Goal: Task Accomplishment & Management: Complete application form

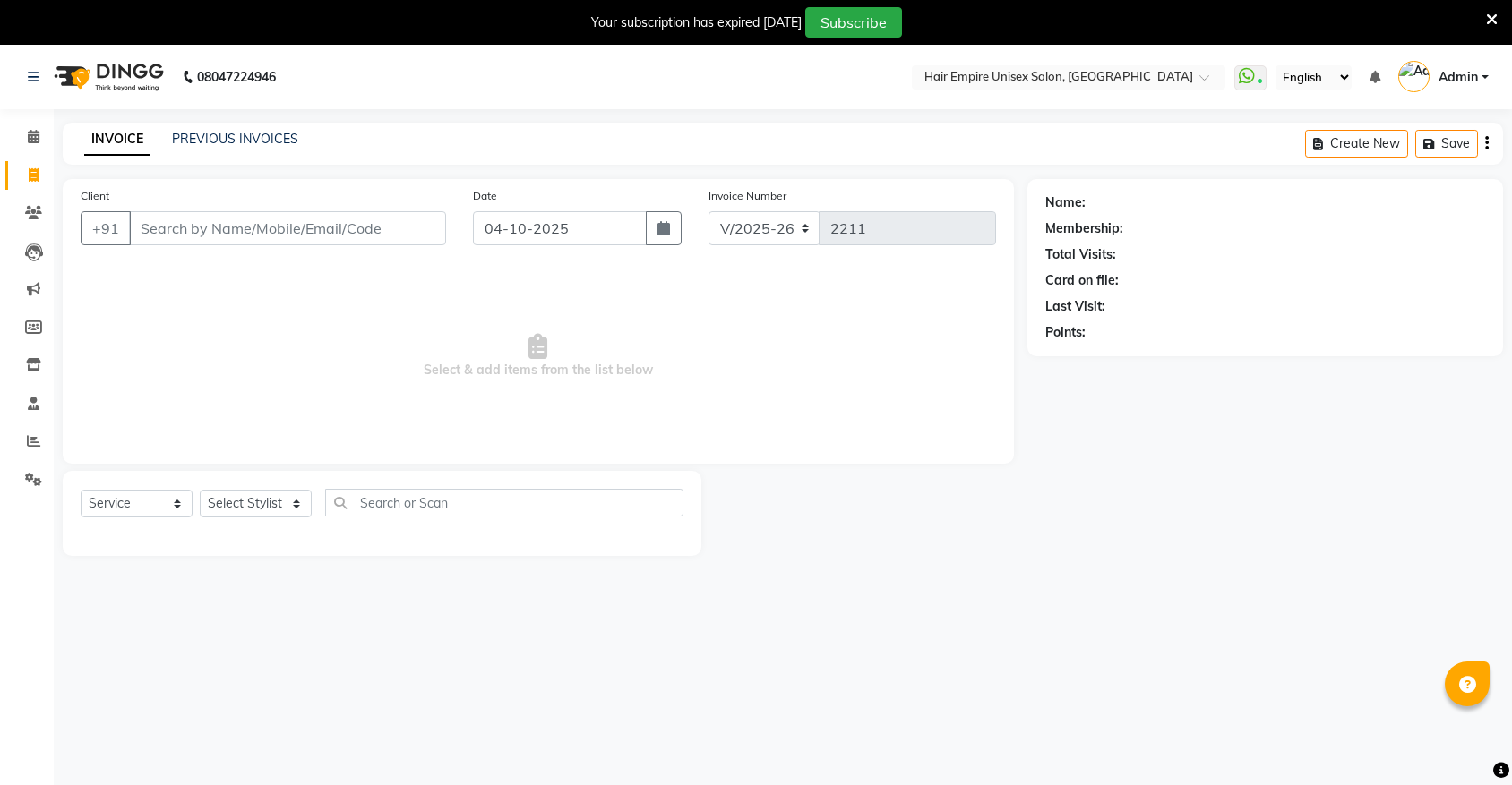
select select "5055"
select select "service"
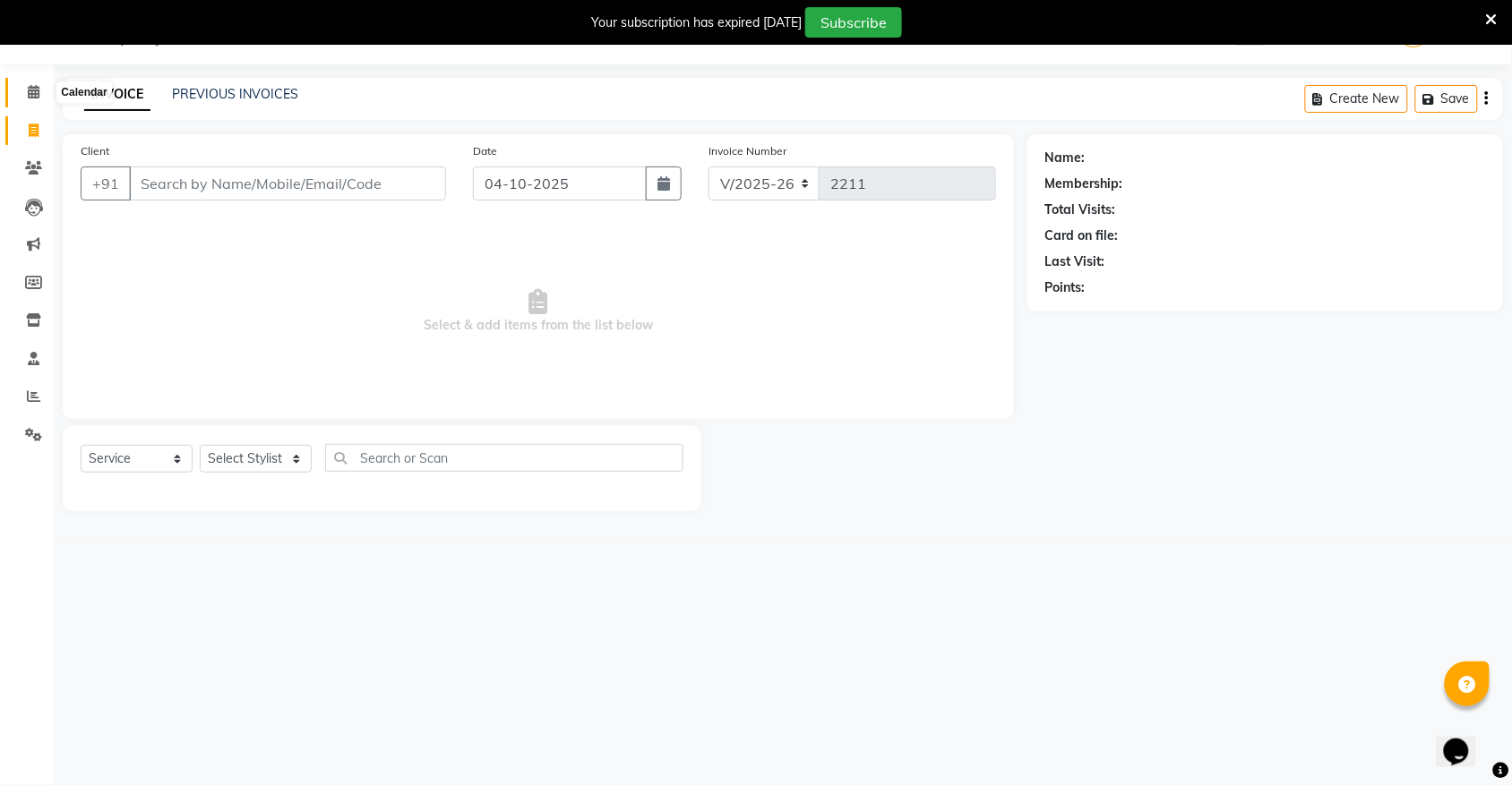
click at [33, 96] on icon at bounding box center [33, 92] width 11 height 13
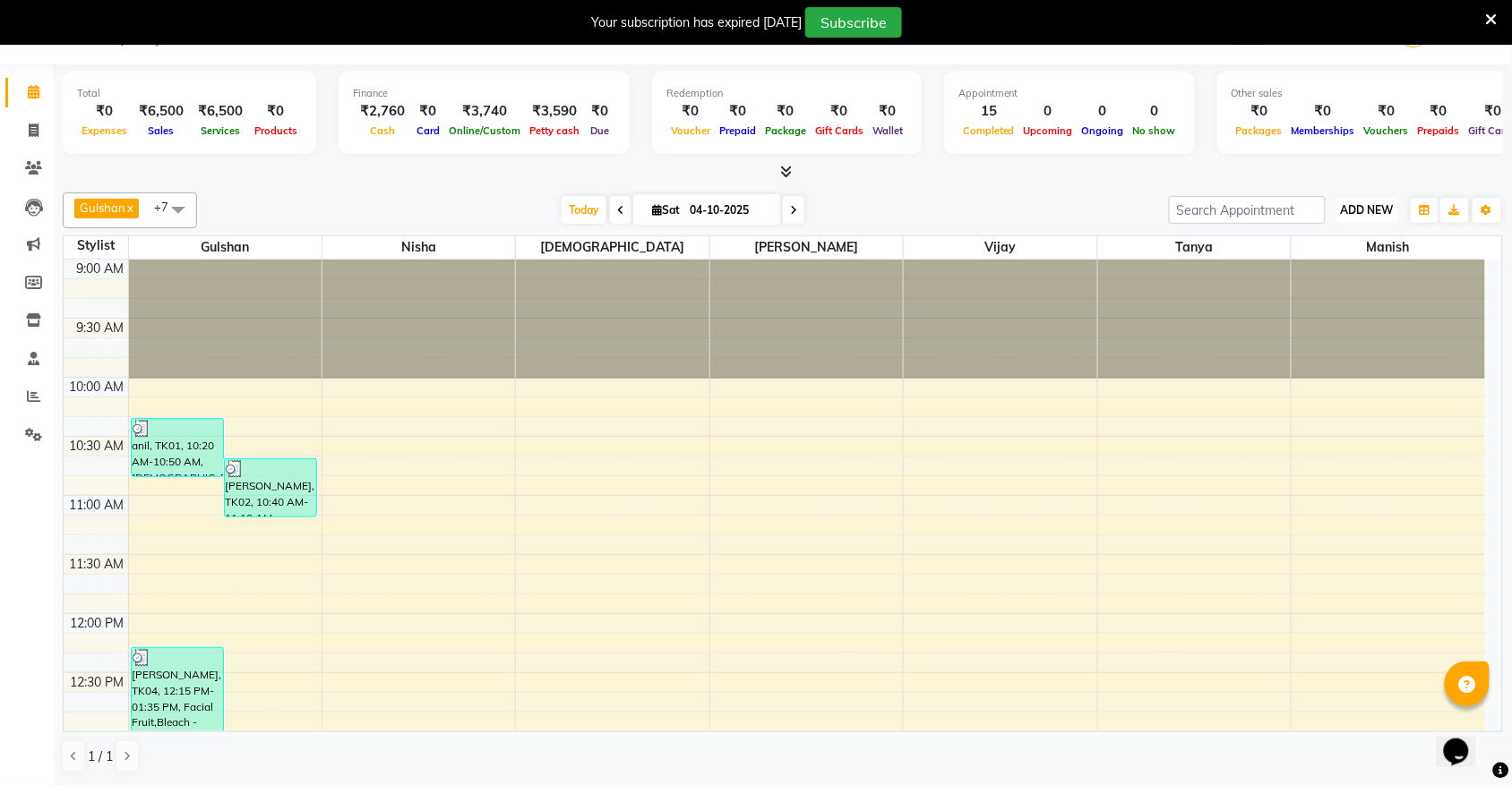
click at [1359, 207] on span "ADD NEW" at bounding box center [1367, 210] width 53 height 13
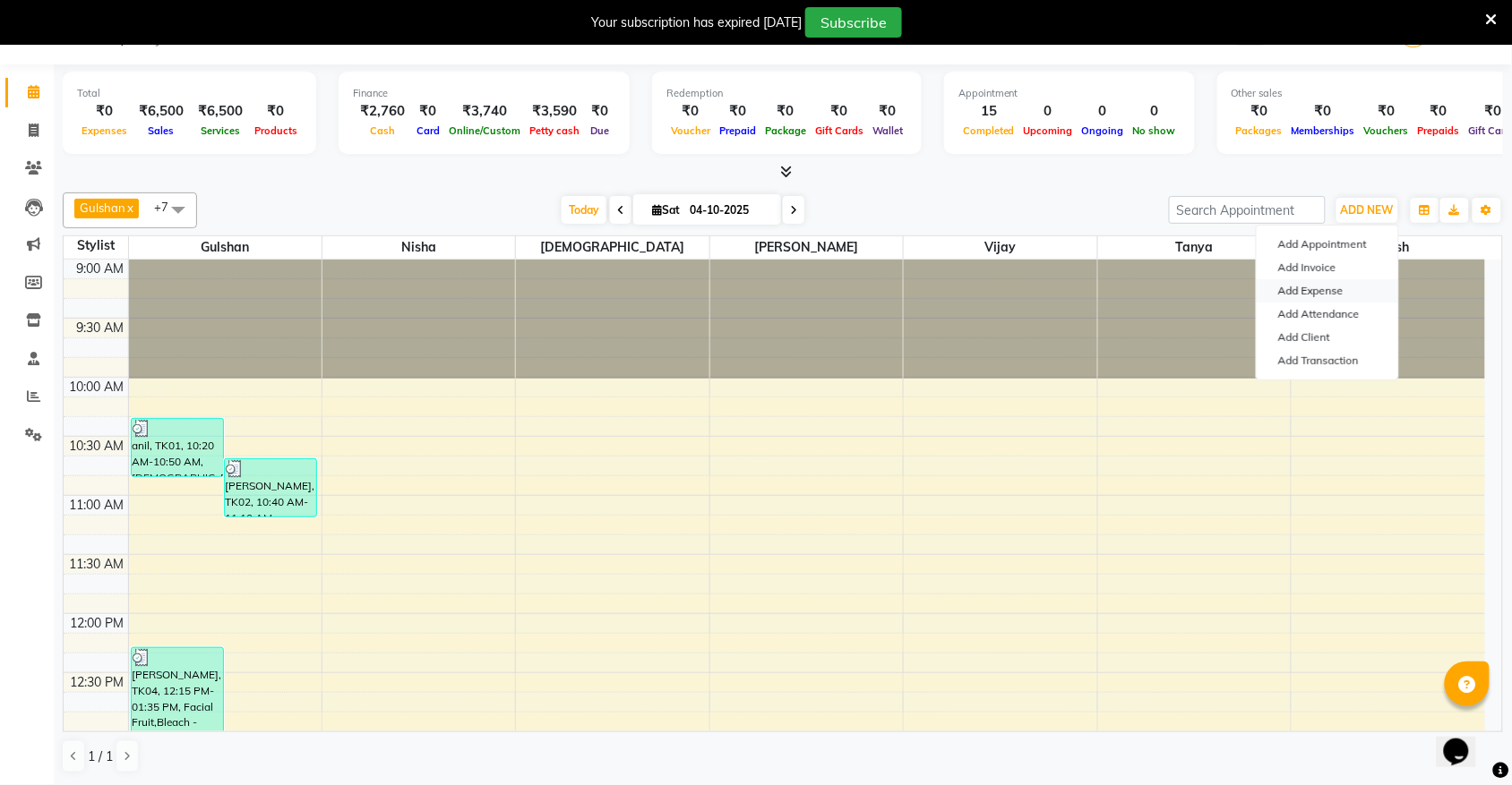
click at [1320, 292] on link "Add Expense" at bounding box center [1327, 291] width 141 height 24
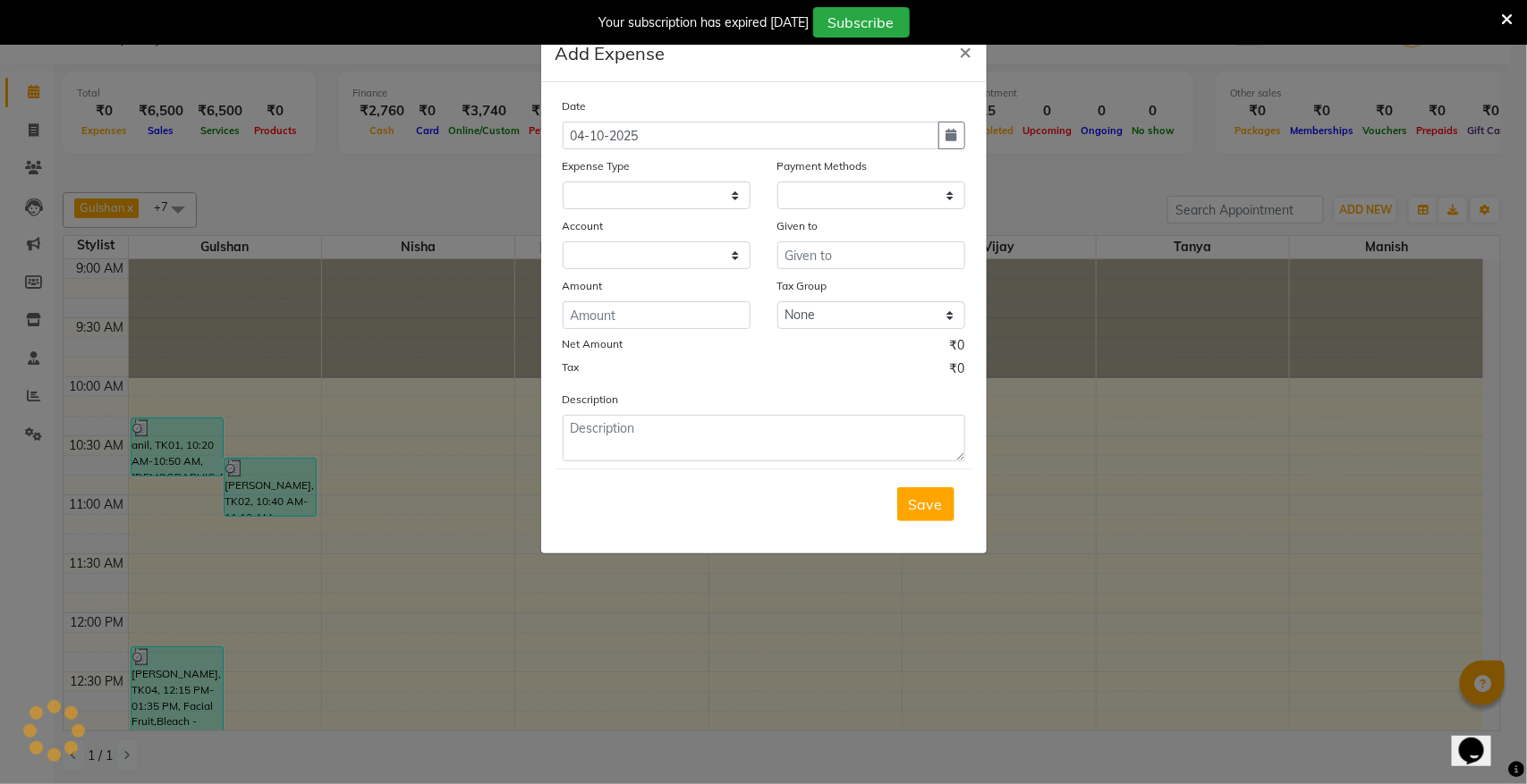
select select "1"
select select "3957"
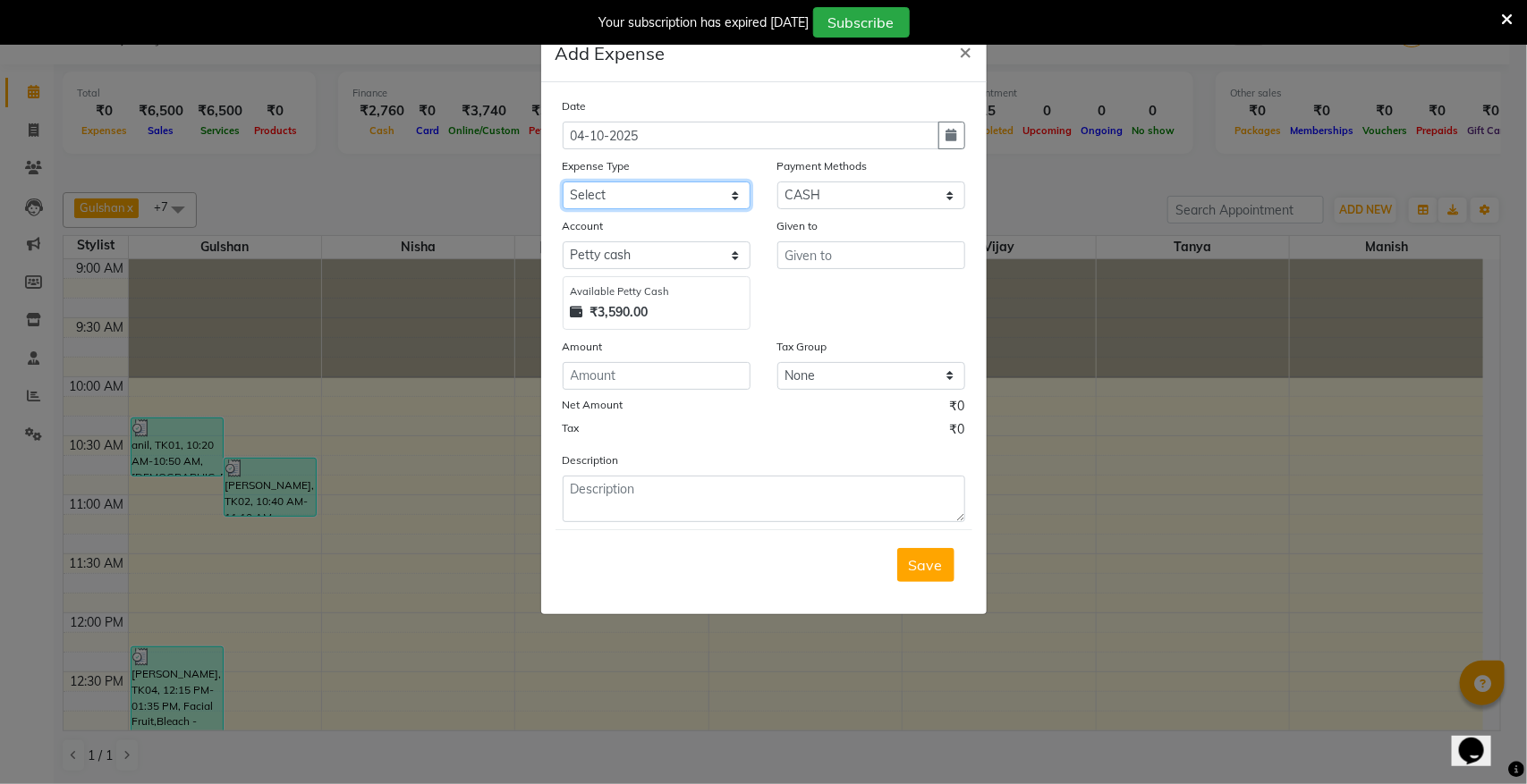
click at [642, 199] on select "Select Advance Salary Bank charges Cash transfer to bank donation Electricity B…" at bounding box center [657, 195] width 188 height 27
select select "8831"
click at [563, 182] on select "Select Advance Salary Bank charges Cash transfer to bank donation Electricity B…" at bounding box center [657, 195] width 188 height 27
click at [847, 257] on input "text" at bounding box center [871, 254] width 188 height 27
type input "milk"
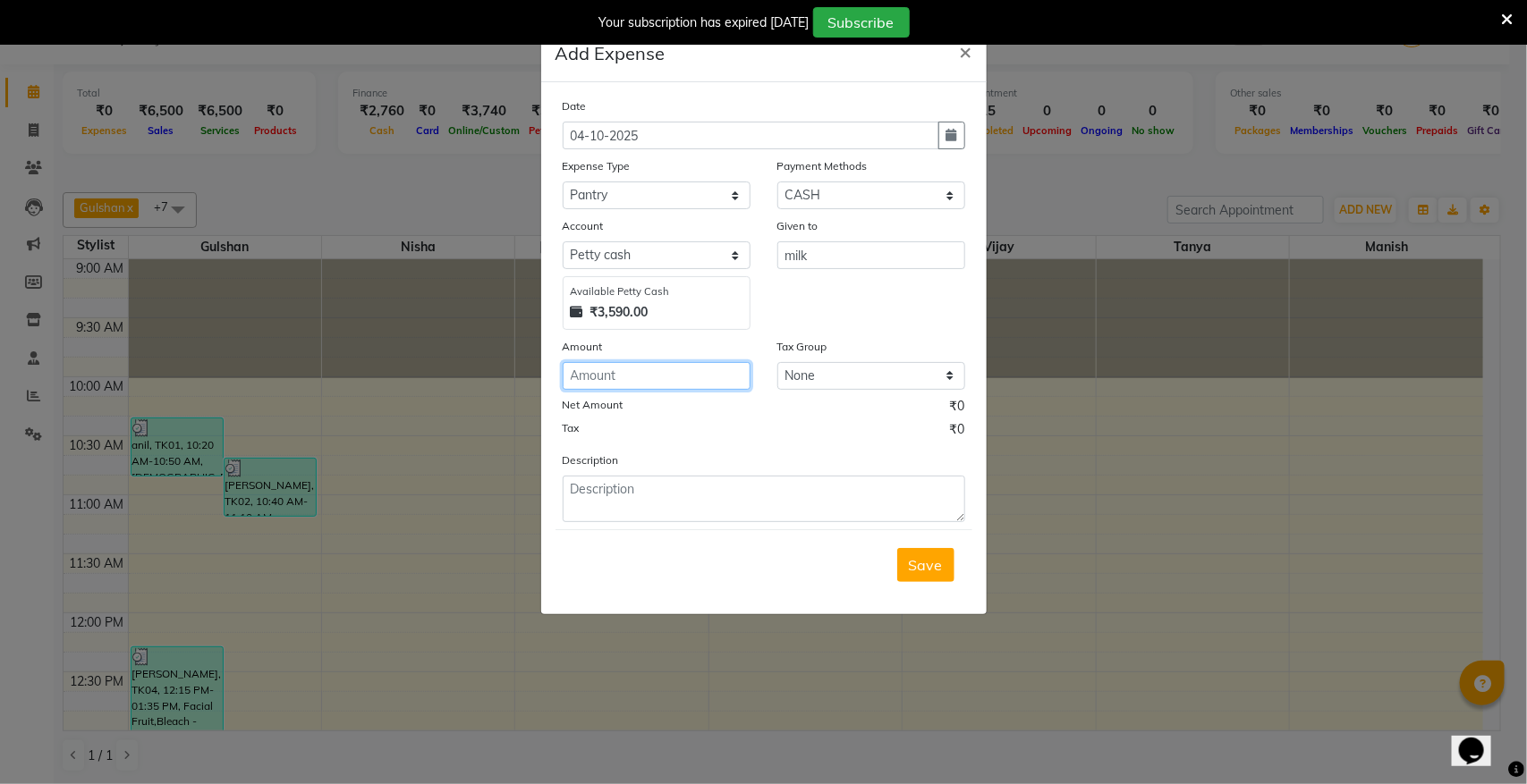
click at [698, 380] on input "number" at bounding box center [657, 375] width 188 height 27
type input "50"
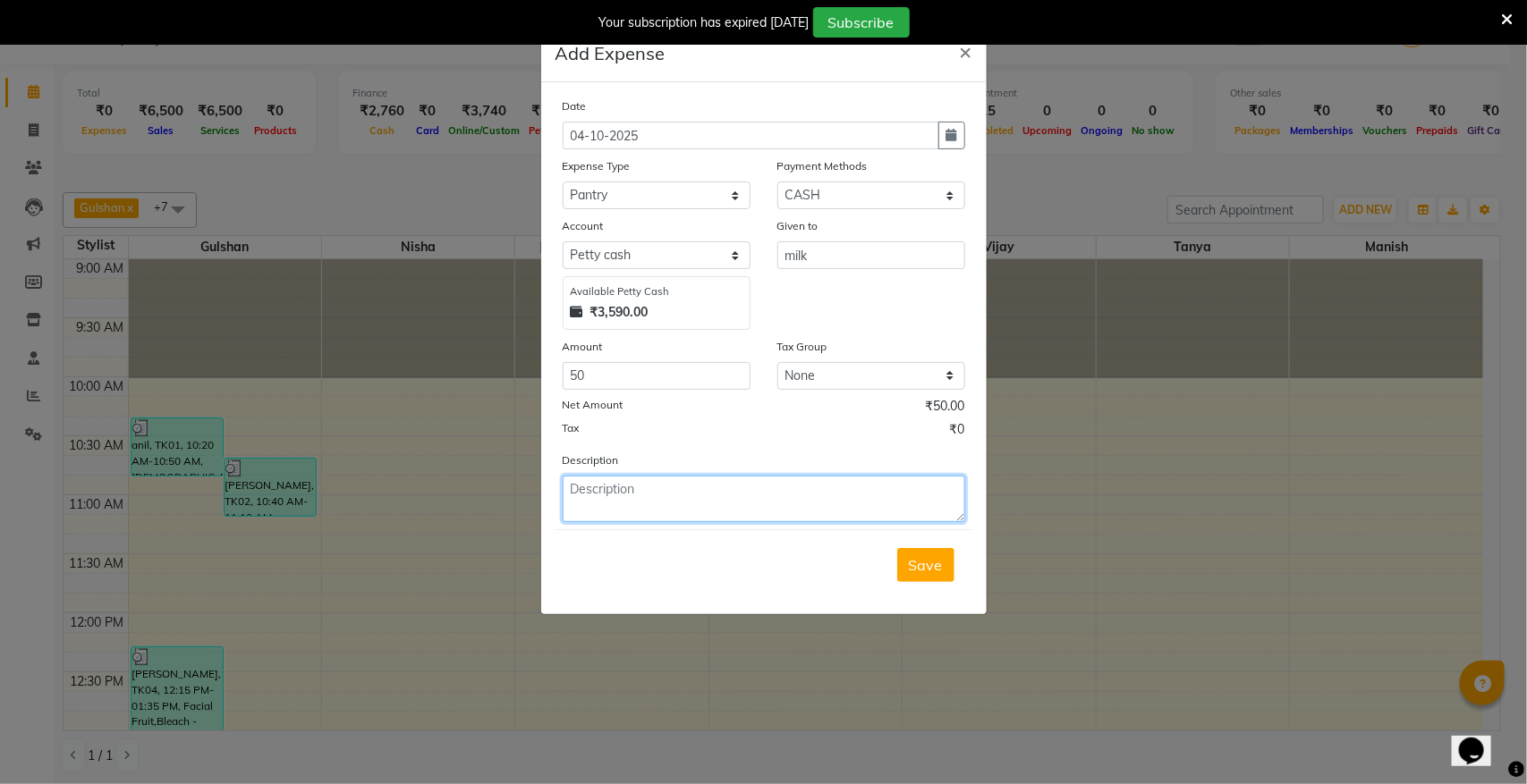
click at [633, 497] on textarea at bounding box center [764, 498] width 402 height 46
type textarea "milk"
click at [930, 557] on span "Save" at bounding box center [926, 565] width 34 height 18
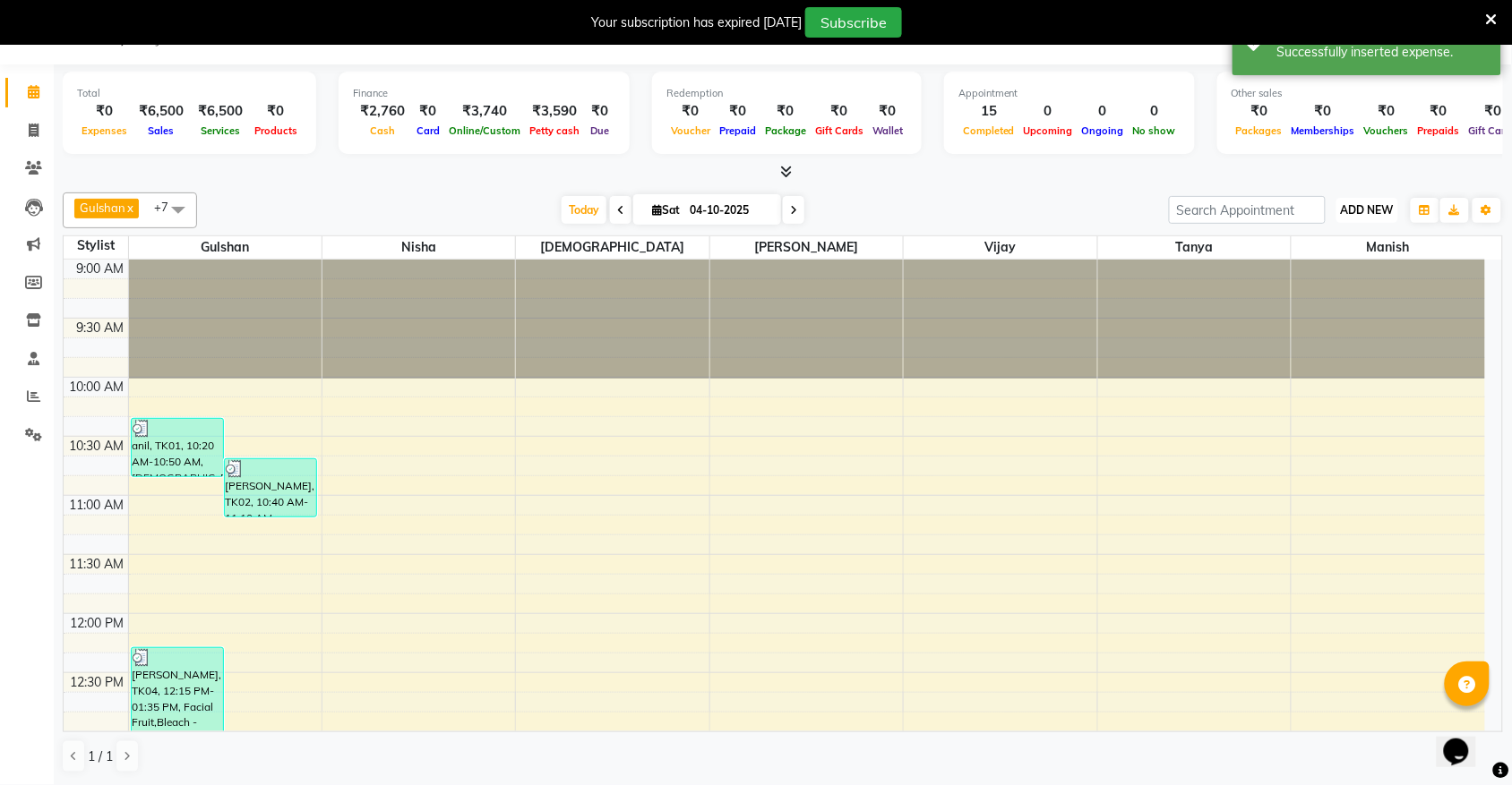
click at [1361, 215] on span "ADD NEW" at bounding box center [1367, 210] width 53 height 13
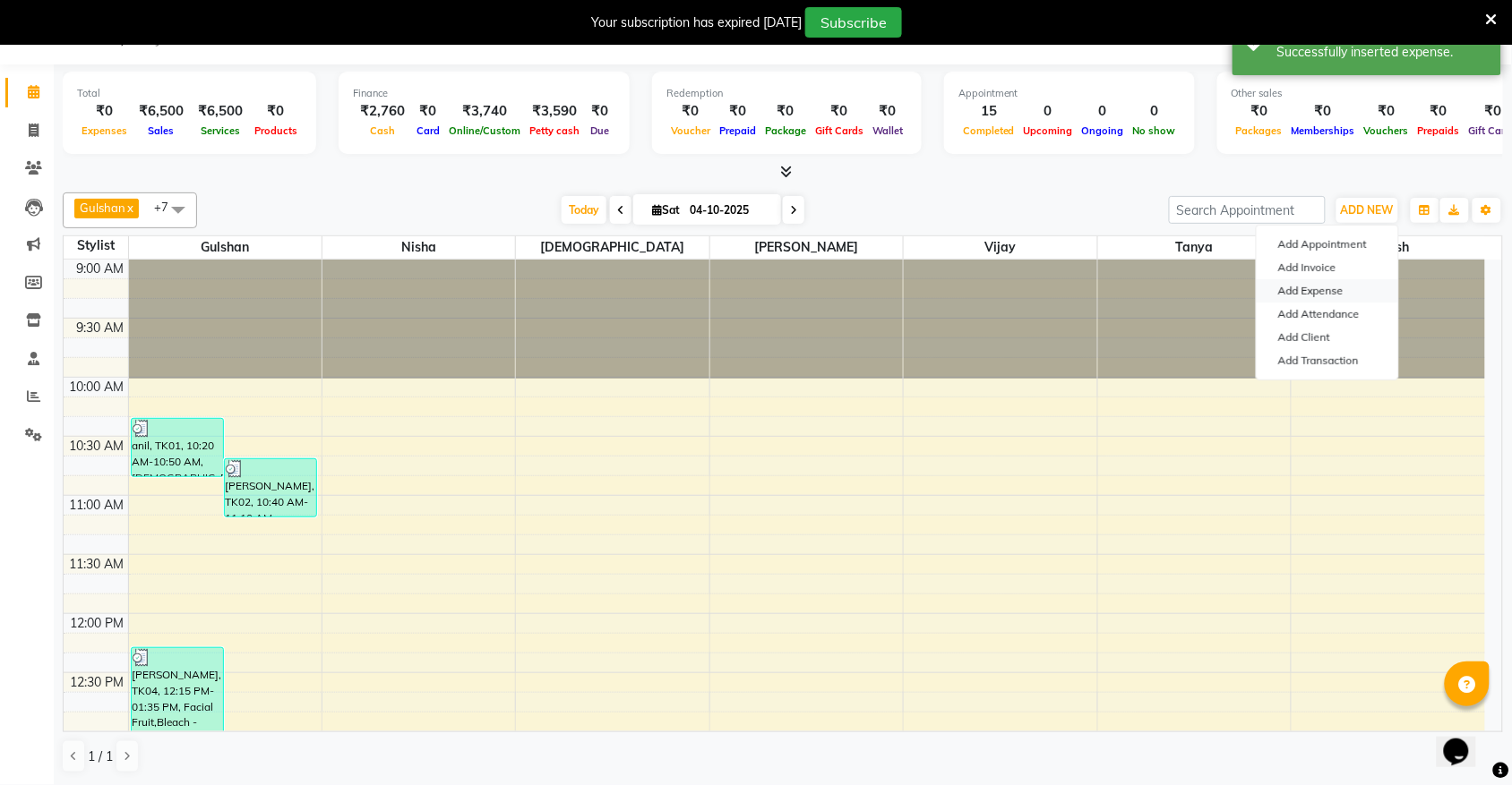
click at [1344, 287] on link "Add Expense" at bounding box center [1327, 291] width 141 height 24
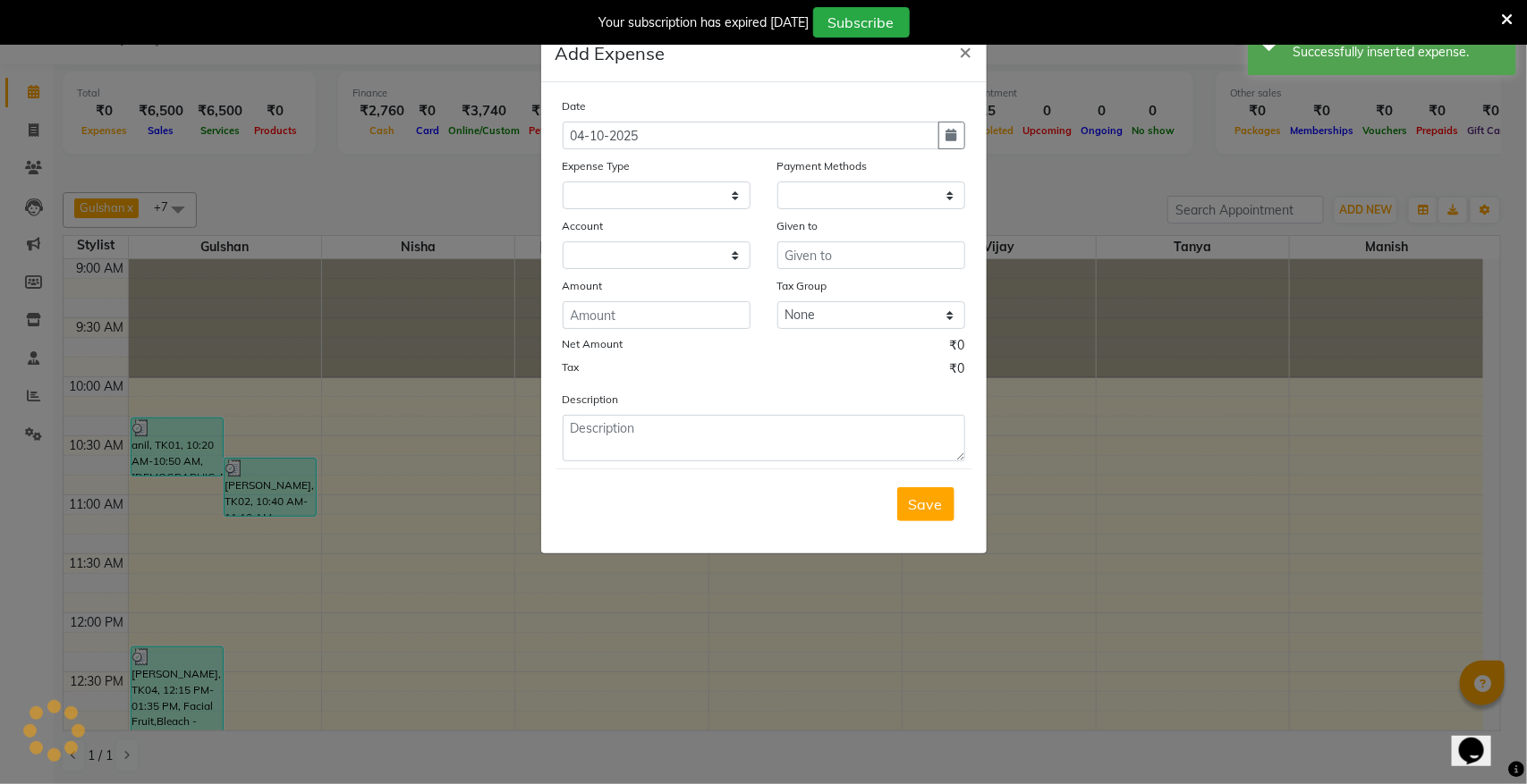
select select "1"
select select "3957"
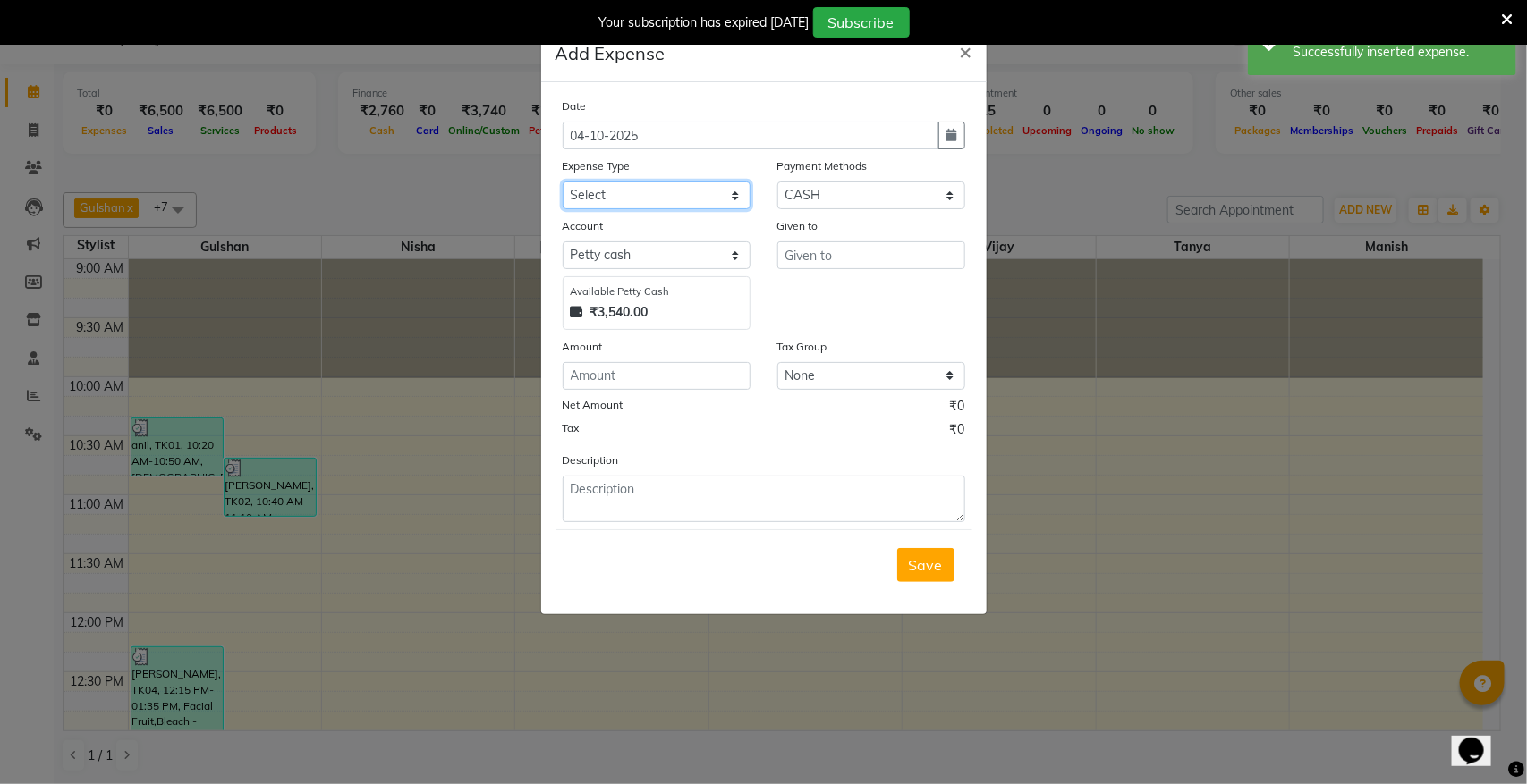
click at [674, 188] on select "Select Advance Salary Bank charges Cash transfer to bank donation Electricity B…" at bounding box center [657, 195] width 188 height 27
select select "8823"
click at [563, 182] on select "Select Advance Salary Bank charges Cash transfer to bank donation Electricity B…" at bounding box center [657, 195] width 188 height 27
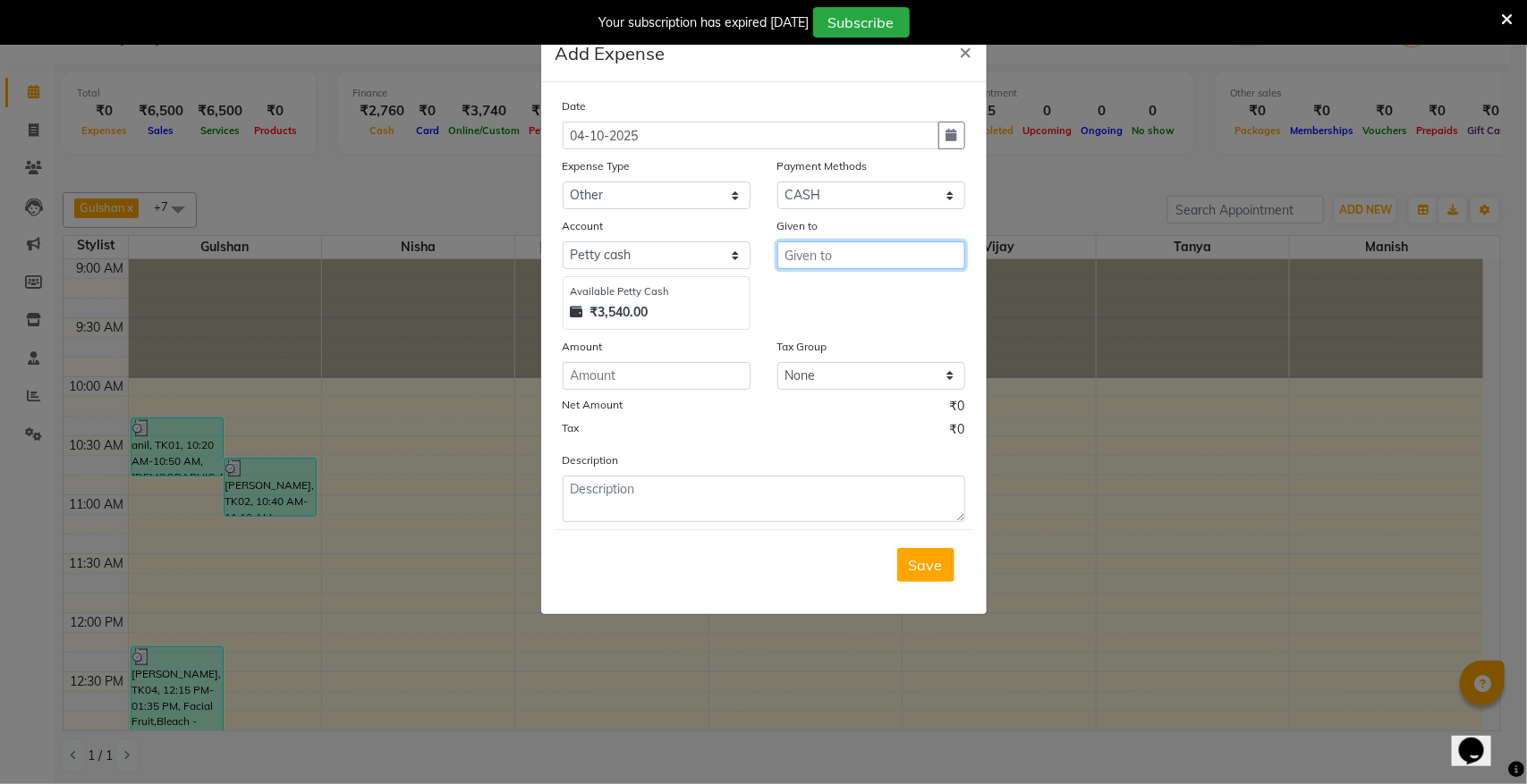
click at [883, 251] on input "text" at bounding box center [871, 254] width 188 height 27
type input "n"
drag, startPoint x: 780, startPoint y: 255, endPoint x: 882, endPoint y: 255, distance: 102.0
click at [882, 255] on input "nimbu mirch" at bounding box center [871, 254] width 188 height 27
type input "nimbu mirch"
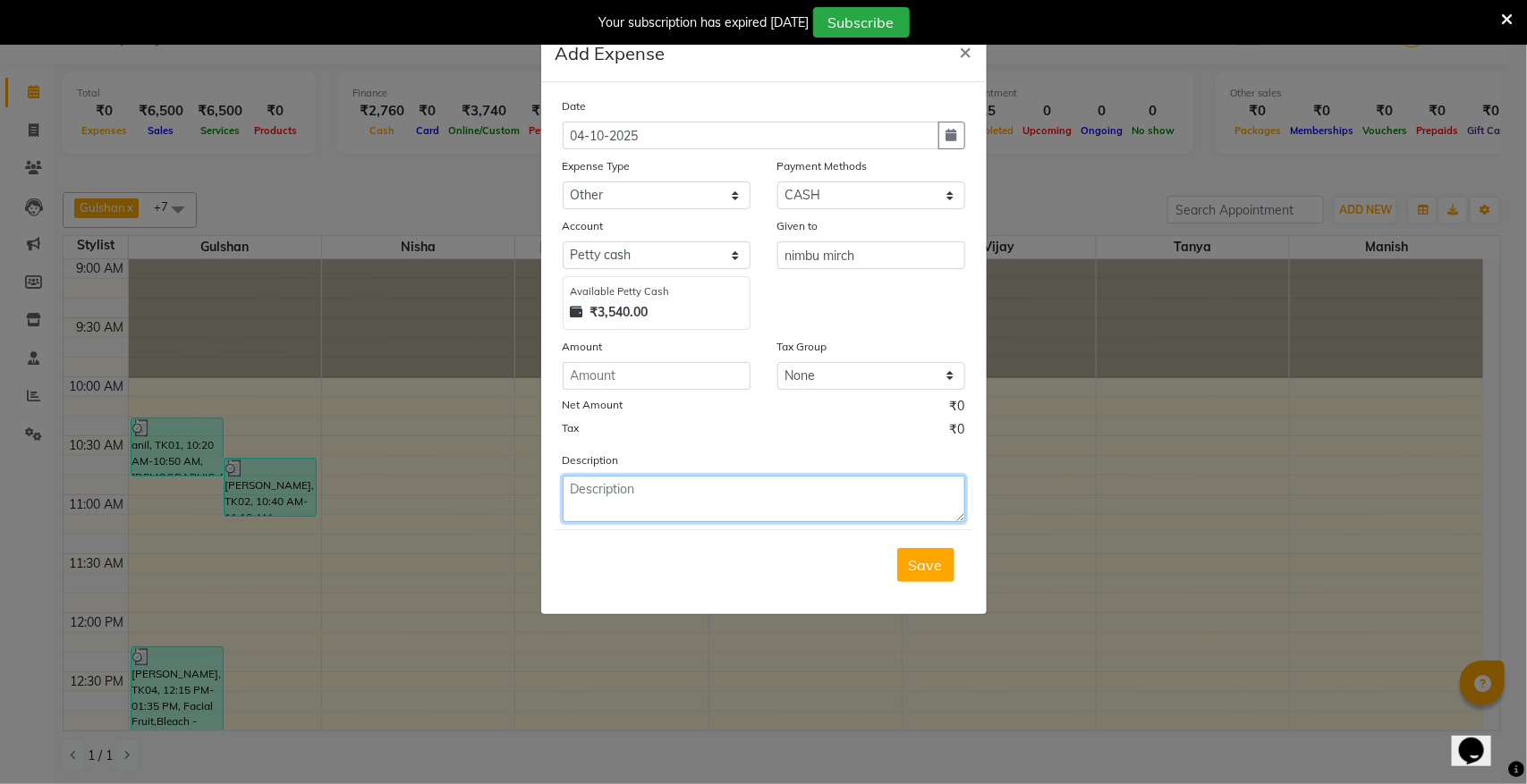
click at [632, 495] on textarea at bounding box center [764, 498] width 402 height 46
paste textarea "nimbu mirch"
type textarea "nimbu mirch"
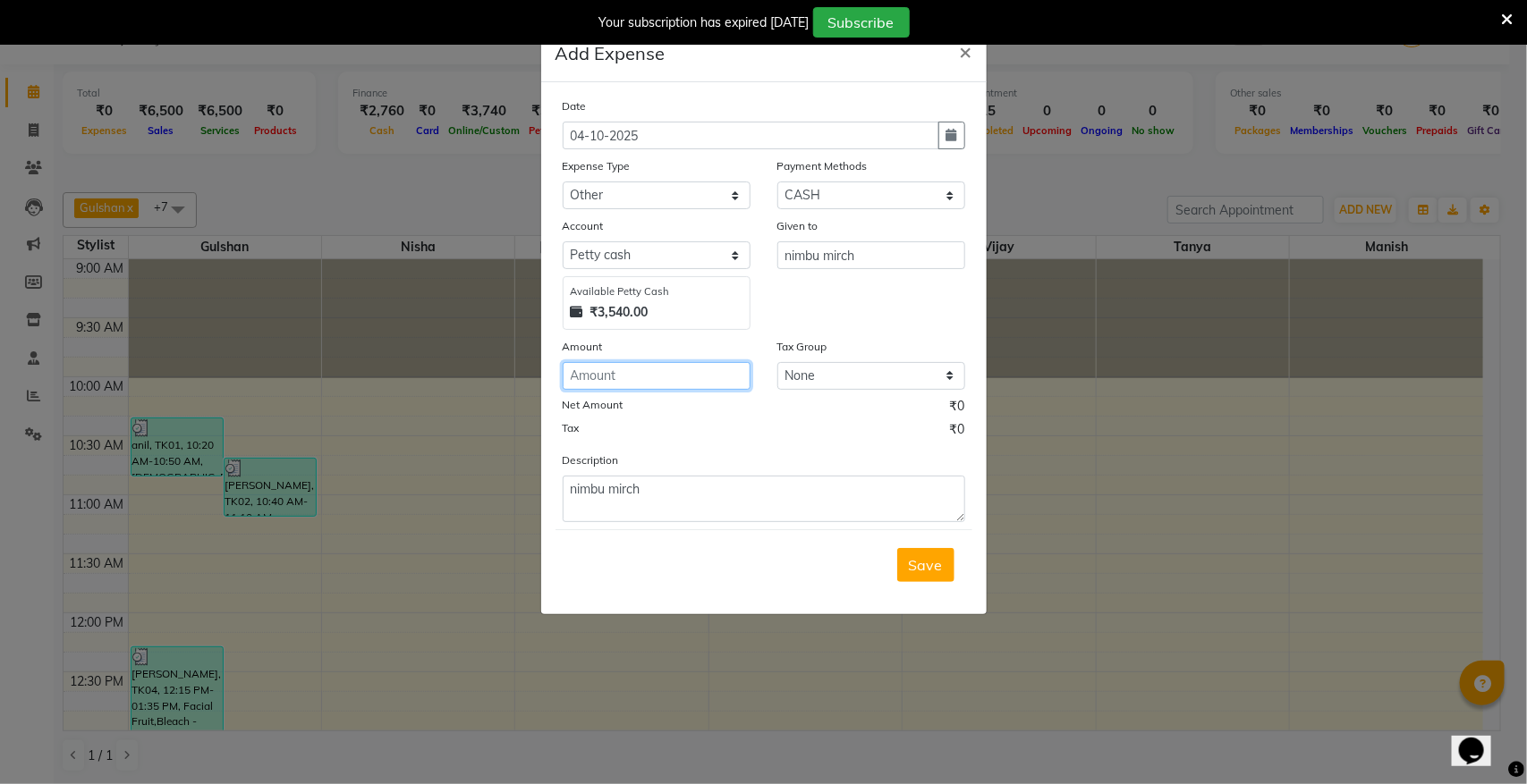
click at [641, 367] on input "number" at bounding box center [657, 375] width 188 height 27
type input "50"
click at [921, 550] on button "Save" at bounding box center [925, 566] width 58 height 34
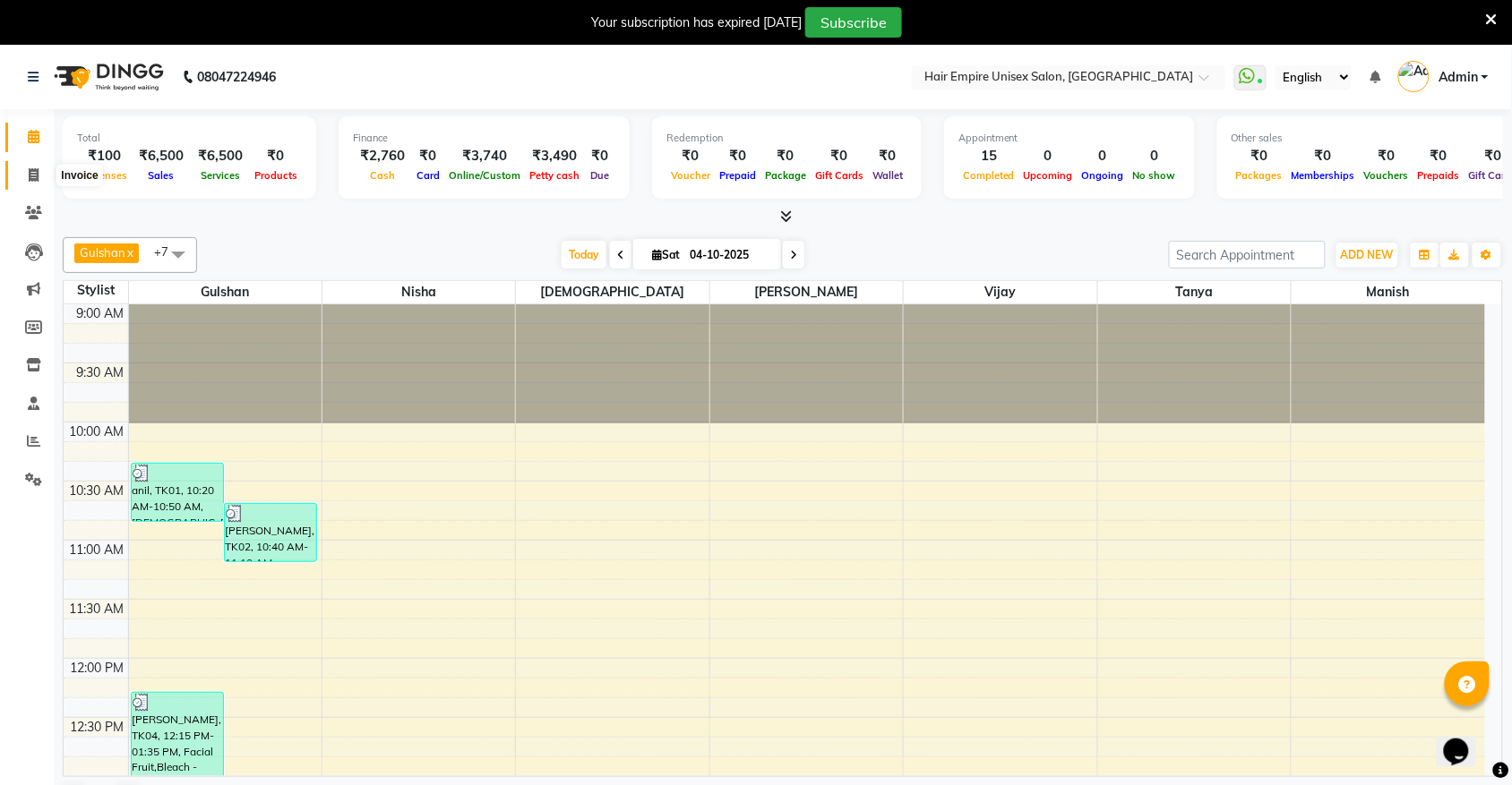
click at [33, 172] on icon at bounding box center [33, 175] width 9 height 13
select select "service"
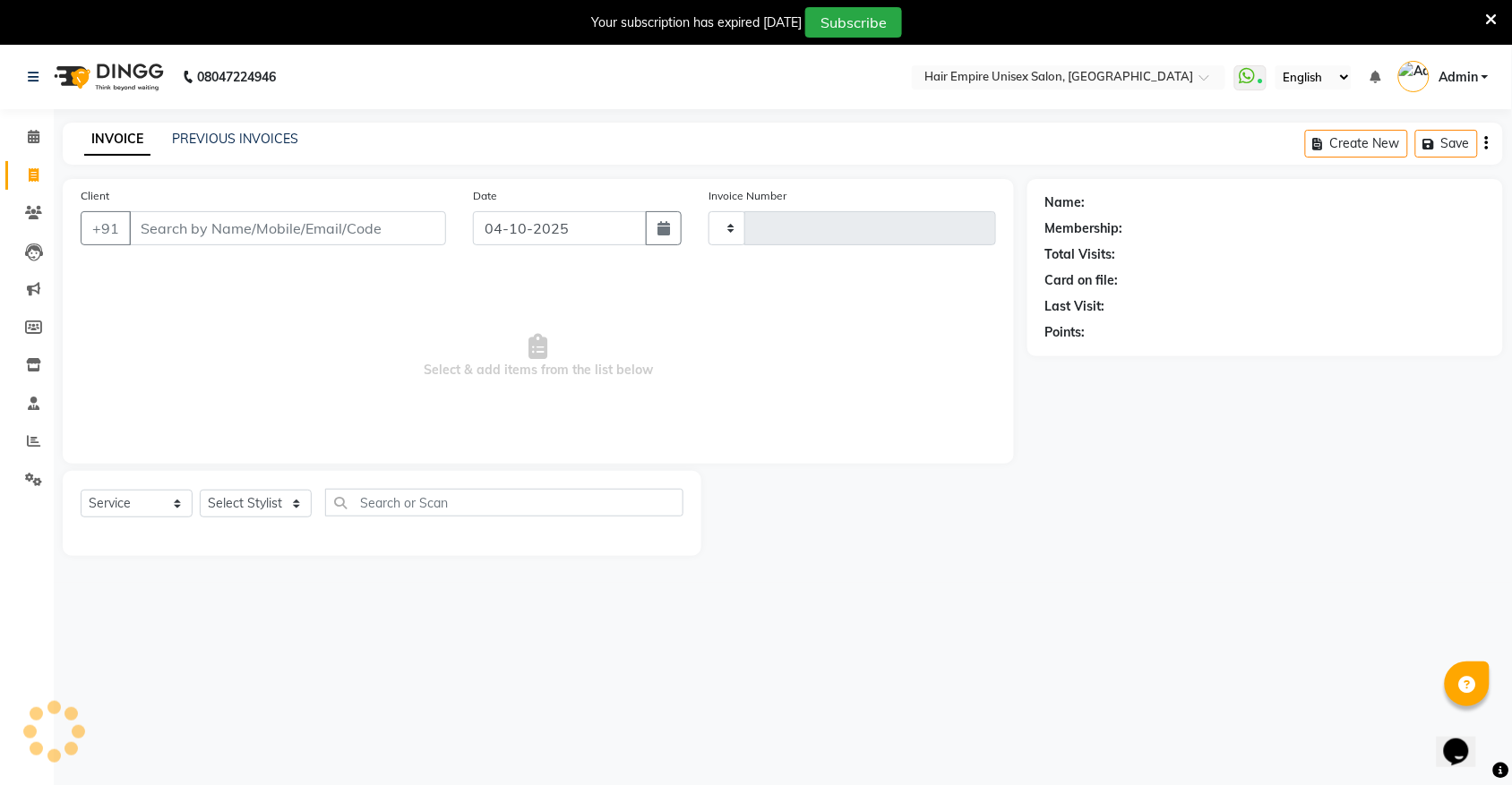
type input "2211"
select select "5055"
click at [386, 235] on input "Client" at bounding box center [287, 228] width 317 height 34
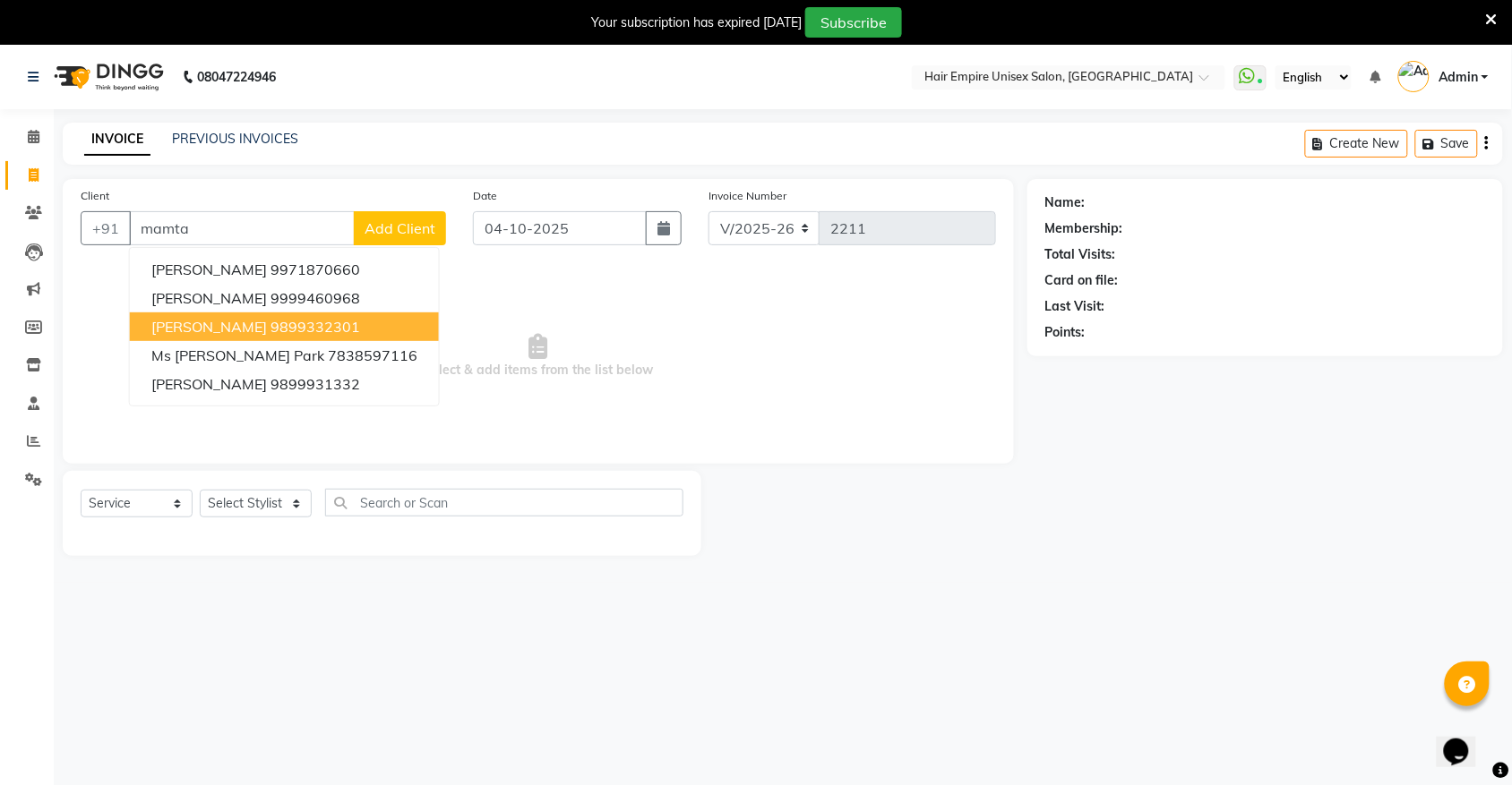
click at [332, 327] on ngb-highlight "9899332301" at bounding box center [315, 327] width 90 height 18
type input "9899332301"
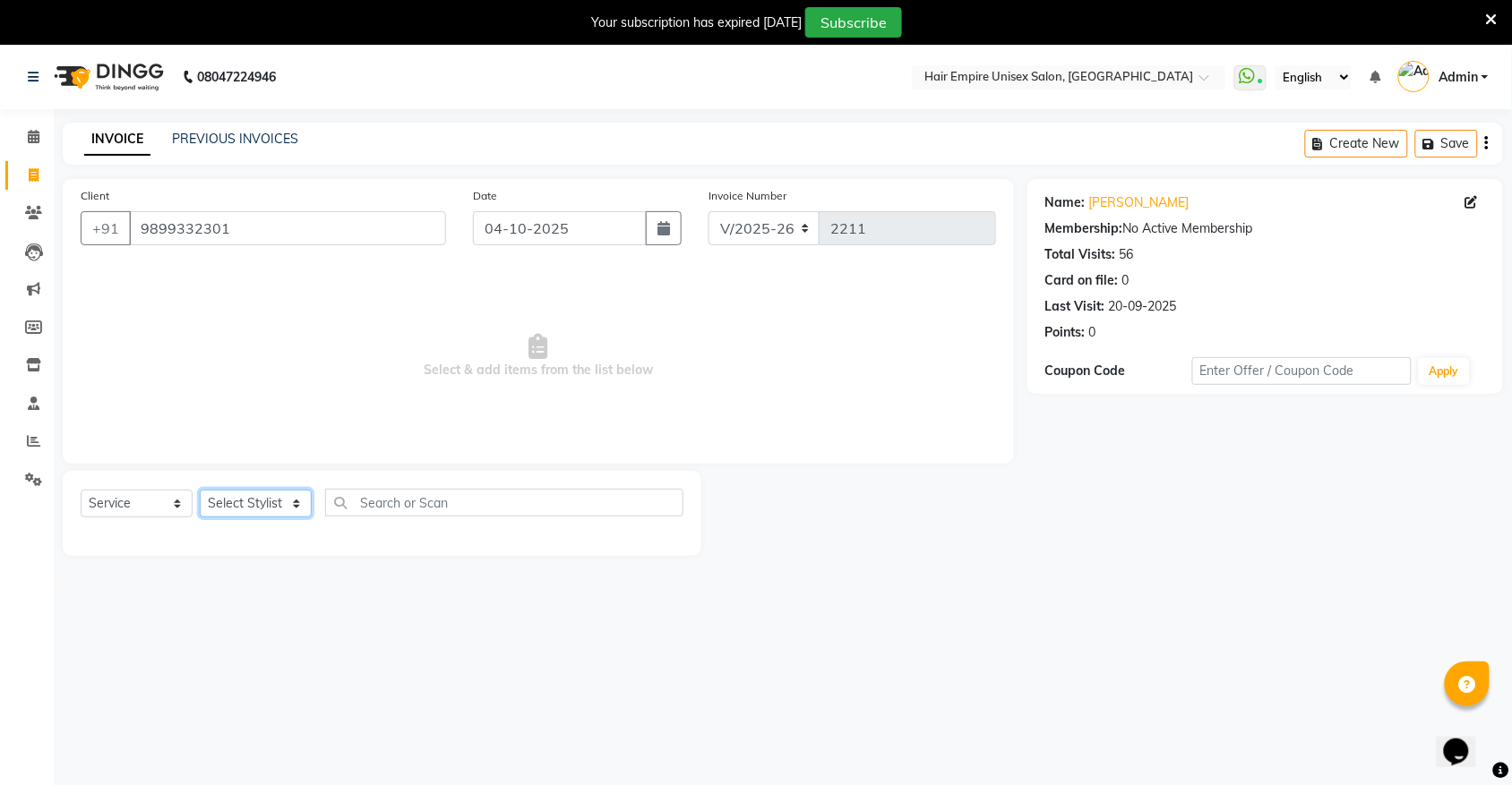
click at [260, 491] on select "Select Stylist anas Ashu bobby Gulshan Manish Nisha Tanya vijay" at bounding box center [256, 503] width 112 height 27
select select "31808"
click at [200, 490] on select "Select Stylist anas Ashu bobby Gulshan Manish Nisha Tanya vijay" at bounding box center [256, 503] width 112 height 27
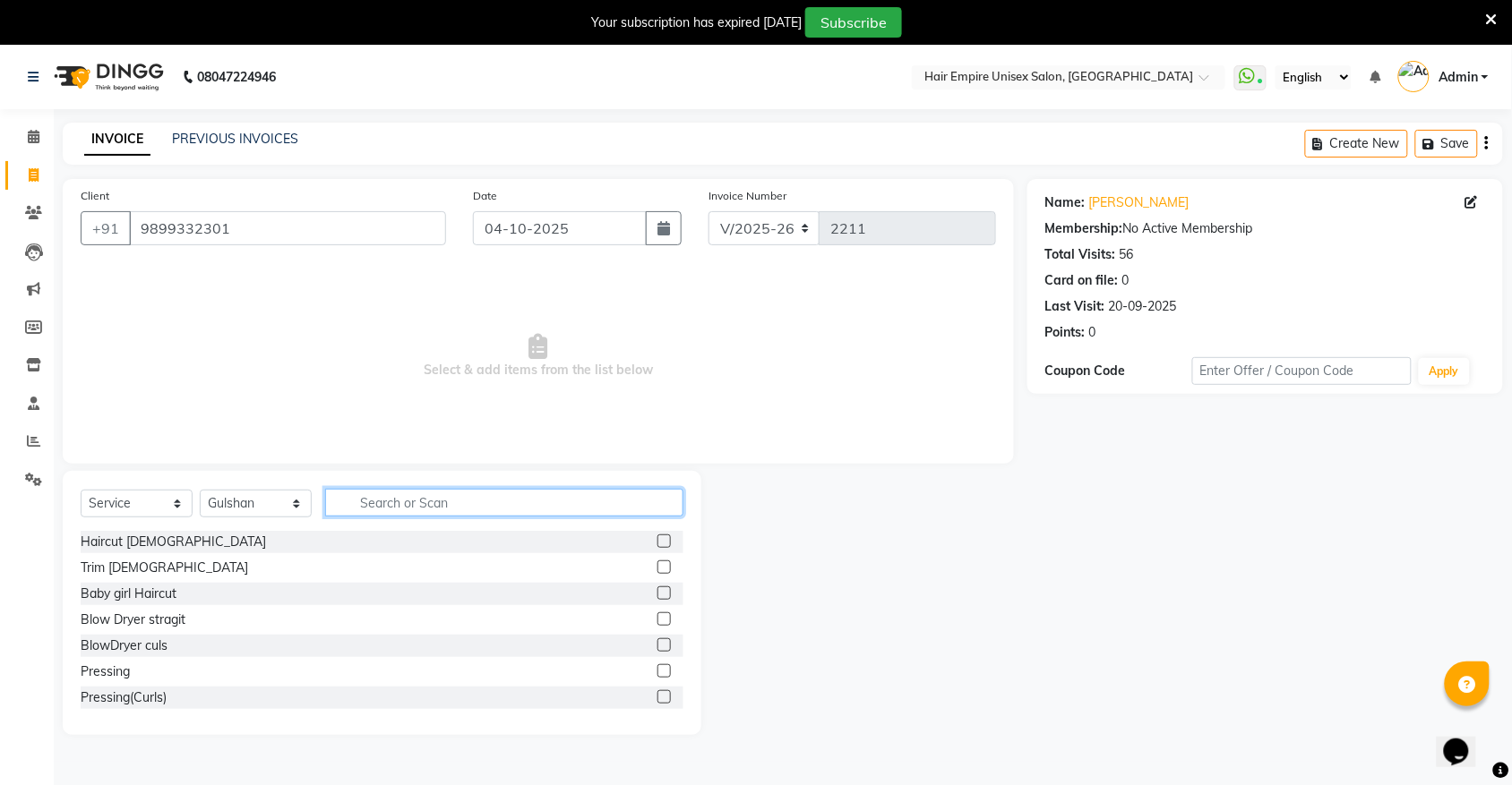
click at [409, 506] on input "text" at bounding box center [504, 502] width 358 height 27
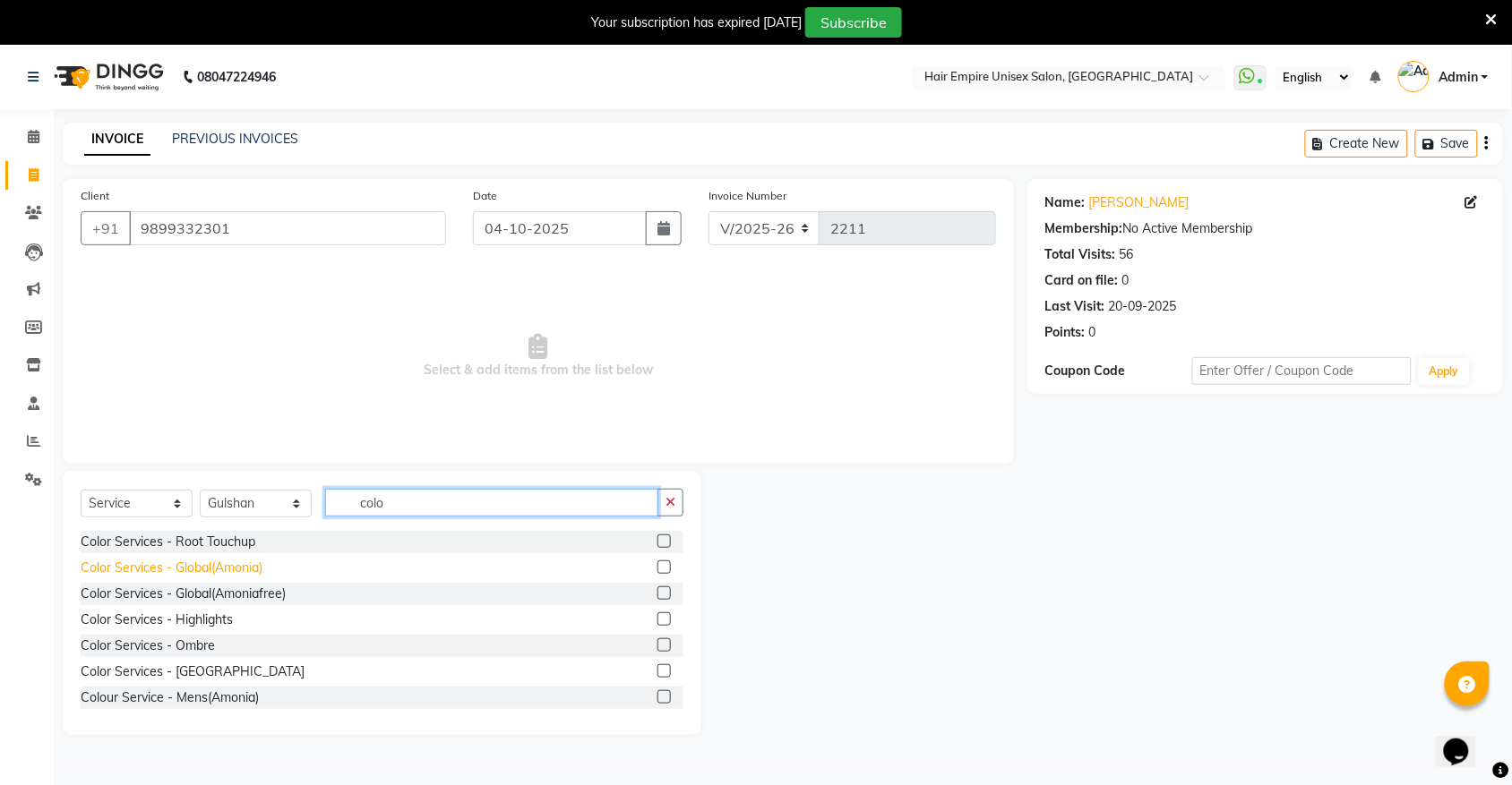
type input "colo"
click at [254, 565] on div "Color Services - Global(Amonia)" at bounding box center [171, 568] width 182 height 19
checkbox input "false"
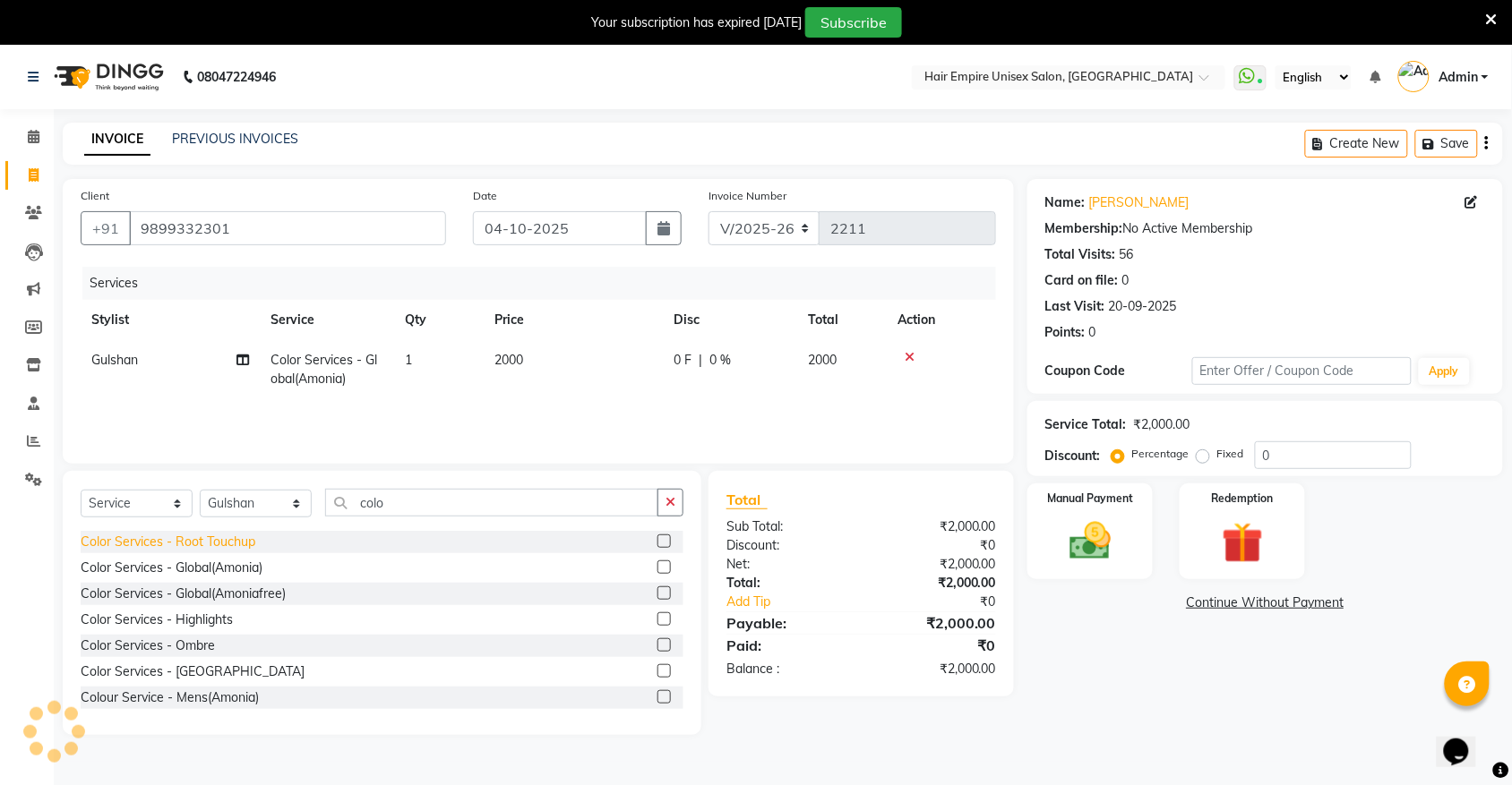
click at [251, 539] on div "Color Services - Root Touchup" at bounding box center [168, 543] width 174 height 19
checkbox input "false"
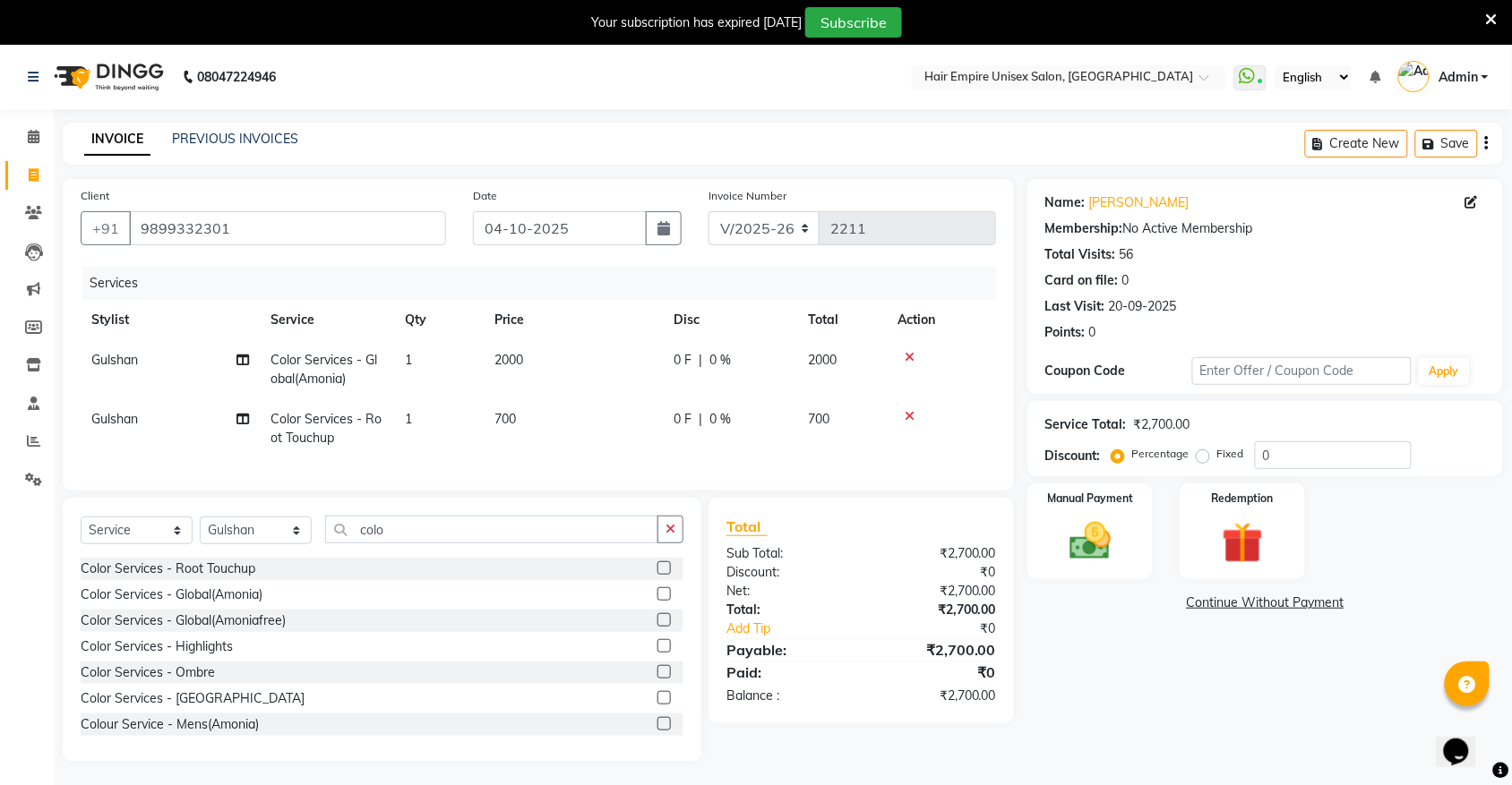
click at [910, 351] on td at bounding box center [941, 369] width 109 height 59
click at [910, 358] on icon at bounding box center [909, 357] width 9 height 12
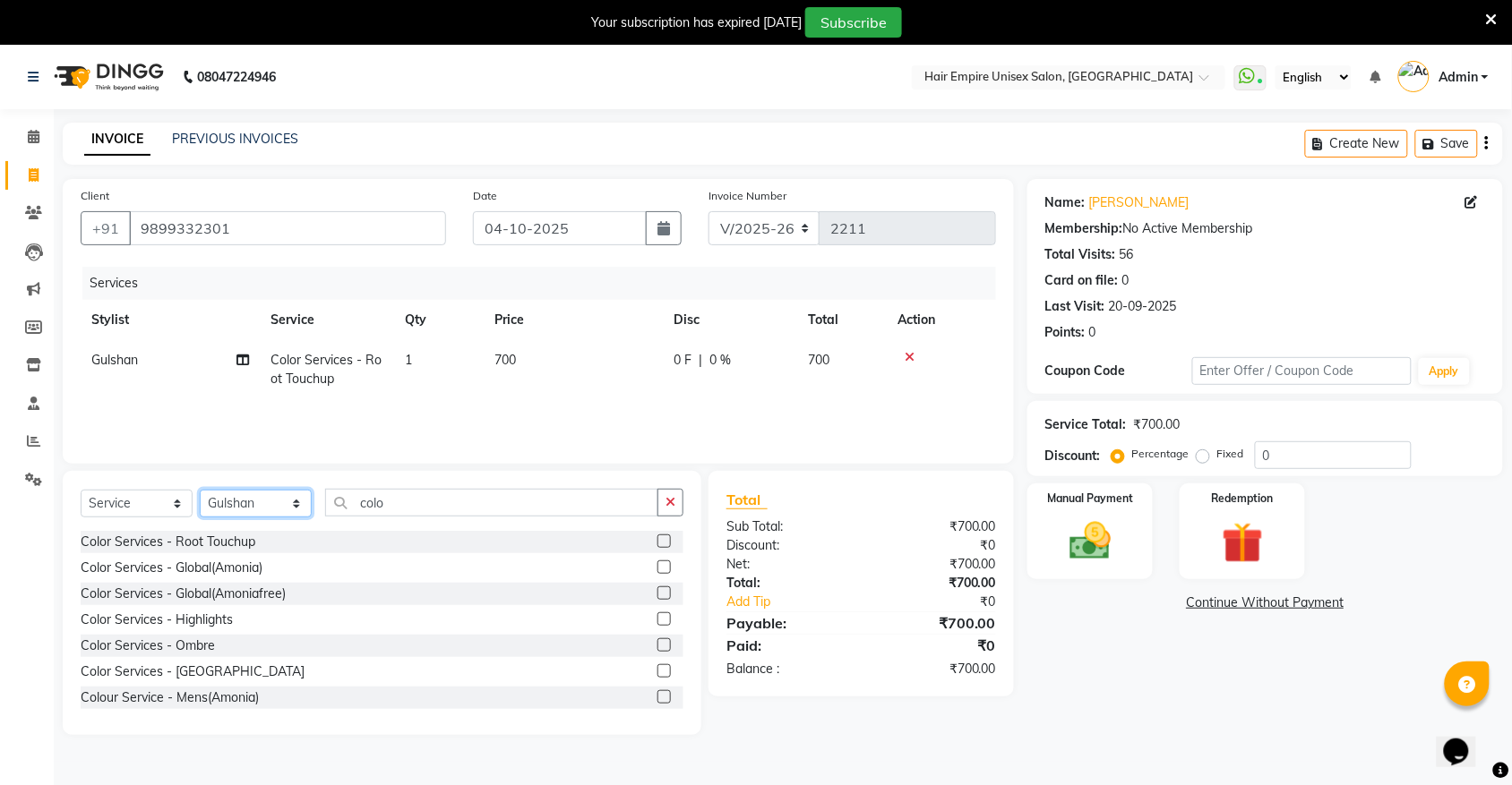
click at [275, 506] on select "Select Stylist anas Ashu bobby Gulshan Manish Nisha Tanya vijay" at bounding box center [256, 503] width 112 height 27
select select "89725"
click at [200, 490] on select "Select Stylist anas Ashu bobby Gulshan Manish Nisha Tanya vijay" at bounding box center [256, 503] width 112 height 27
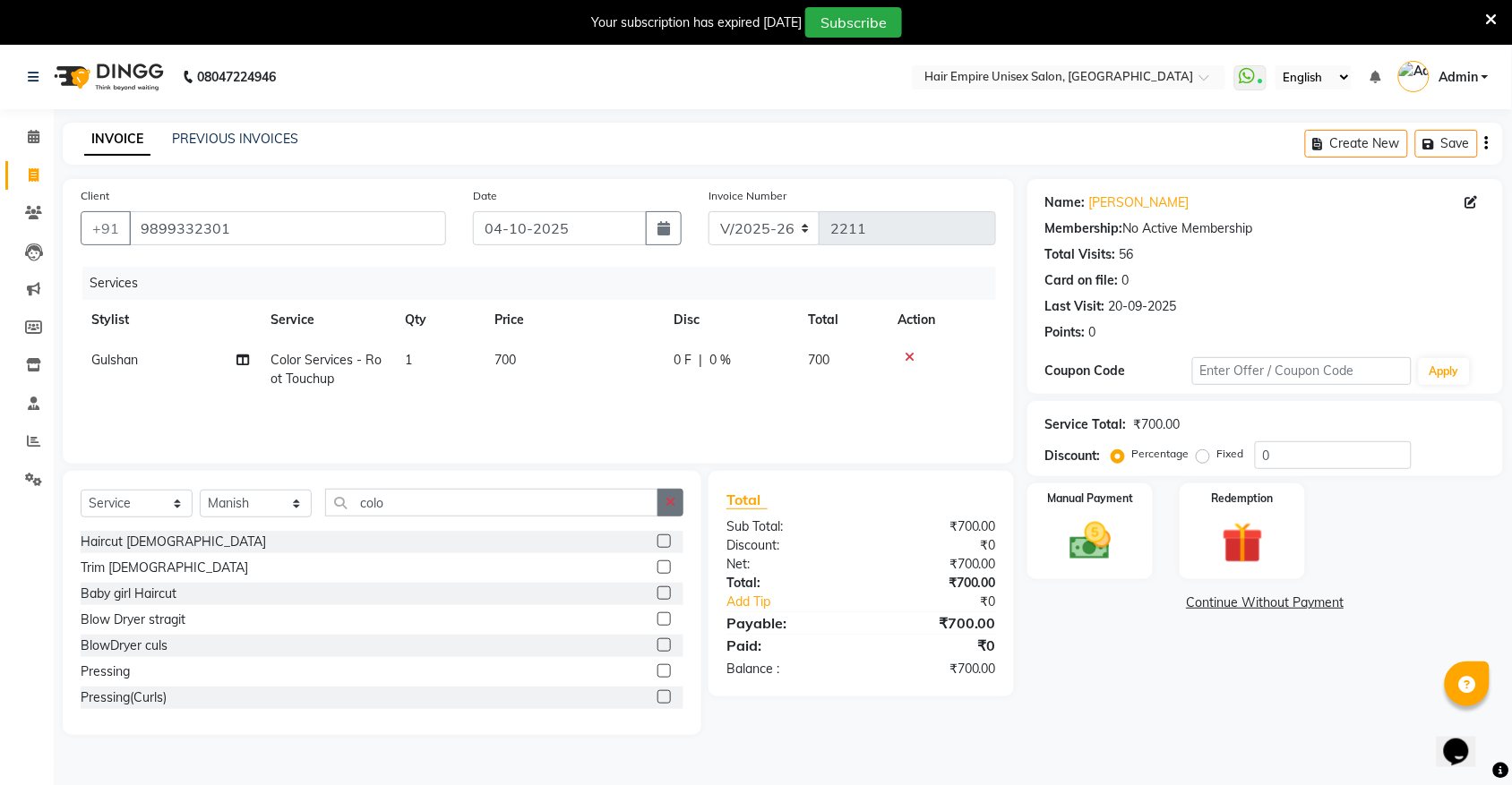
click at [674, 498] on icon "button" at bounding box center [670, 502] width 9 height 12
type input "pedi"
click at [157, 588] on div "pedicure Pedipie" at bounding box center [128, 594] width 95 height 19
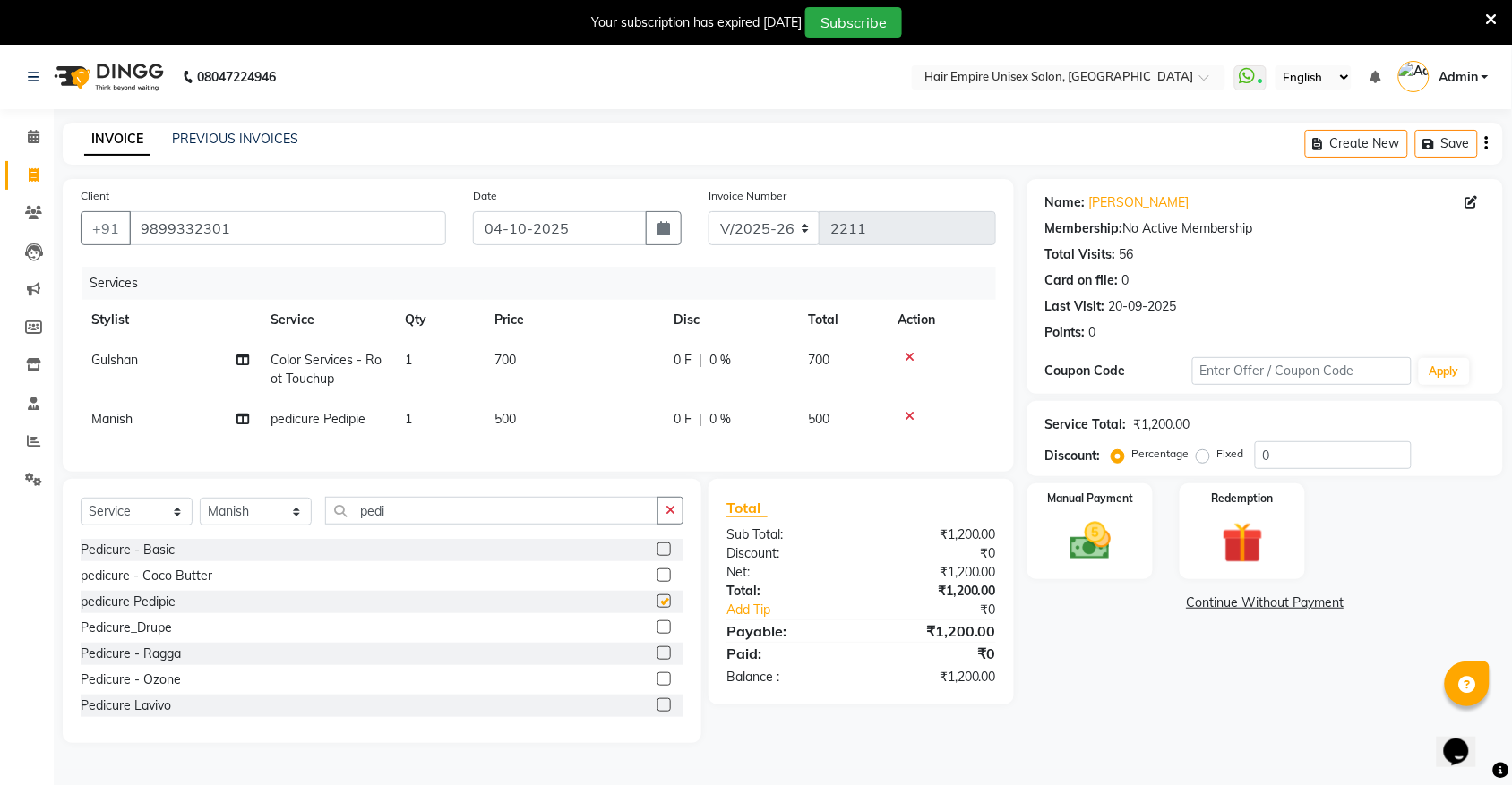
checkbox input "false"
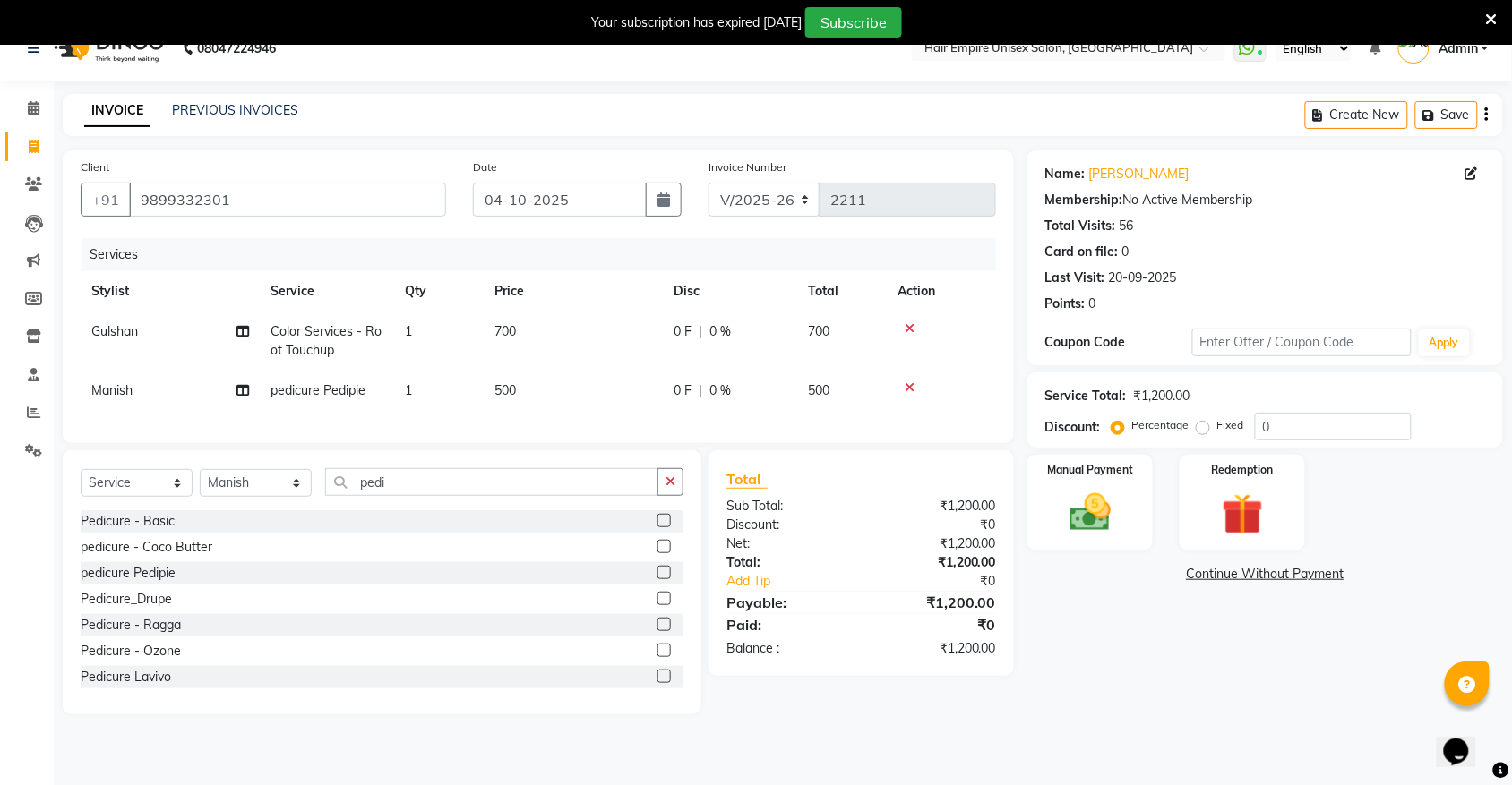
scroll to position [45, 0]
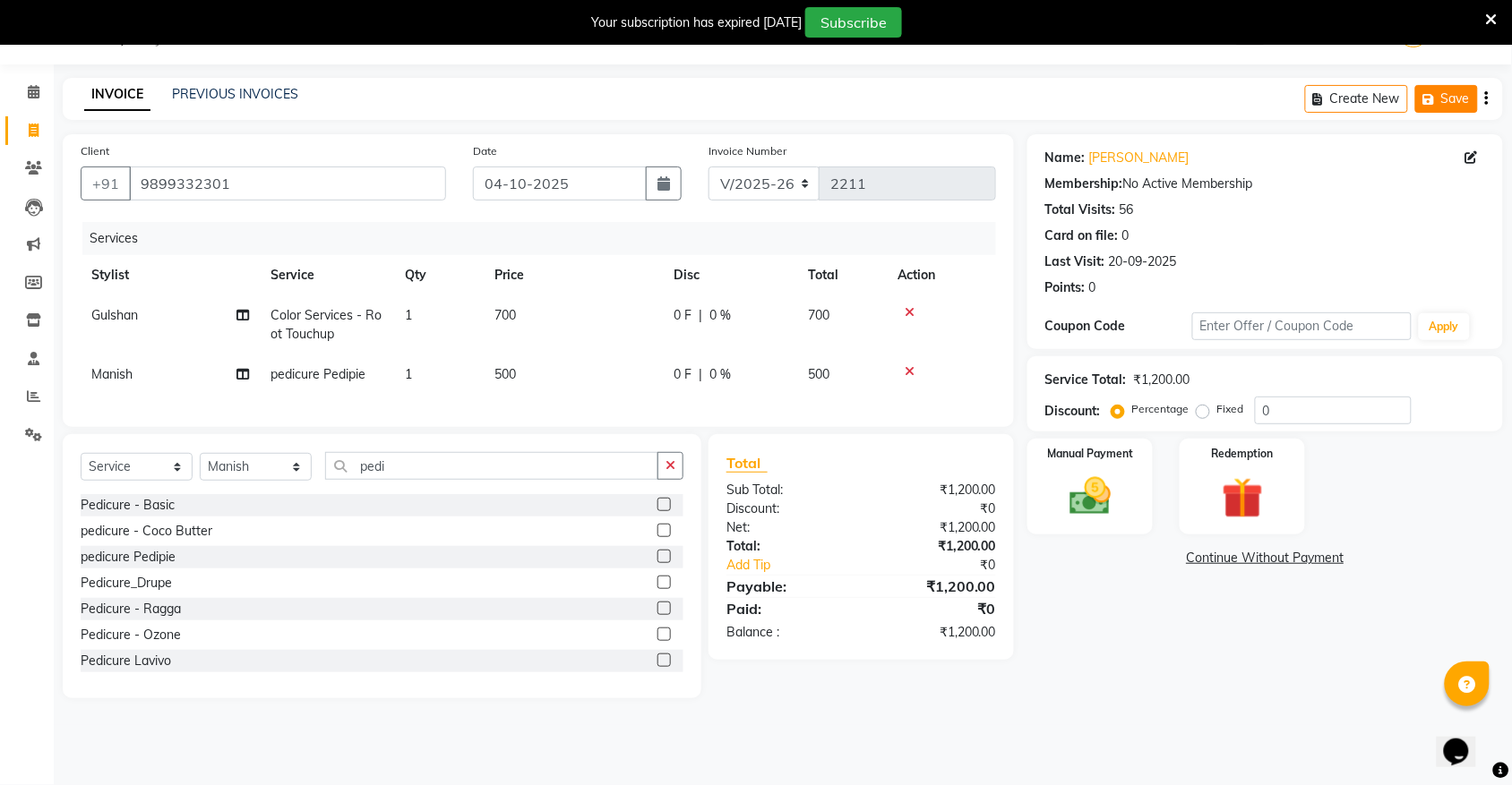
click at [1430, 104] on icon "button" at bounding box center [1431, 98] width 18 height 12
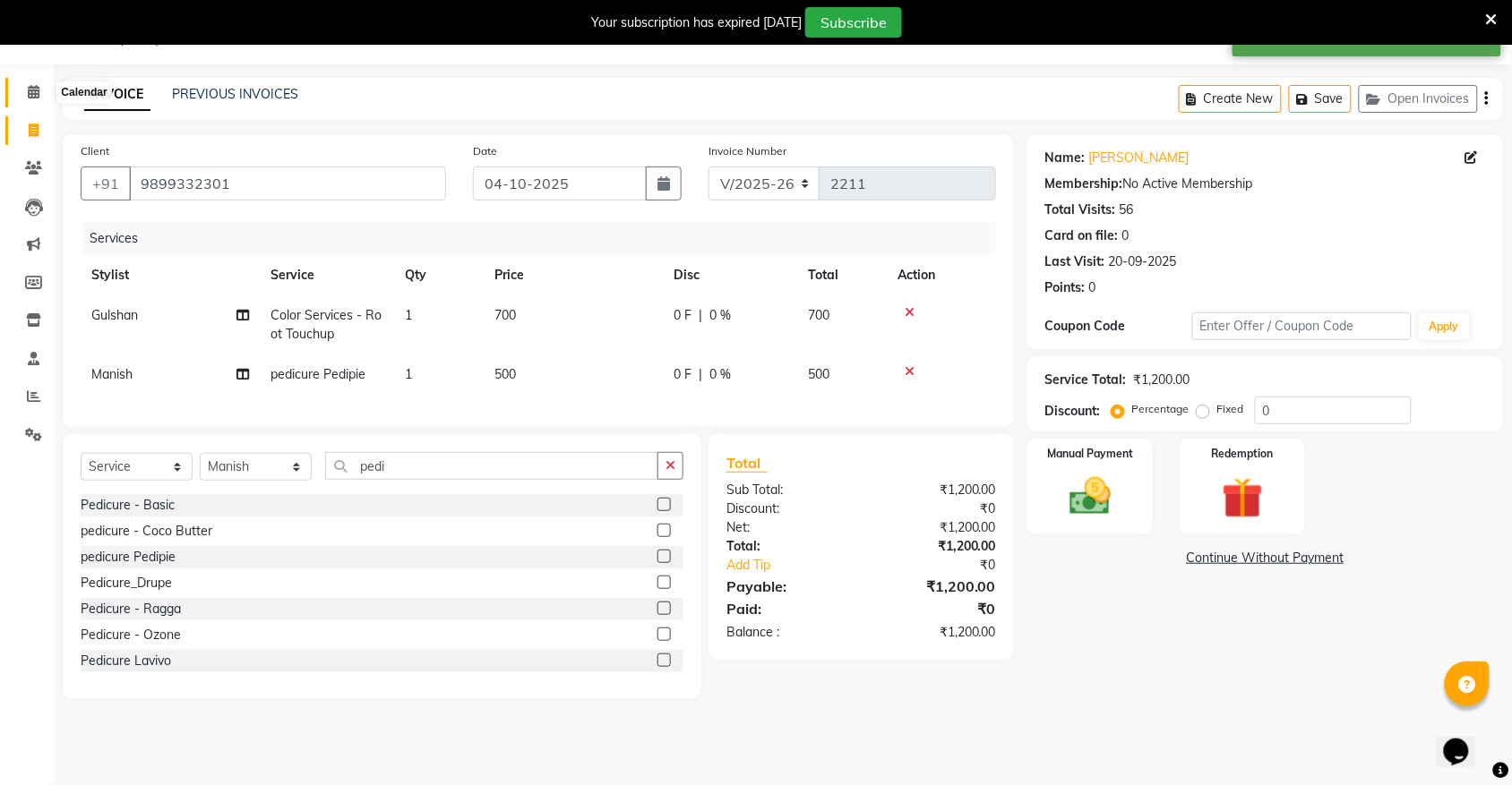
click at [27, 91] on icon at bounding box center [33, 92] width 11 height 13
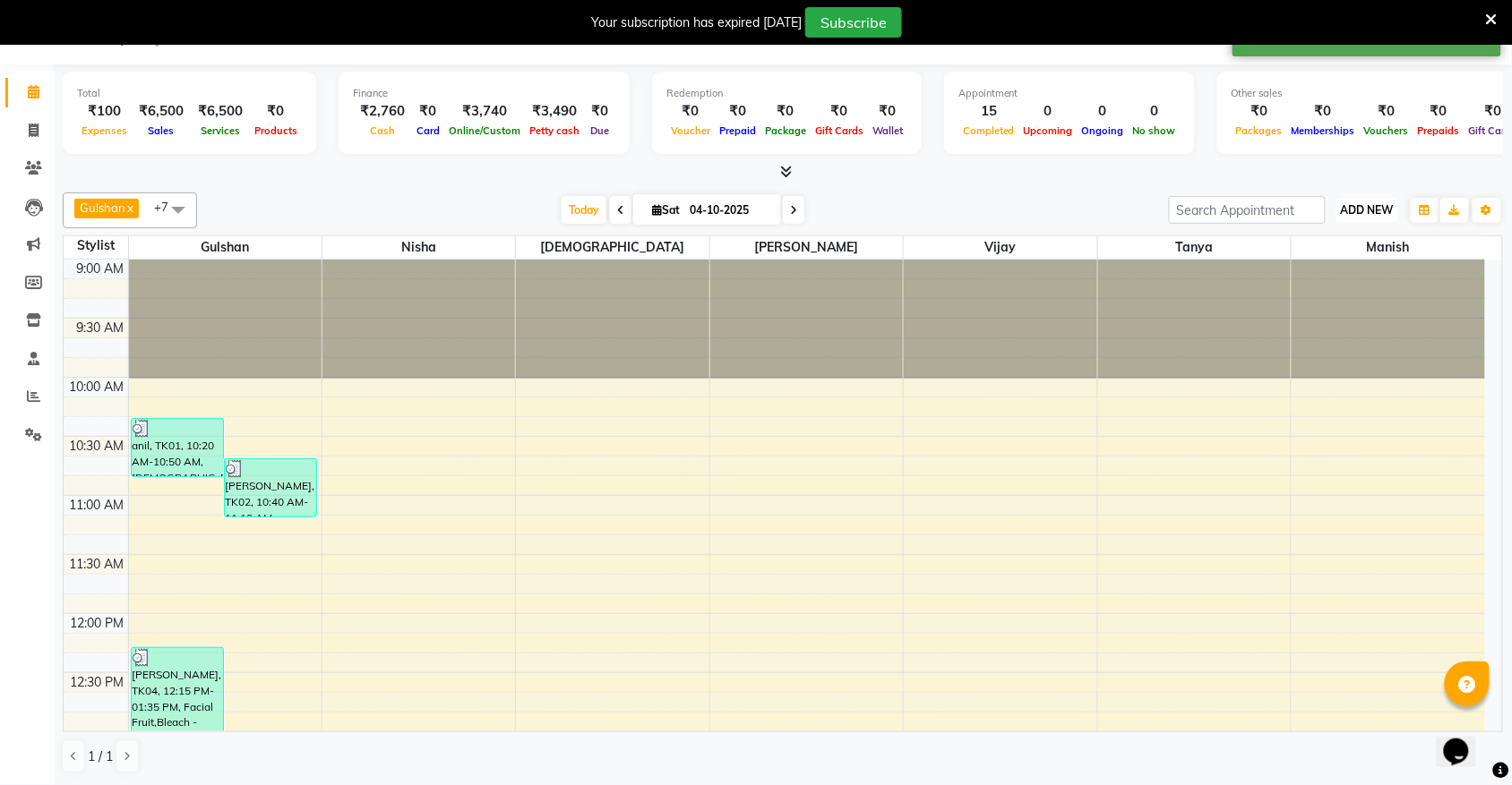
click at [1375, 211] on span "ADD NEW" at bounding box center [1367, 210] width 53 height 13
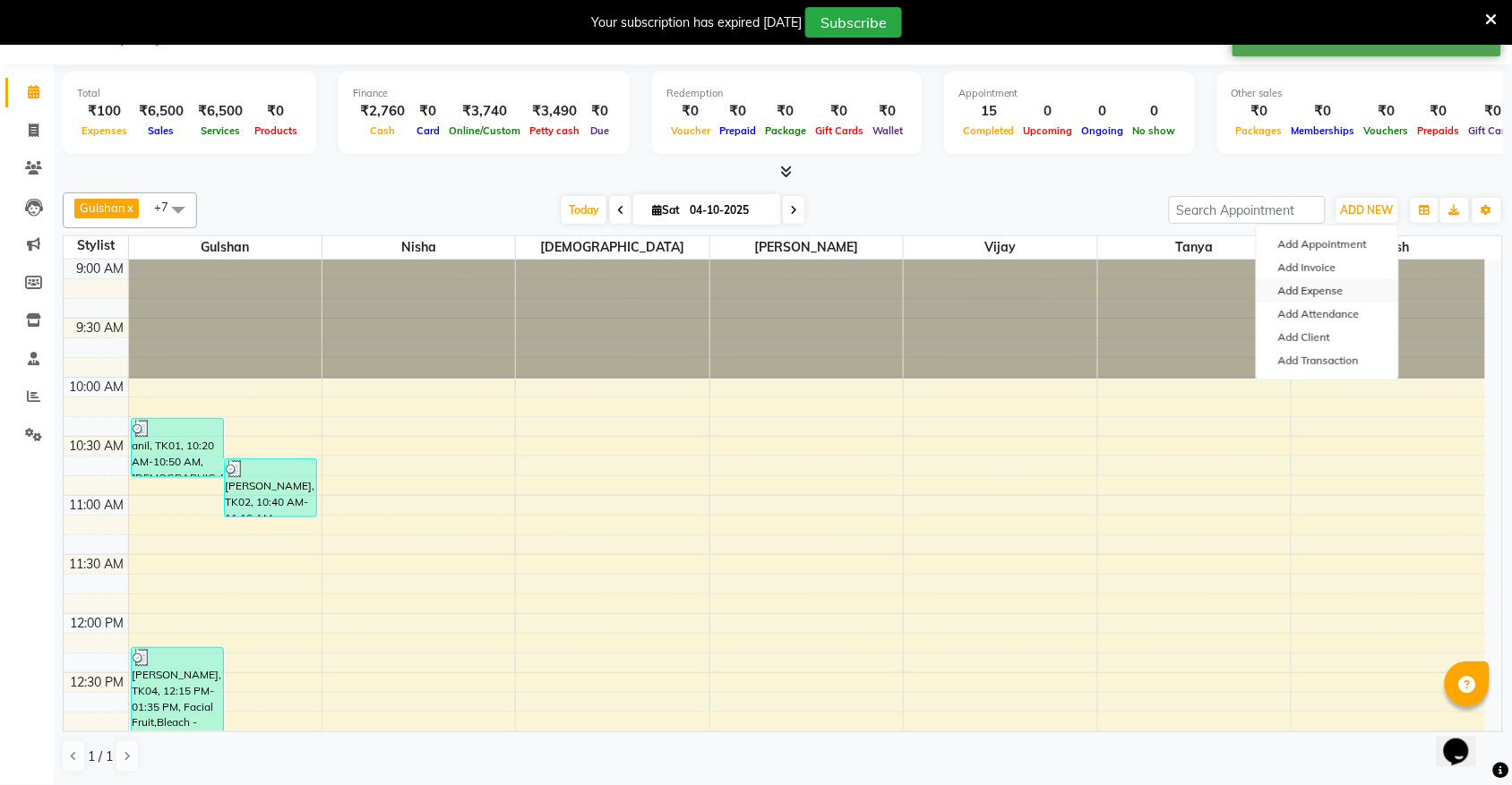
click at [1292, 295] on link "Add Expense" at bounding box center [1327, 291] width 141 height 24
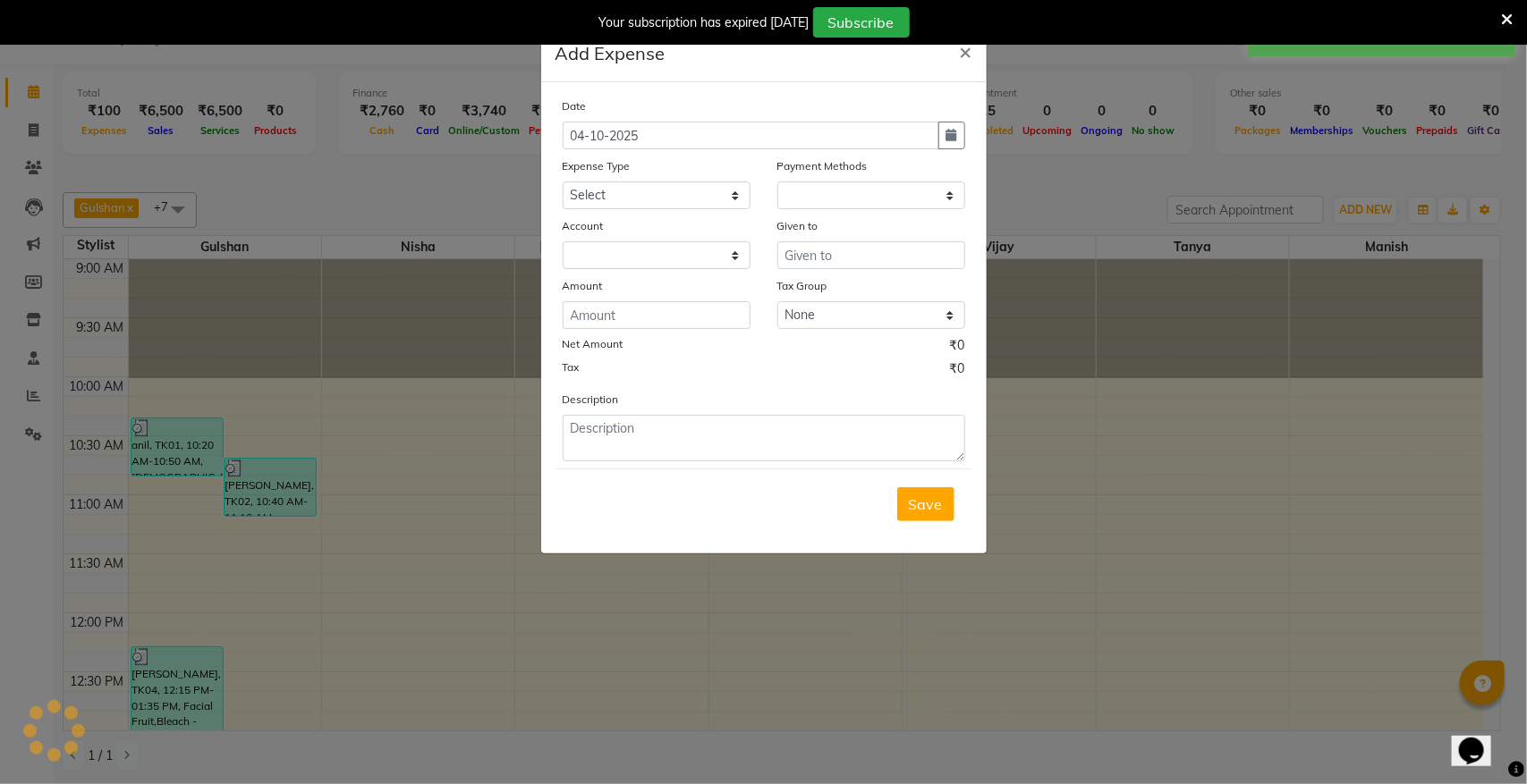
select select "1"
select select "3957"
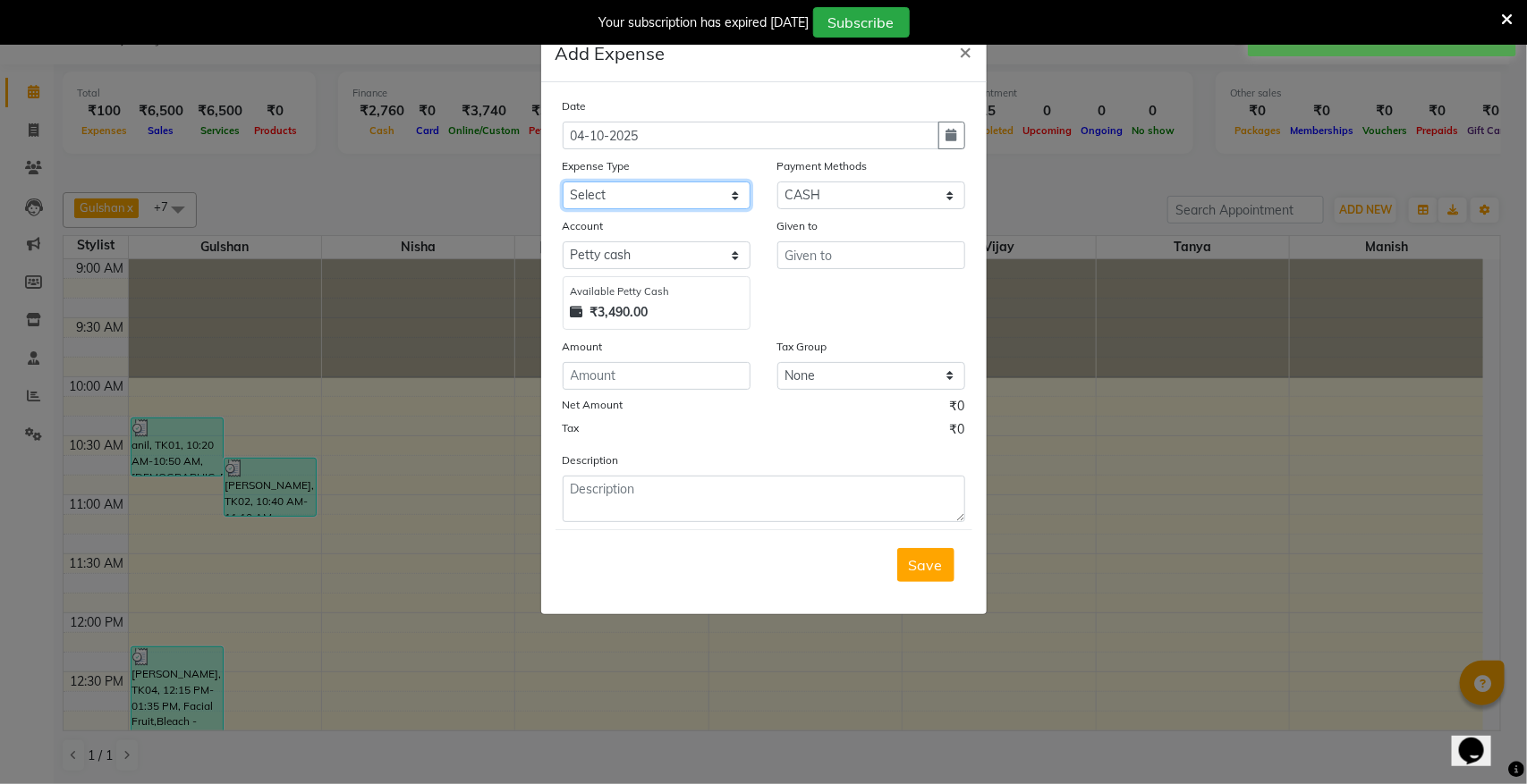
click at [676, 190] on select "Select Advance Salary Bank charges Cash transfer to bank donation Electricity B…" at bounding box center [657, 195] width 188 height 27
select select "23375"
click at [563, 182] on select "Select Advance Salary Bank charges Cash transfer to bank donation Electricity B…" at bounding box center [657, 195] width 188 height 27
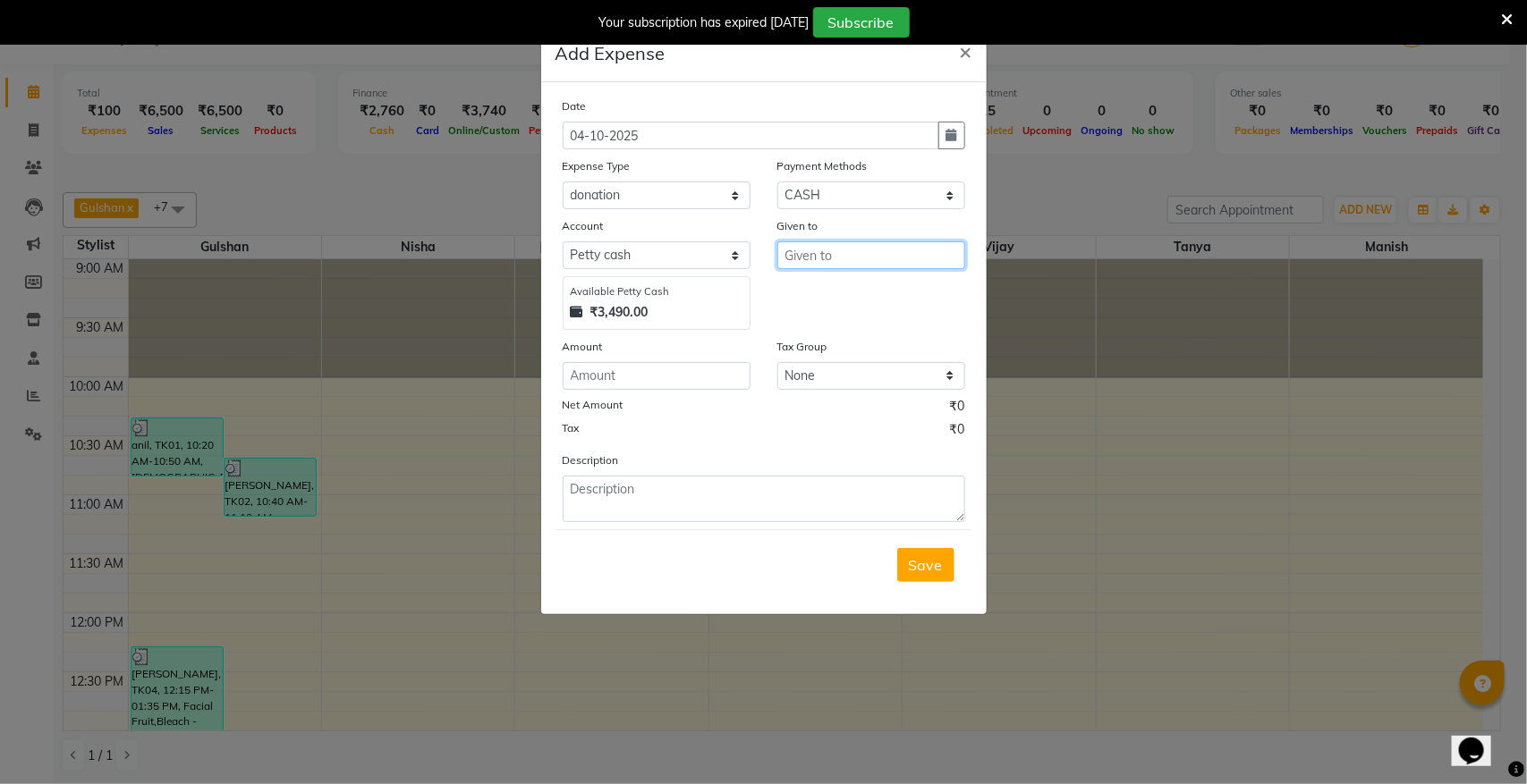
click at [815, 256] on input "text" at bounding box center [871, 254] width 188 height 27
type input "donation"
click at [654, 373] on input "number" at bounding box center [657, 375] width 188 height 27
type input "20"
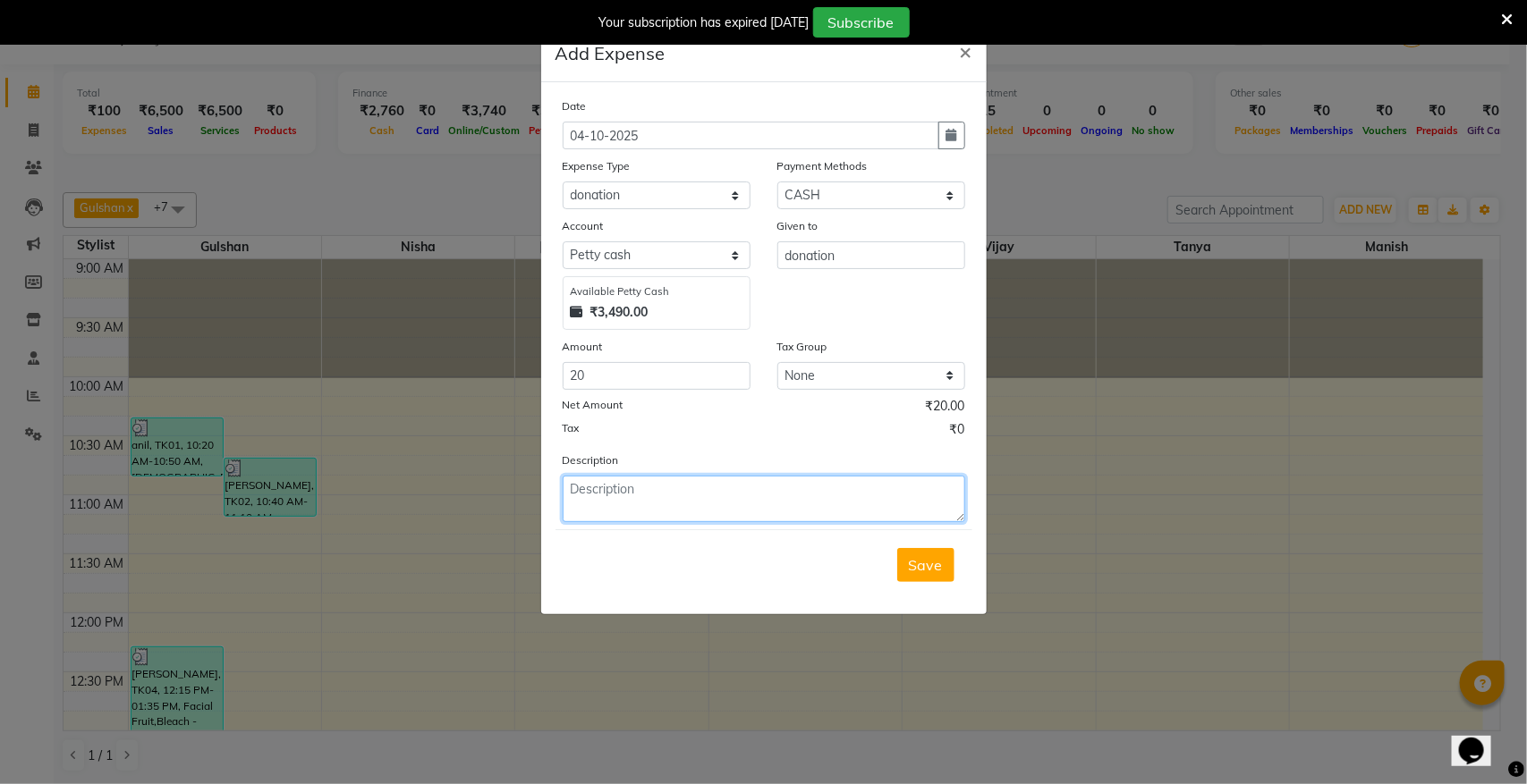
click at [668, 499] on textarea at bounding box center [764, 498] width 402 height 46
type textarea "donation"
click at [930, 556] on span "Save" at bounding box center [926, 565] width 34 height 18
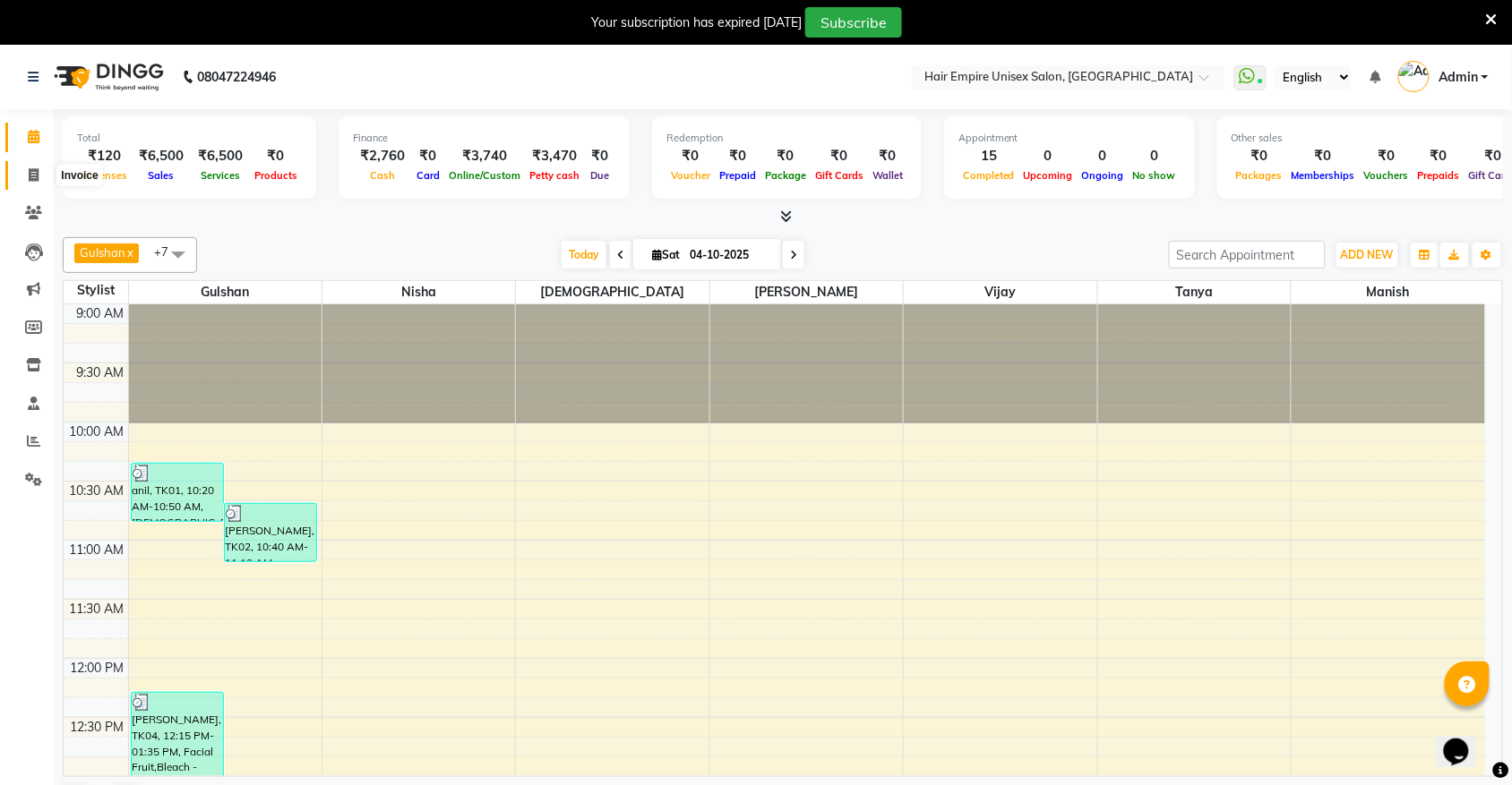
click at [31, 177] on icon at bounding box center [33, 175] width 9 height 13
select select "service"
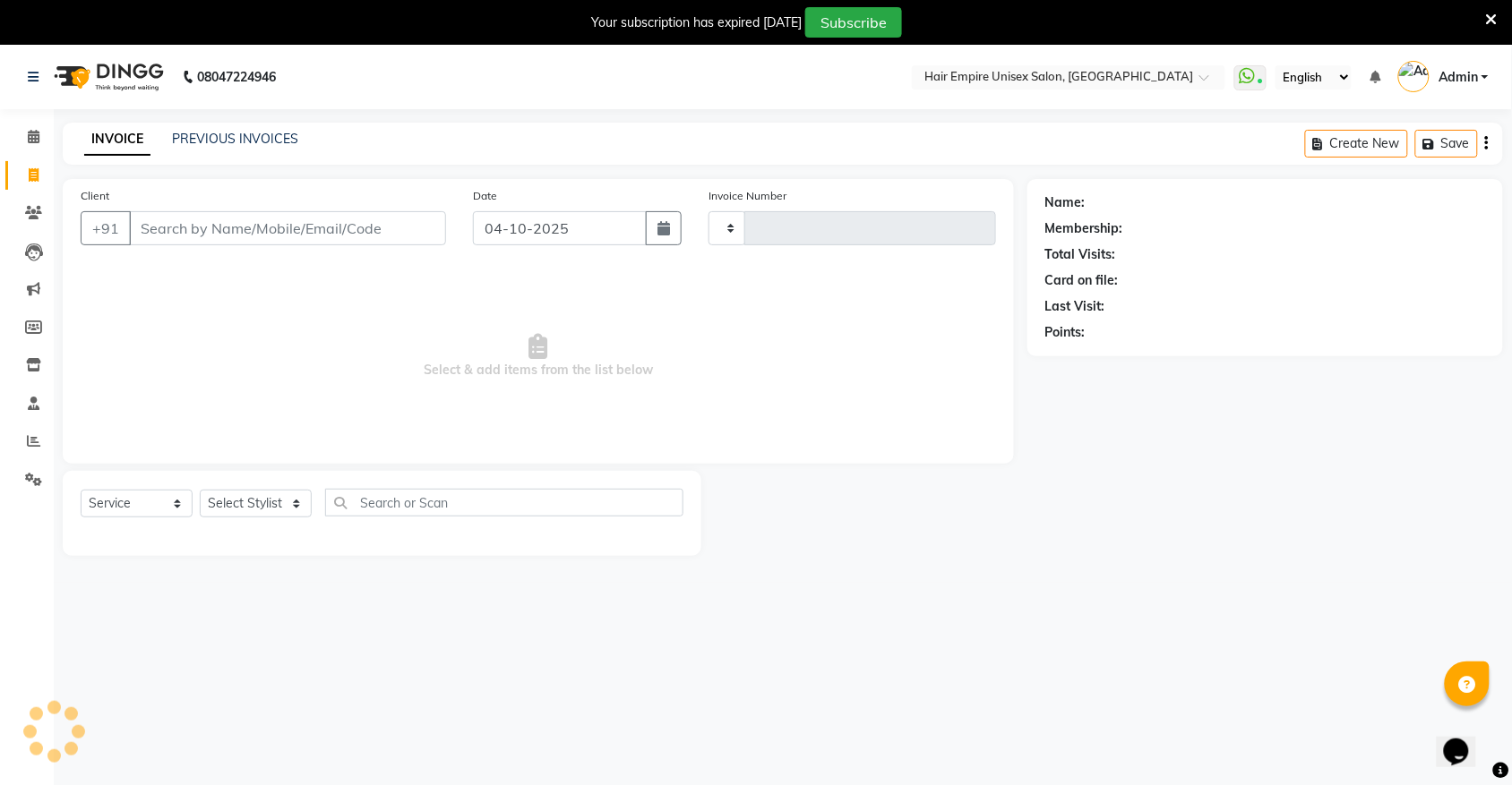
type input "2211"
select select "5055"
click at [1395, 144] on button "Open Invoices" at bounding box center [1418, 143] width 119 height 27
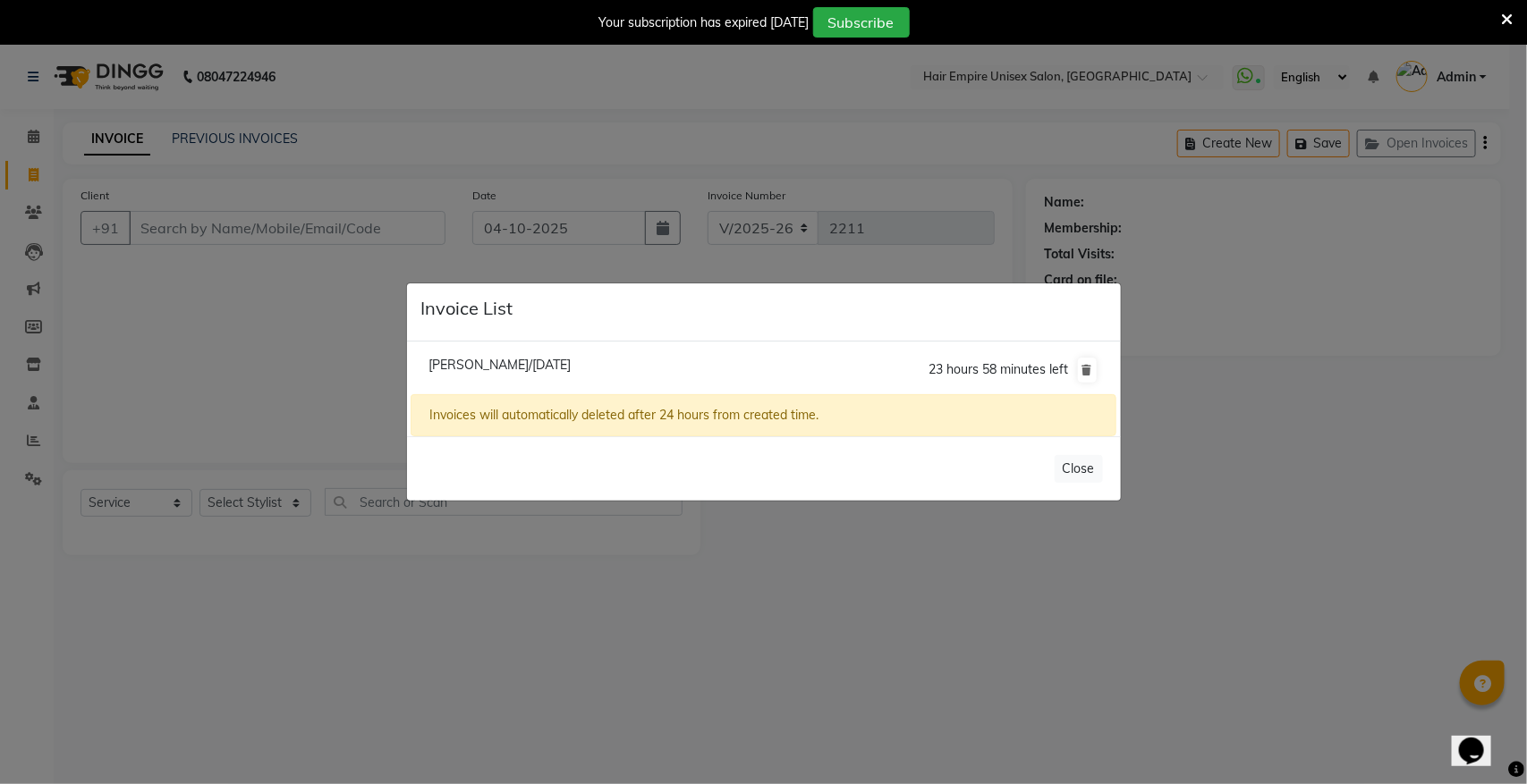
click at [464, 362] on span "Ms Mamta Marwah/04 October 2025" at bounding box center [500, 364] width 142 height 16
type input "9899332301"
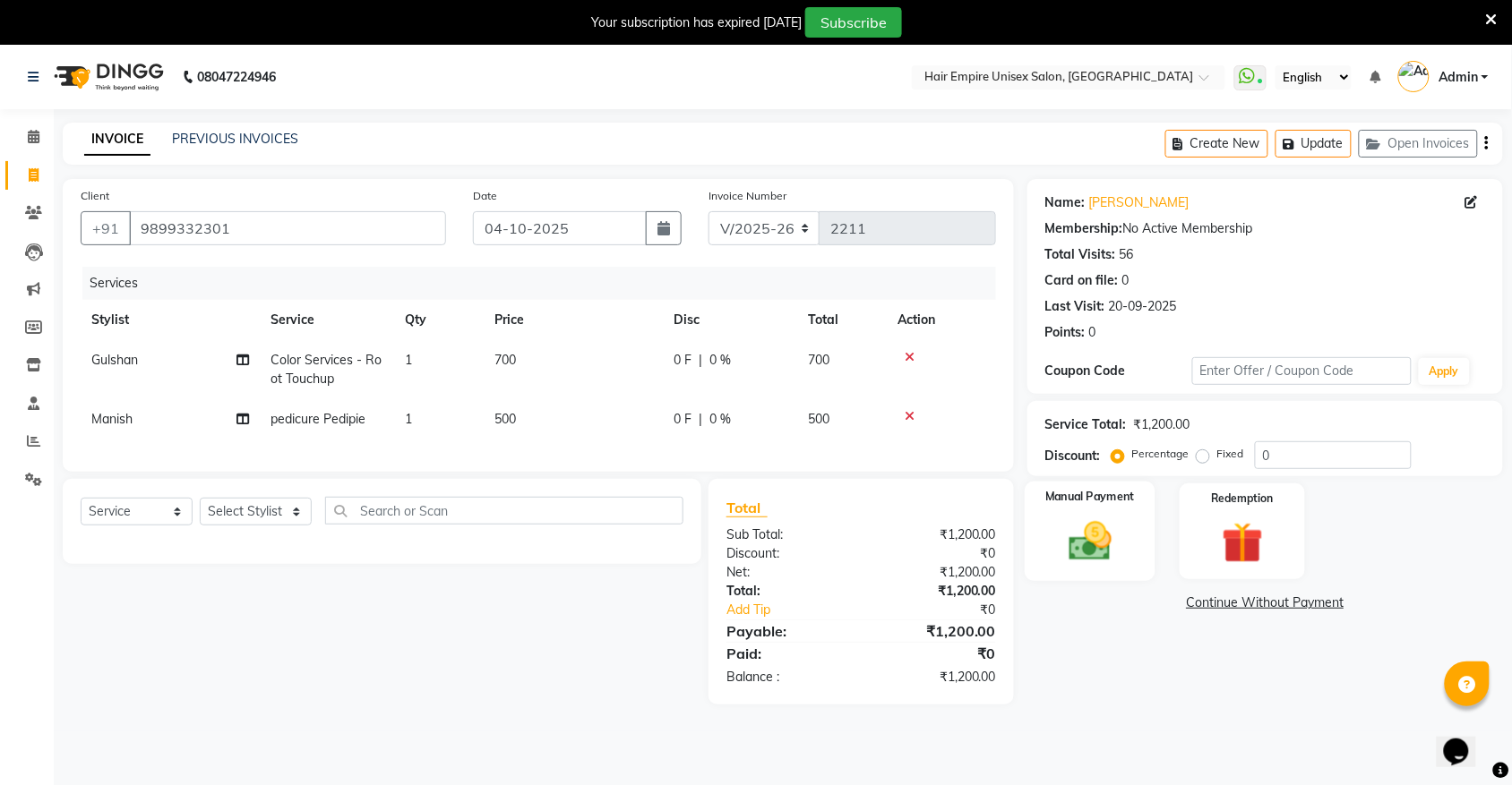
click at [1099, 526] on img at bounding box center [1090, 542] width 70 height 49
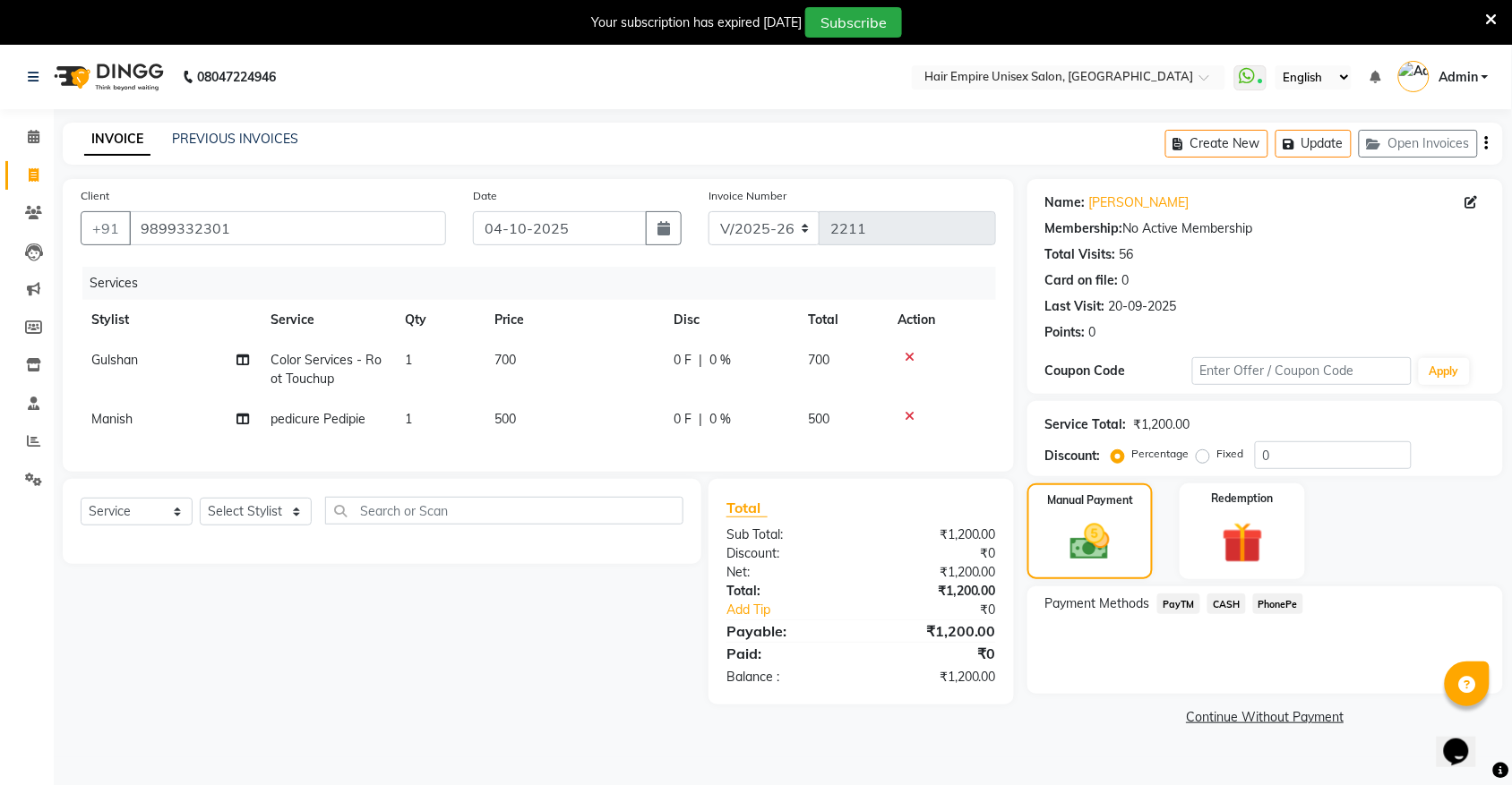
click at [1183, 602] on span "PayTM" at bounding box center [1179, 604] width 43 height 21
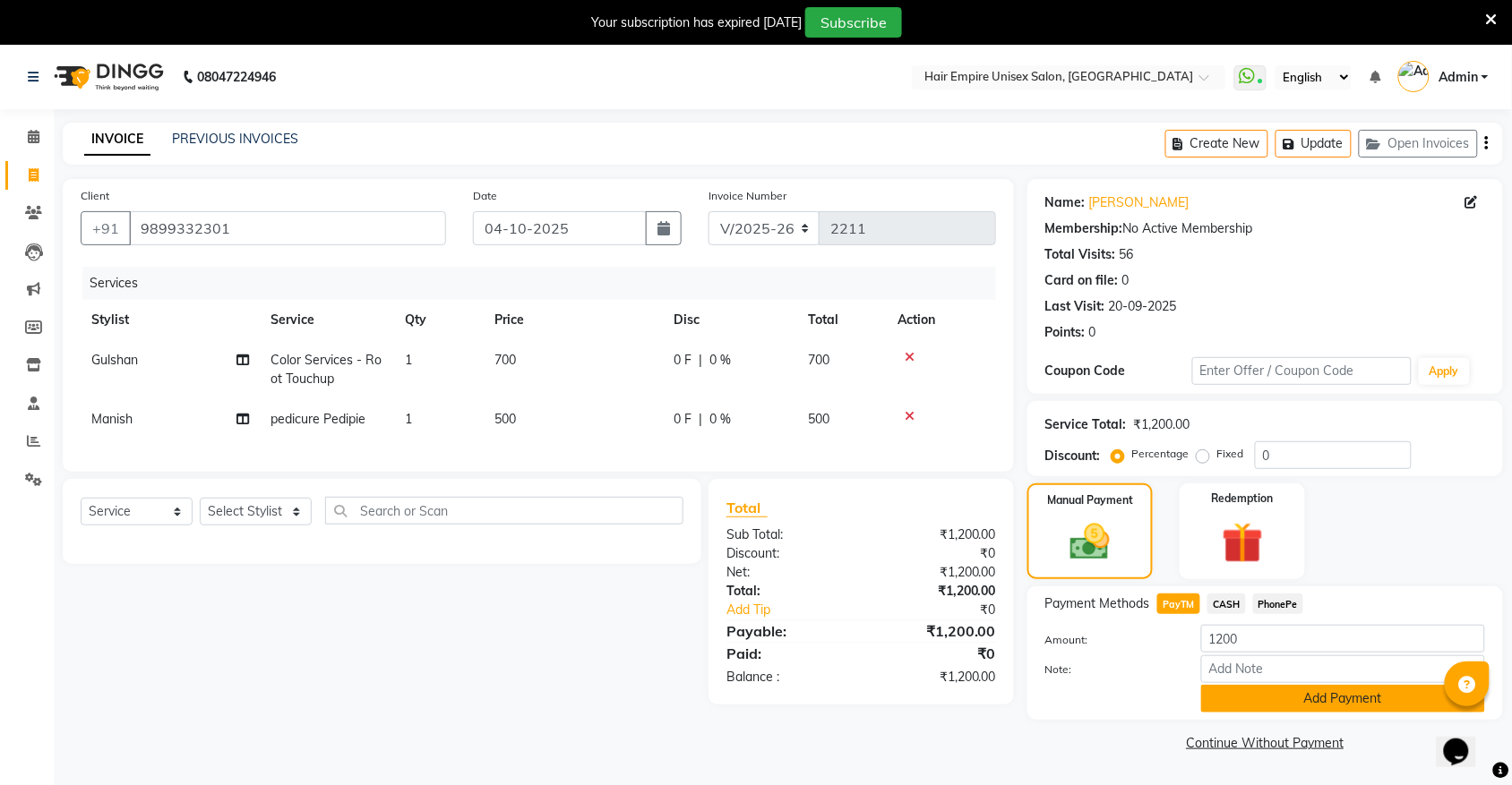
click at [1255, 698] on button "Add Payment" at bounding box center [1343, 698] width 284 height 27
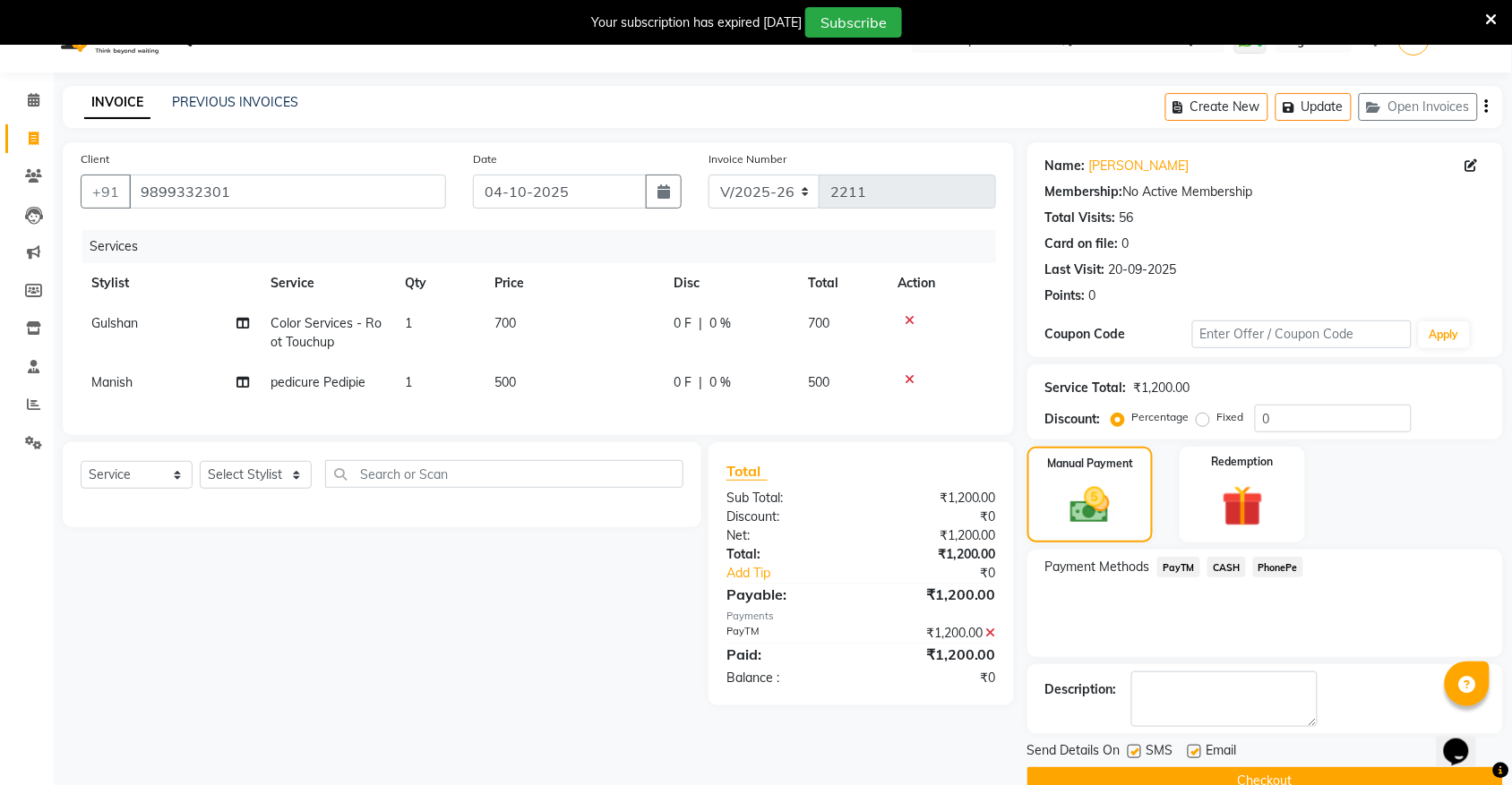
scroll to position [74, 0]
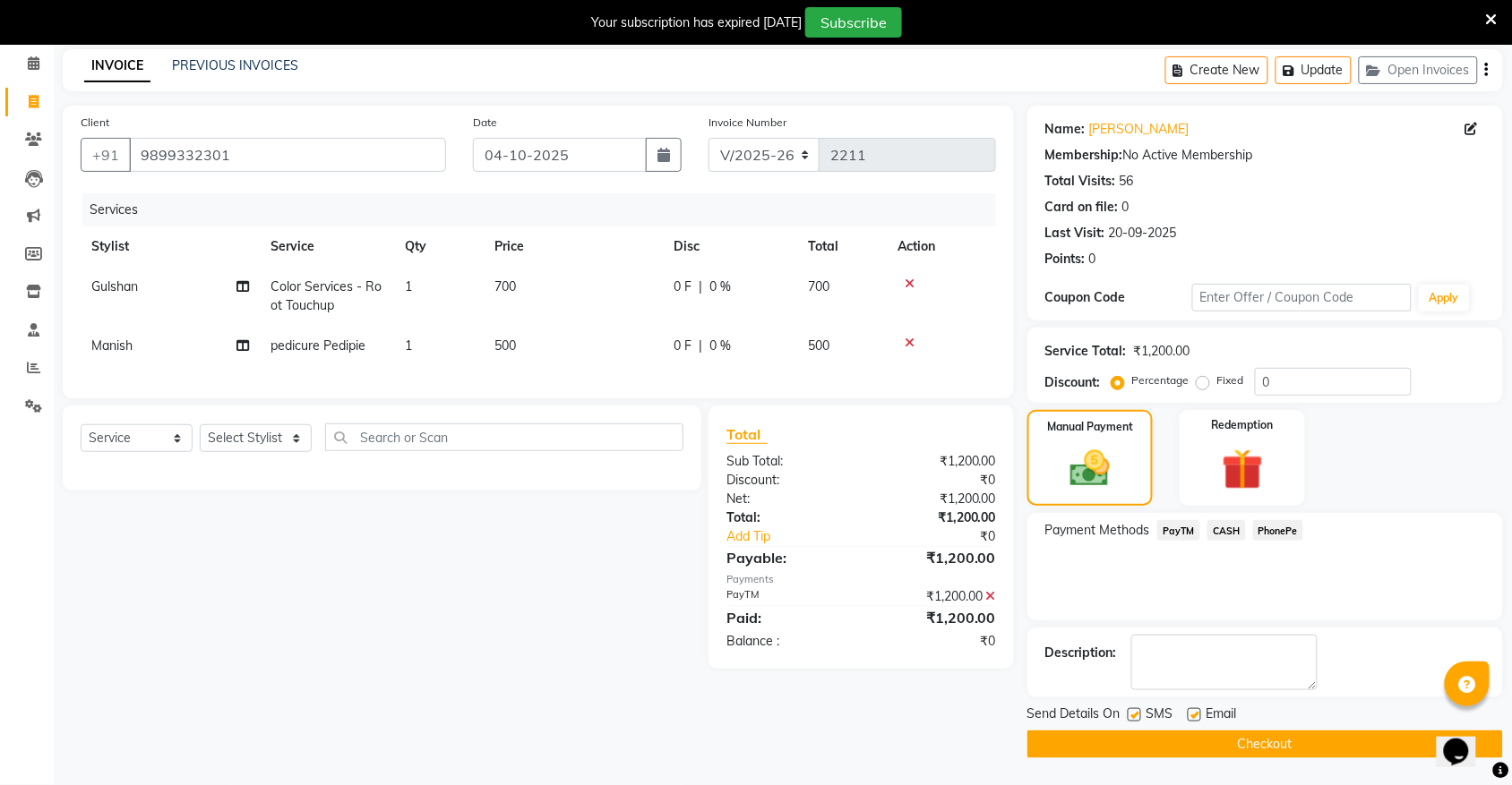
click at [1255, 749] on button "Checkout" at bounding box center [1265, 744] width 476 height 27
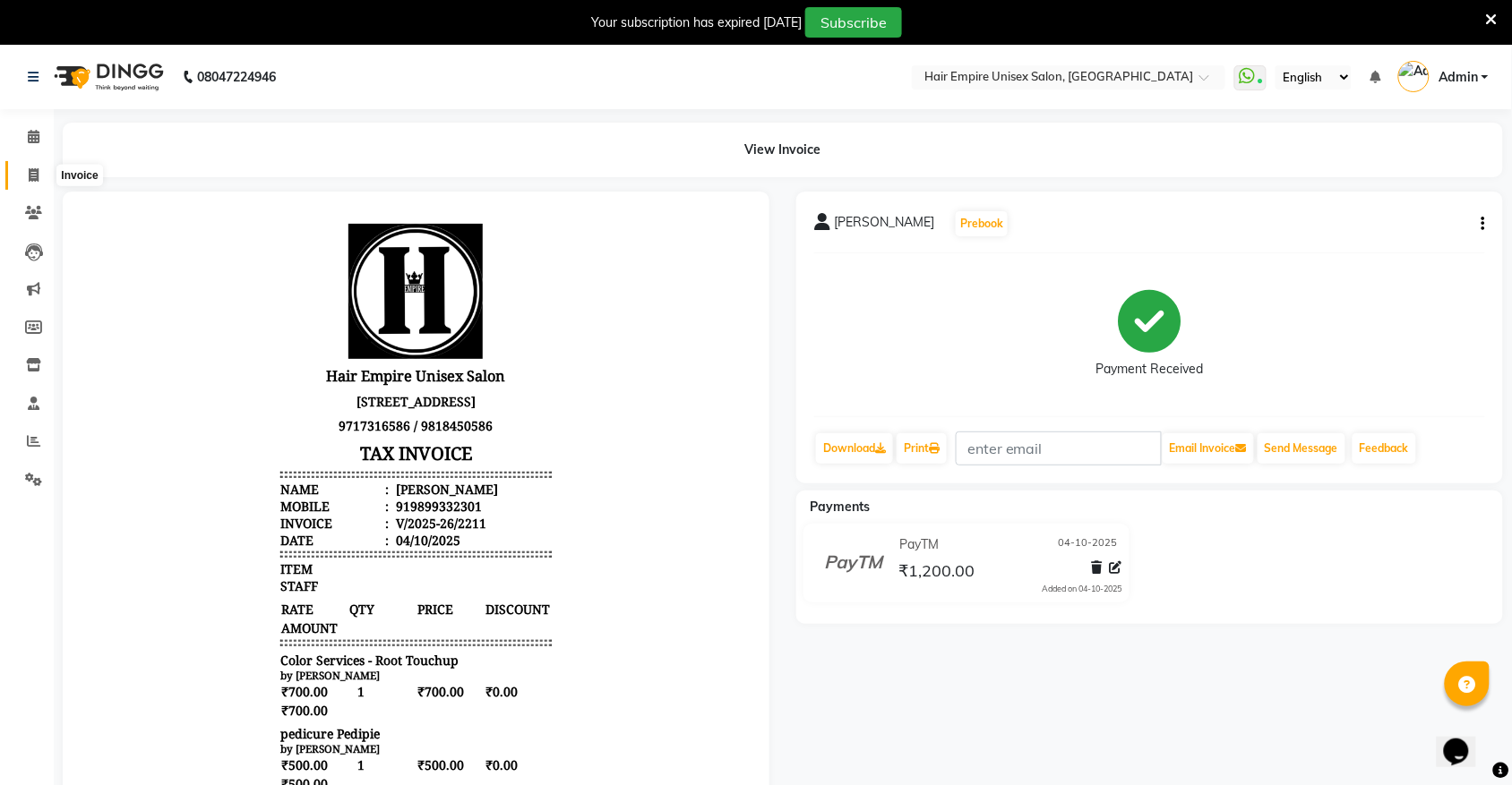
click at [32, 181] on icon at bounding box center [33, 175] width 9 height 13
select select "service"
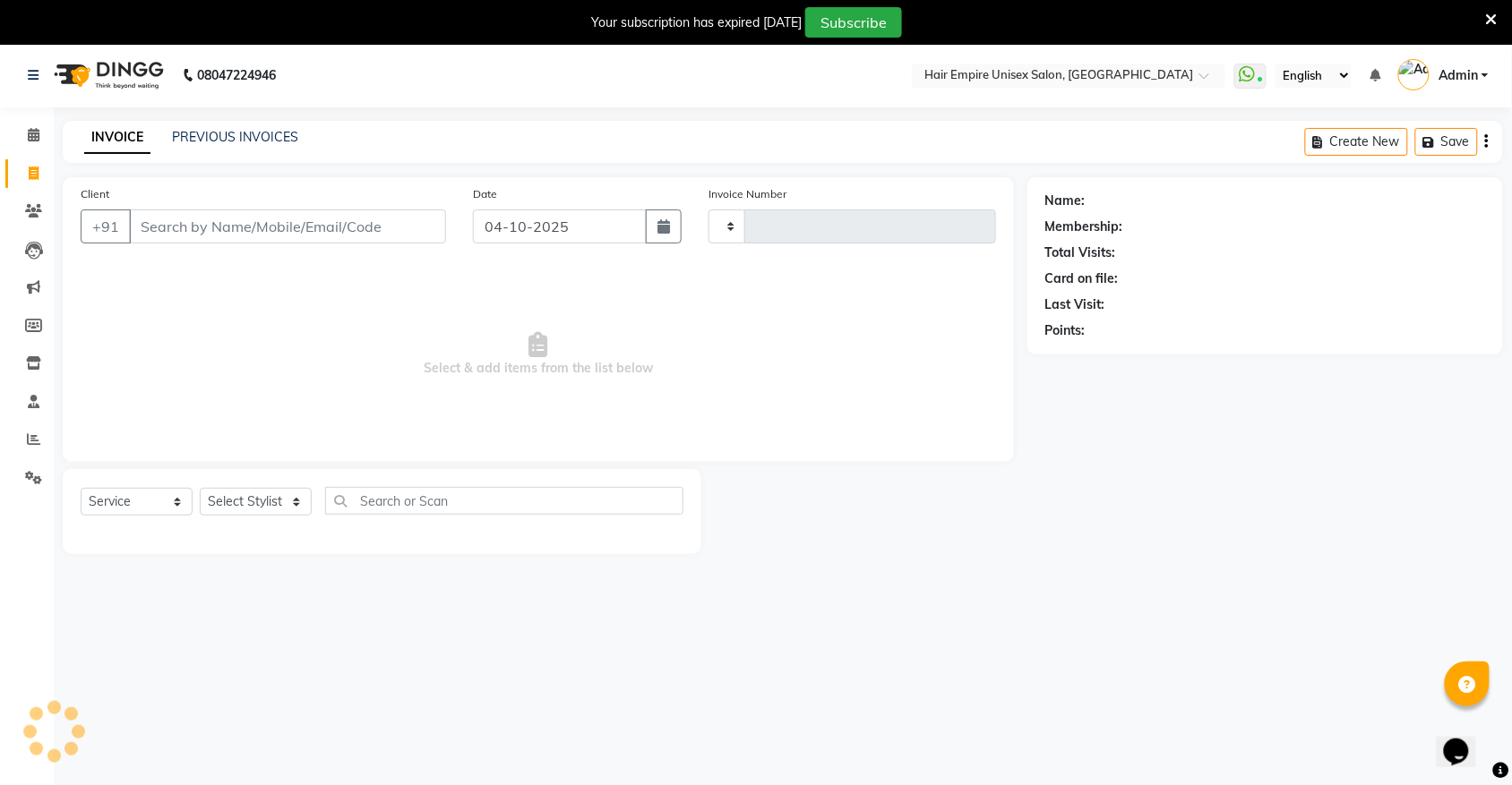
type input "2212"
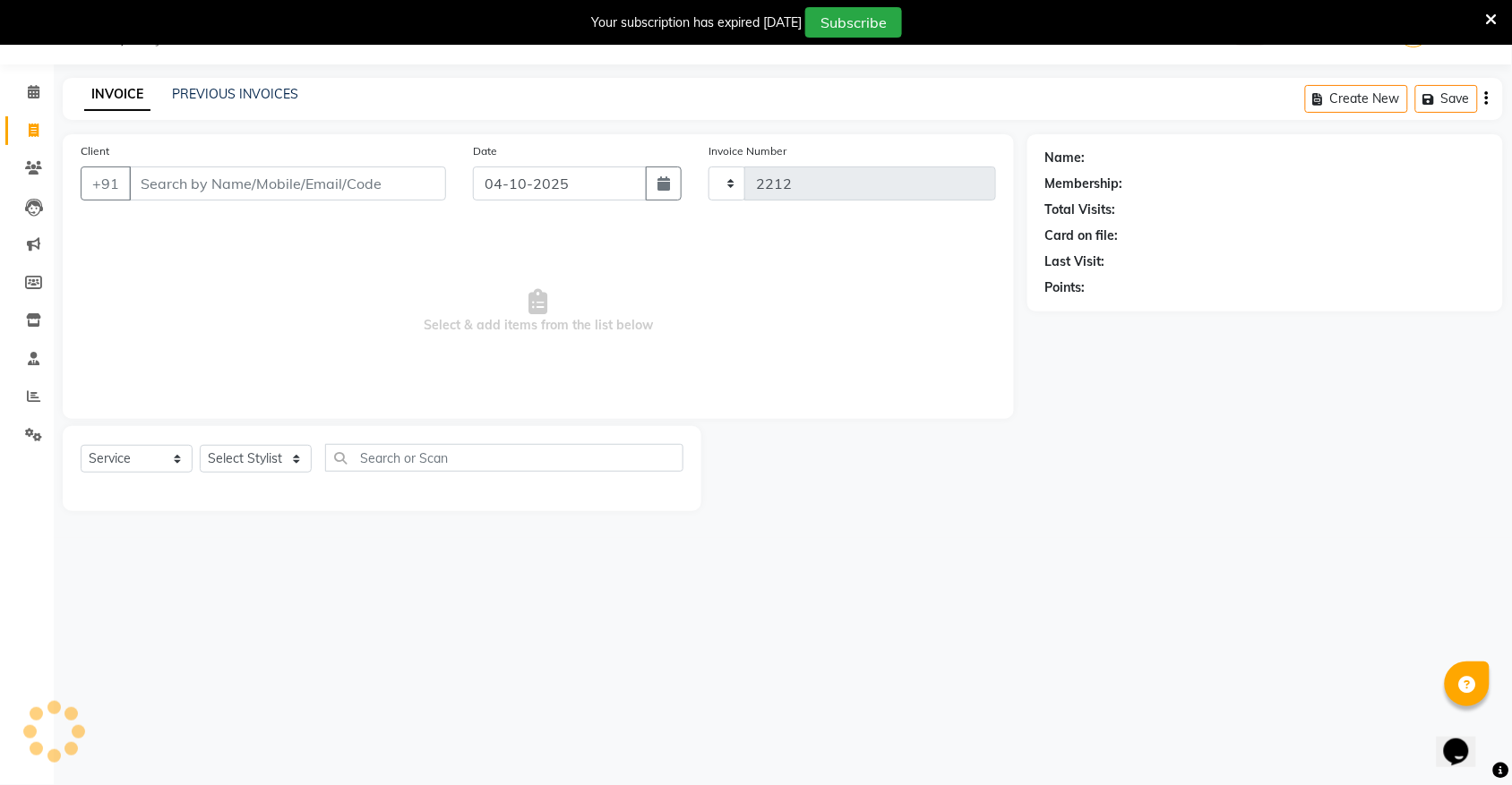
select select "5055"
click at [258, 87] on link "PREVIOUS INVOICES" at bounding box center [235, 94] width 126 height 16
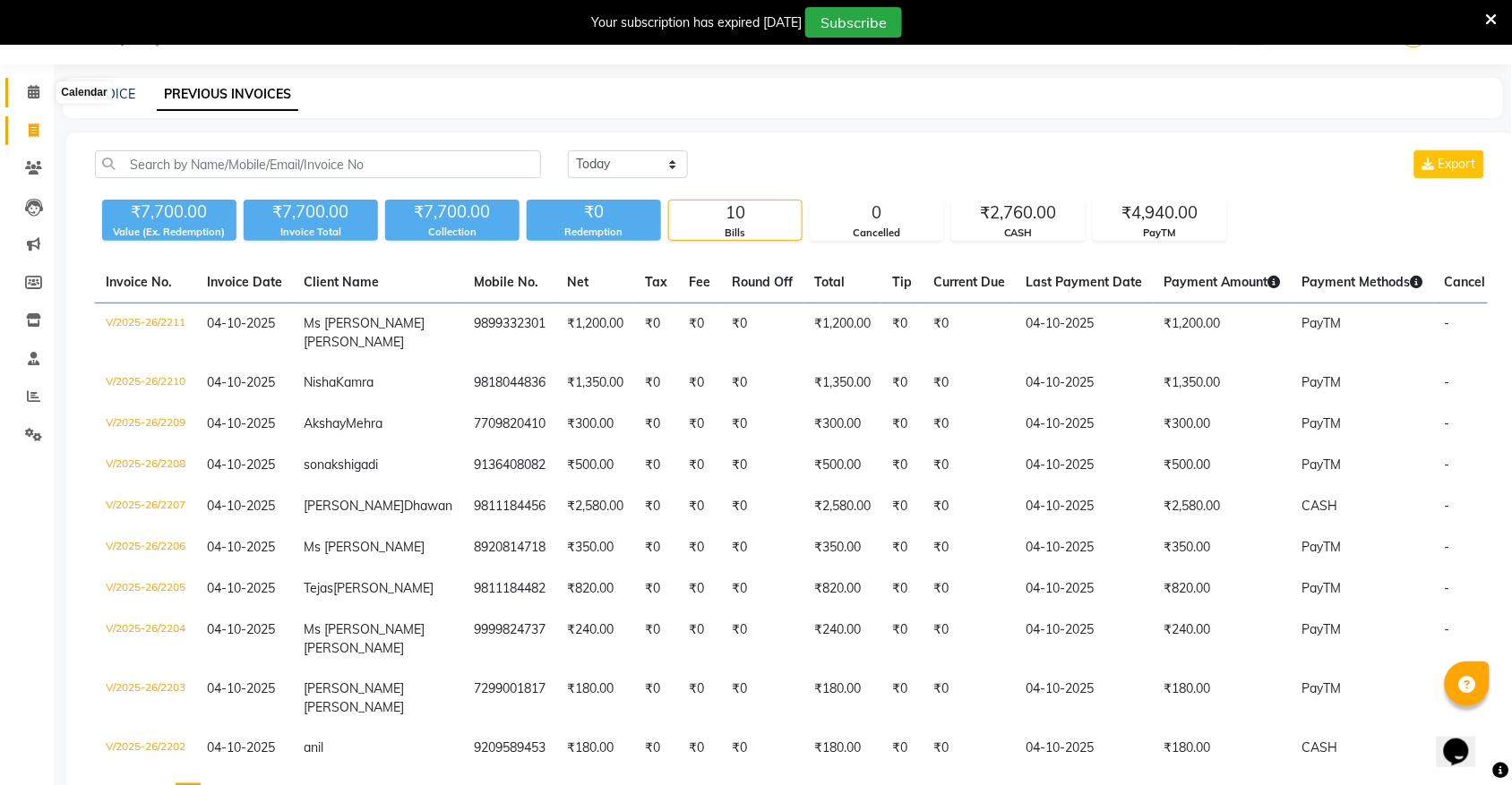
click at [28, 95] on icon at bounding box center [33, 92] width 11 height 13
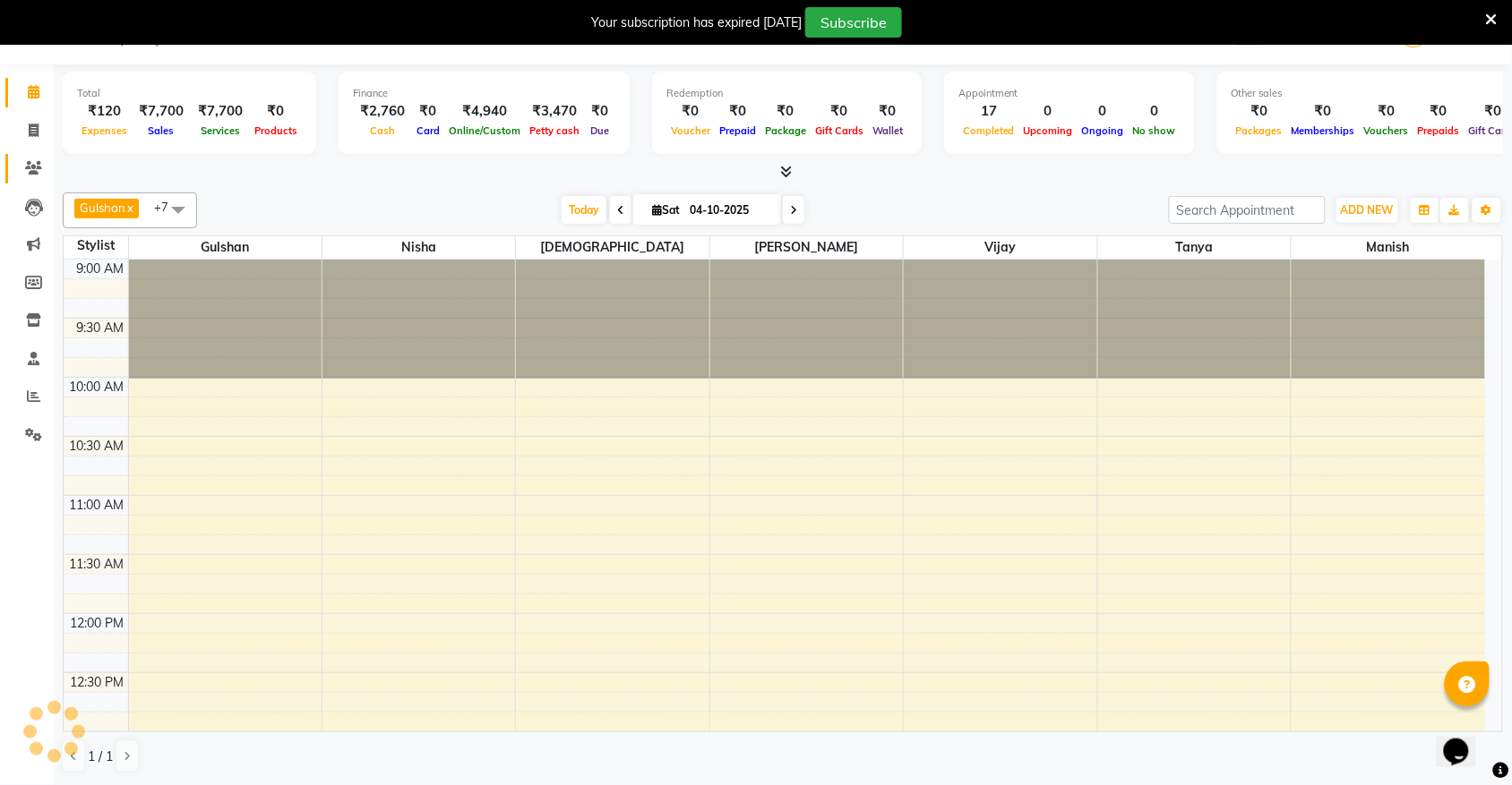
scroll to position [1045, 0]
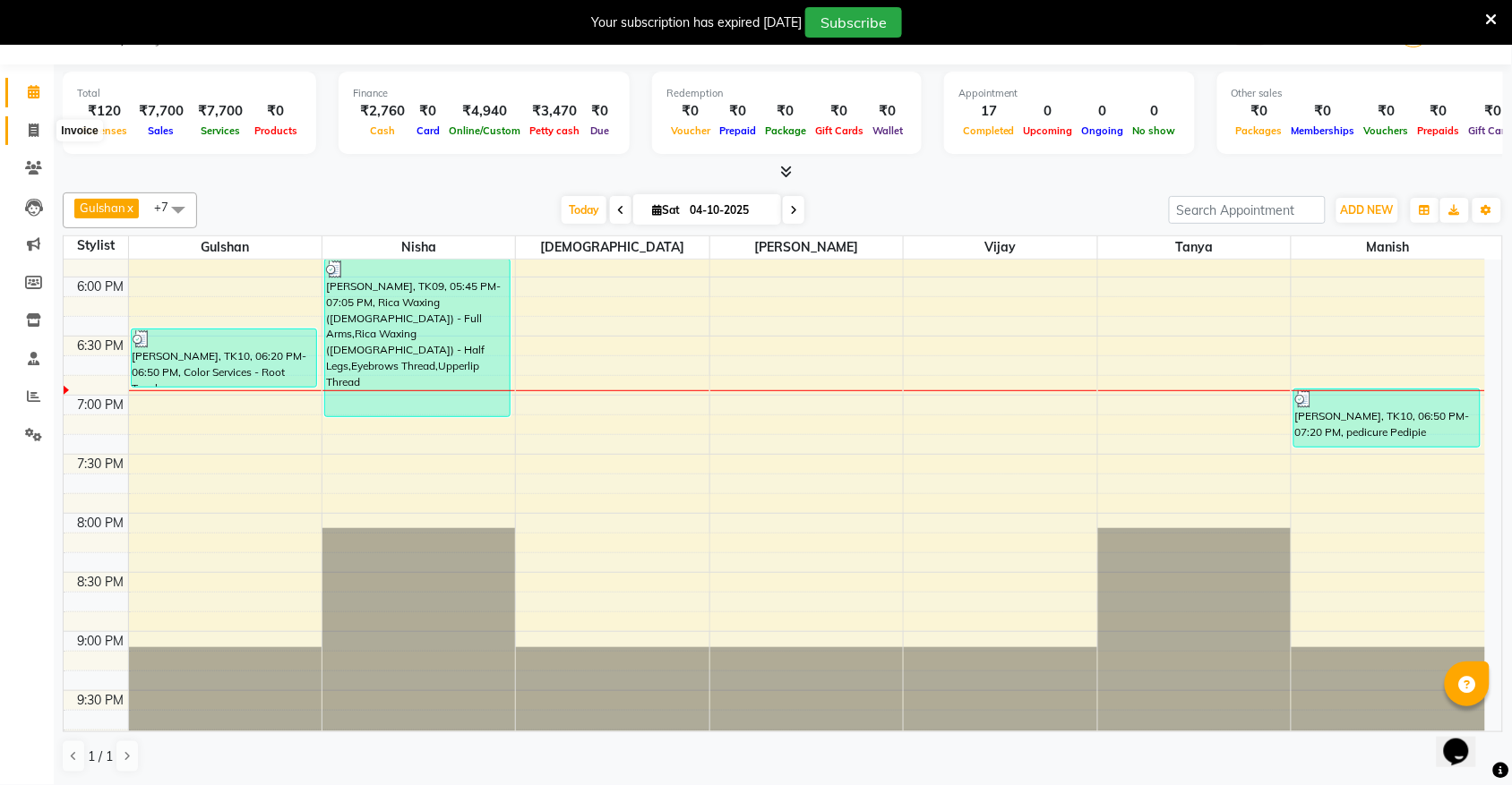
click at [34, 125] on icon at bounding box center [33, 130] width 9 height 13
select select "5055"
select select "service"
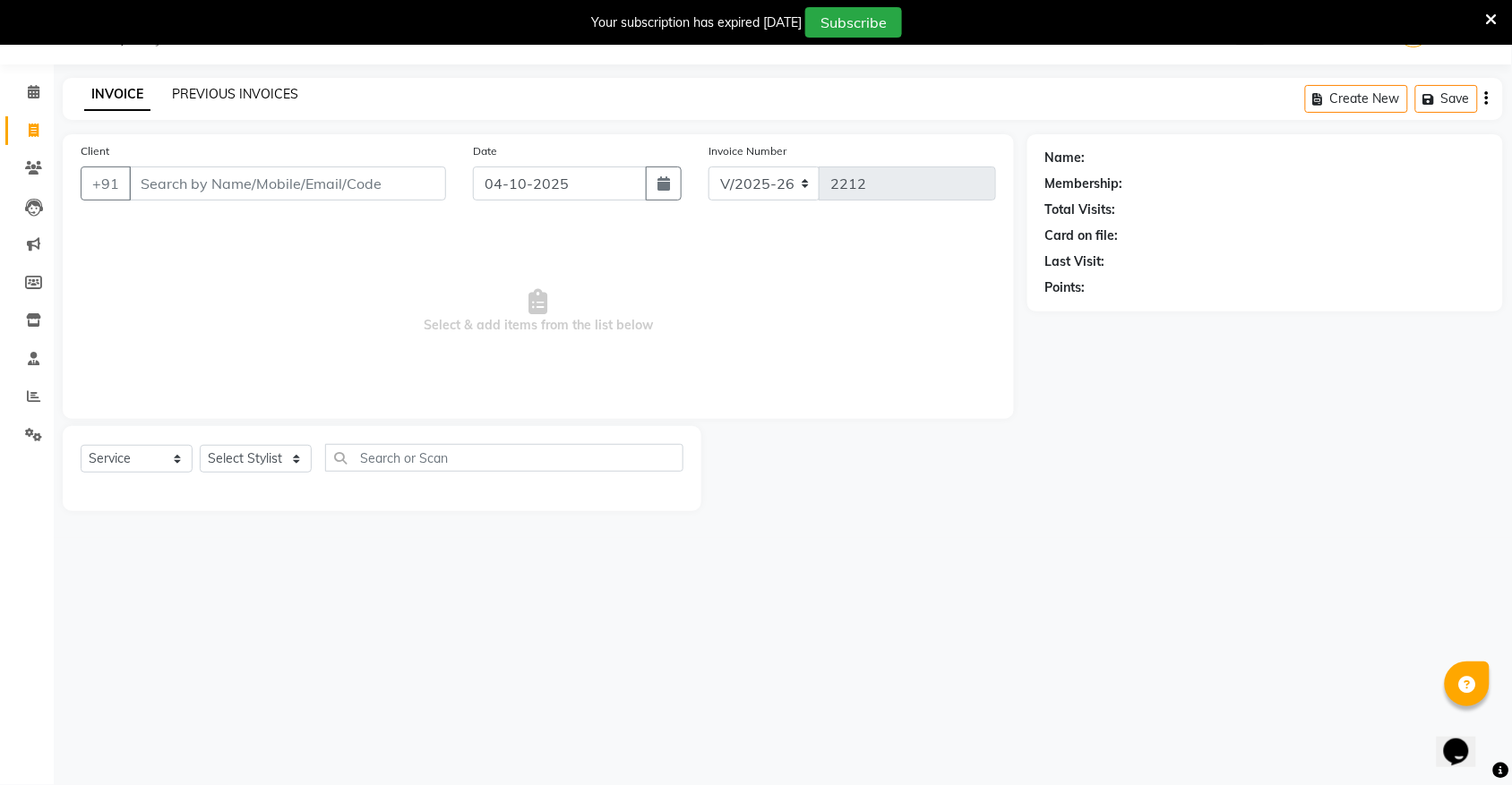
click at [216, 92] on link "PREVIOUS INVOICES" at bounding box center [235, 94] width 126 height 16
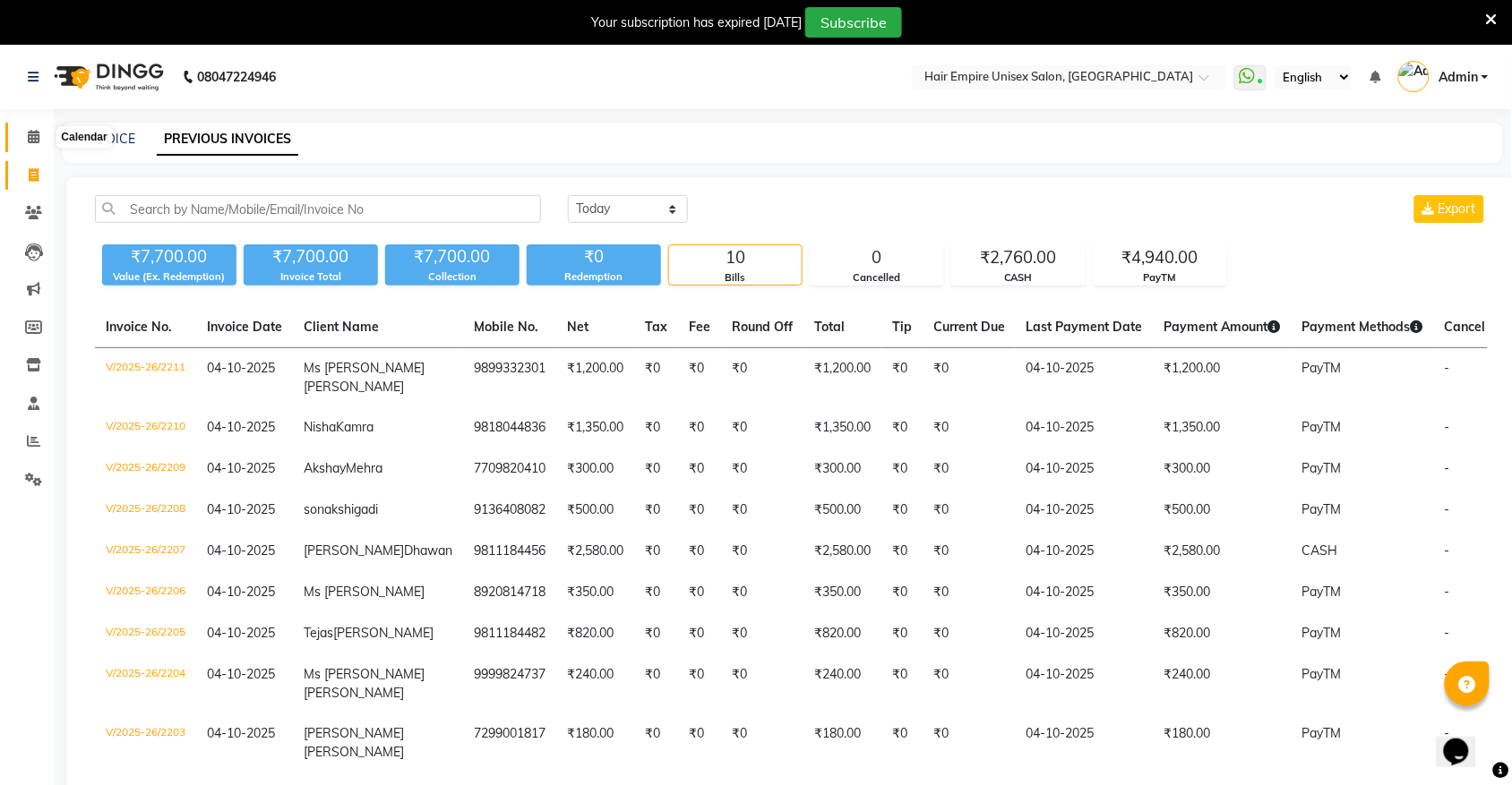
click at [27, 144] on span at bounding box center [33, 137] width 31 height 21
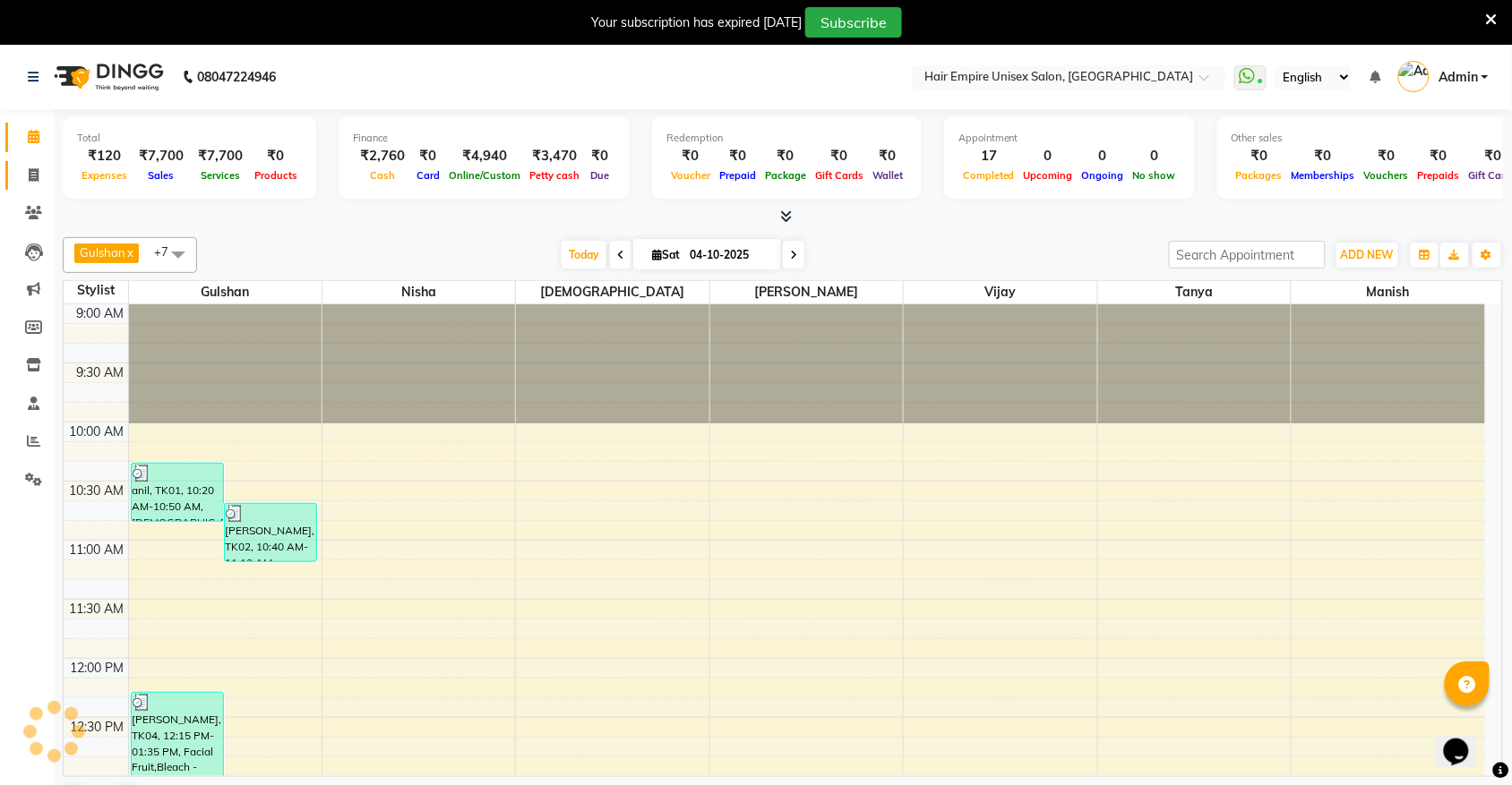
click at [10, 184] on link "Invoice" at bounding box center [27, 175] width 43 height 29
select select "5055"
select select "service"
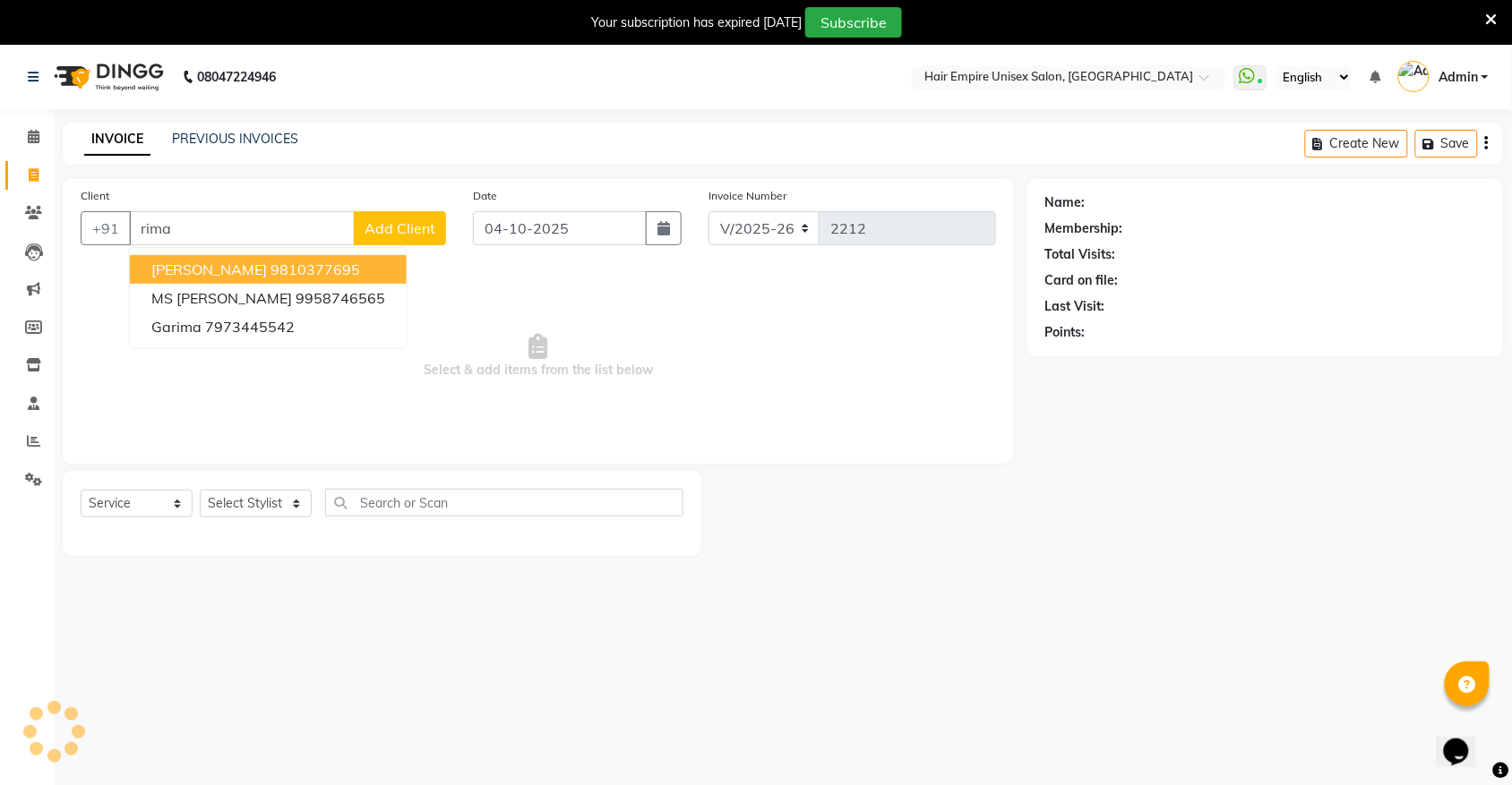
click at [311, 264] on ngb-highlight "9810377695" at bounding box center [315, 269] width 90 height 18
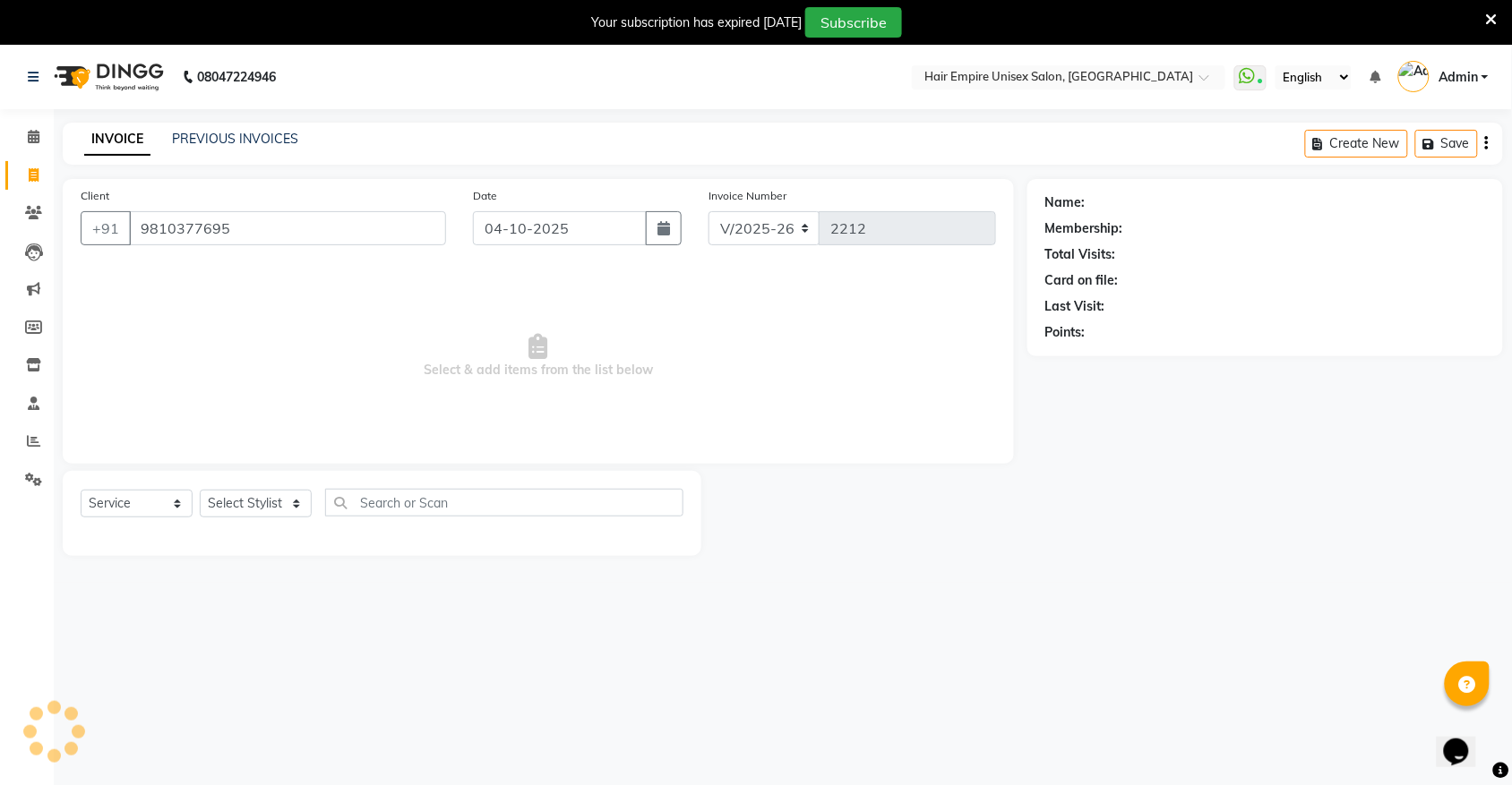
type input "9810377695"
click at [256, 499] on select "Select Stylist anas Ashu bobby Gulshan Manish Nisha Tanya vijay" at bounding box center [256, 503] width 112 height 27
select select "45386"
click at [200, 490] on select "Select Stylist anas Ashu bobby Gulshan Manish Nisha Tanya vijay" at bounding box center [256, 503] width 112 height 27
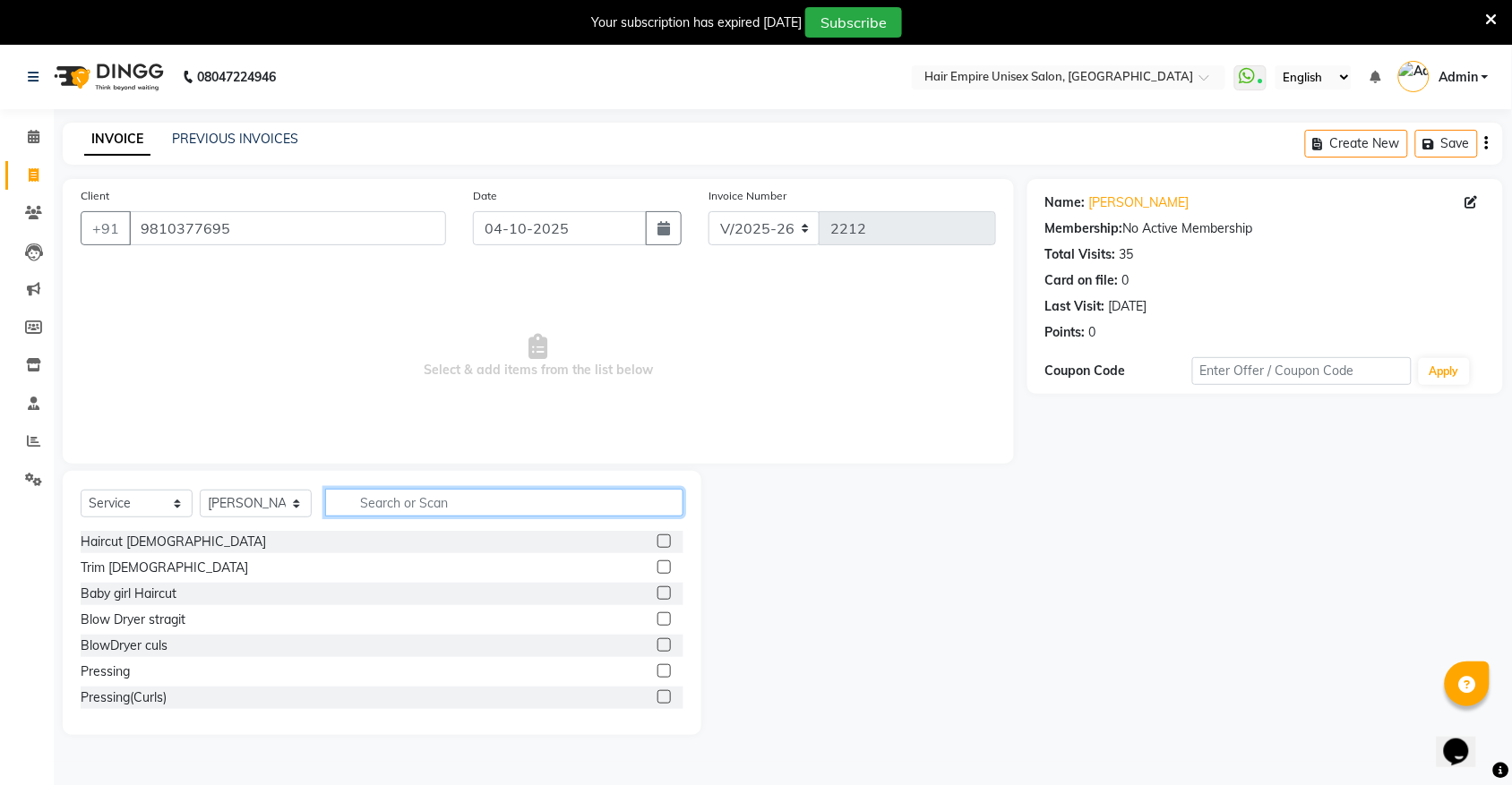
click at [459, 506] on input "text" at bounding box center [504, 502] width 358 height 27
type input "spa"
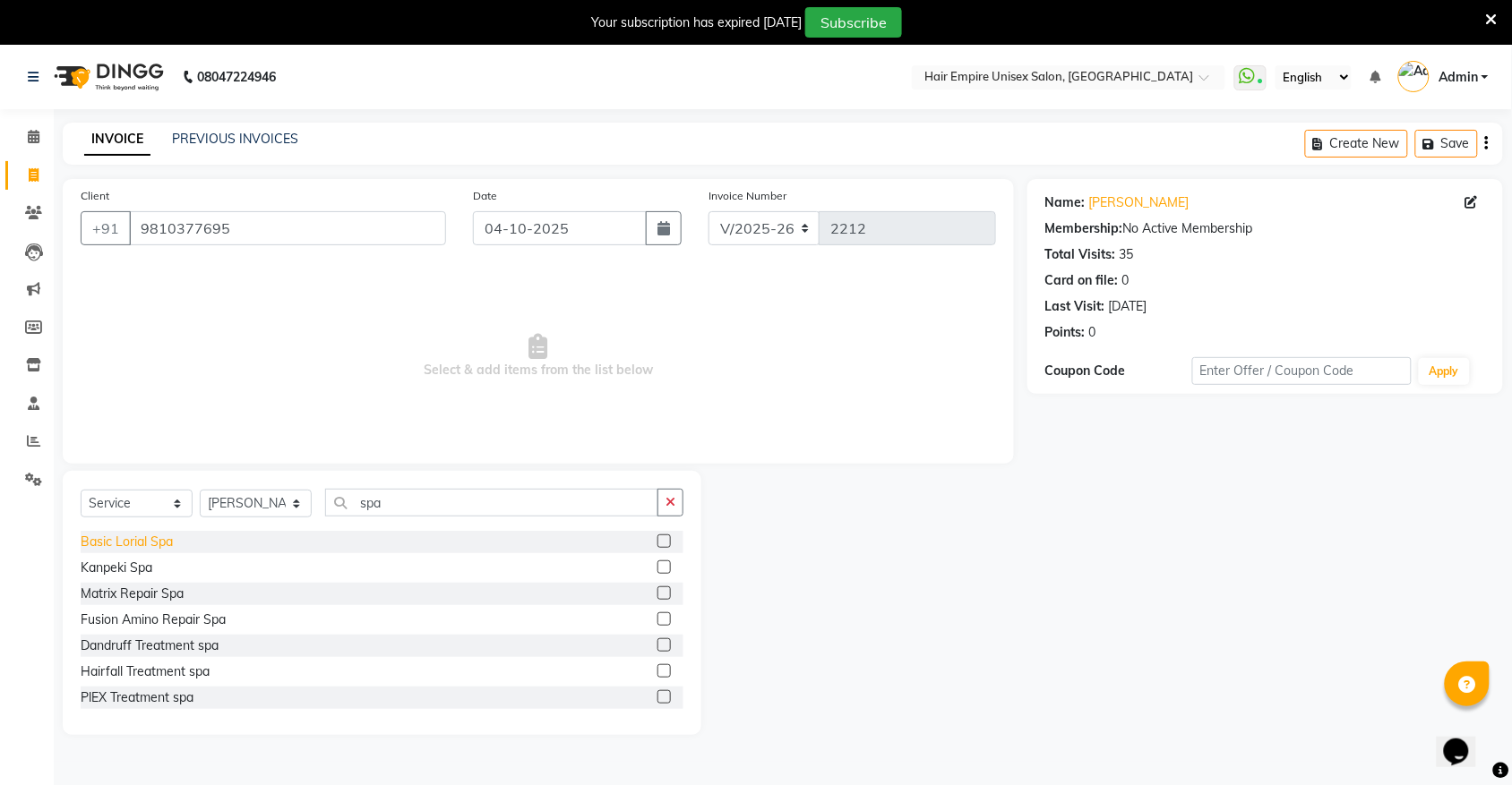
click at [144, 540] on div "Basic Lorial Spa" at bounding box center [126, 543] width 92 height 19
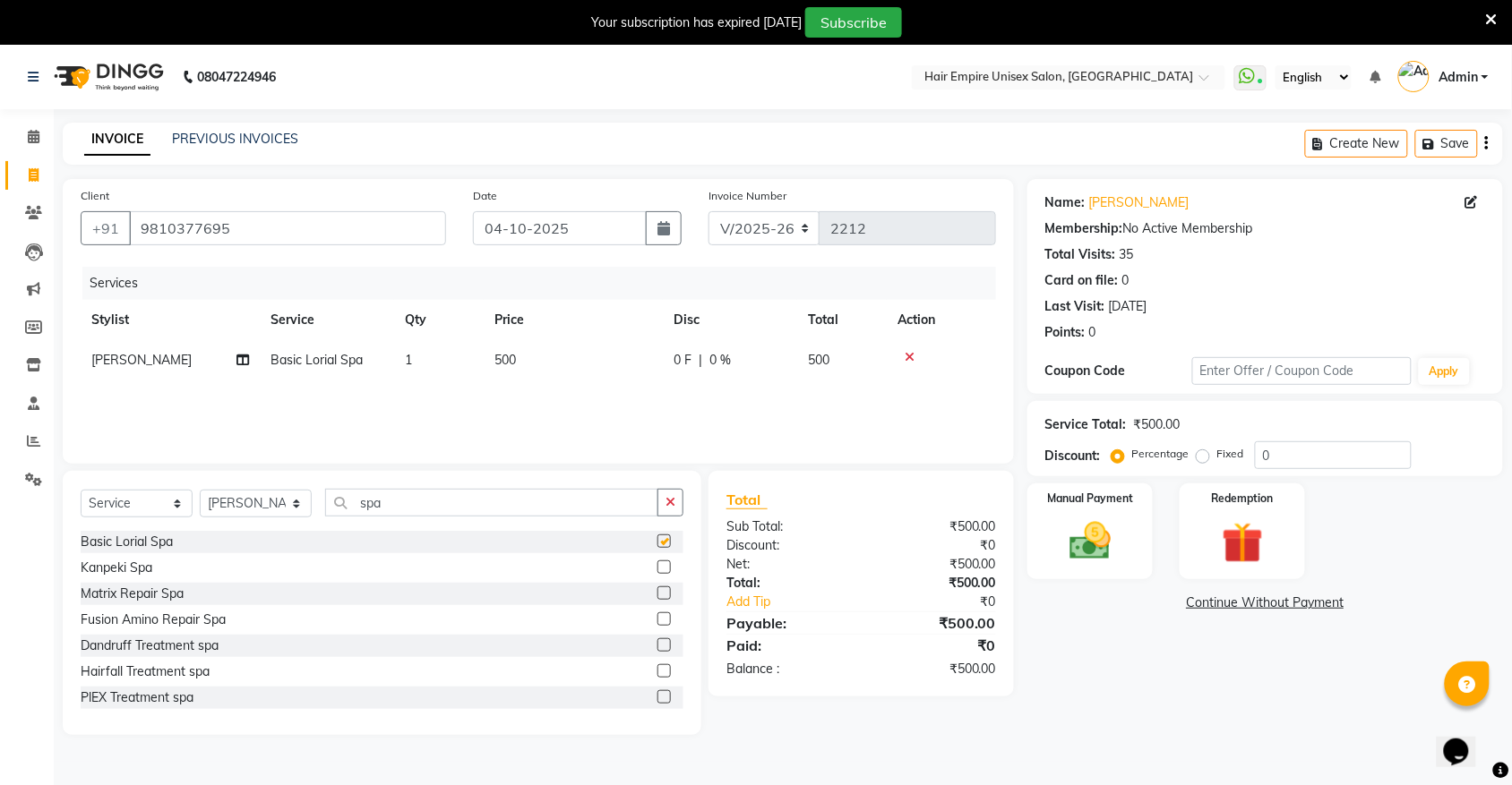
checkbox input "false"
click at [1118, 534] on img at bounding box center [1090, 542] width 70 height 49
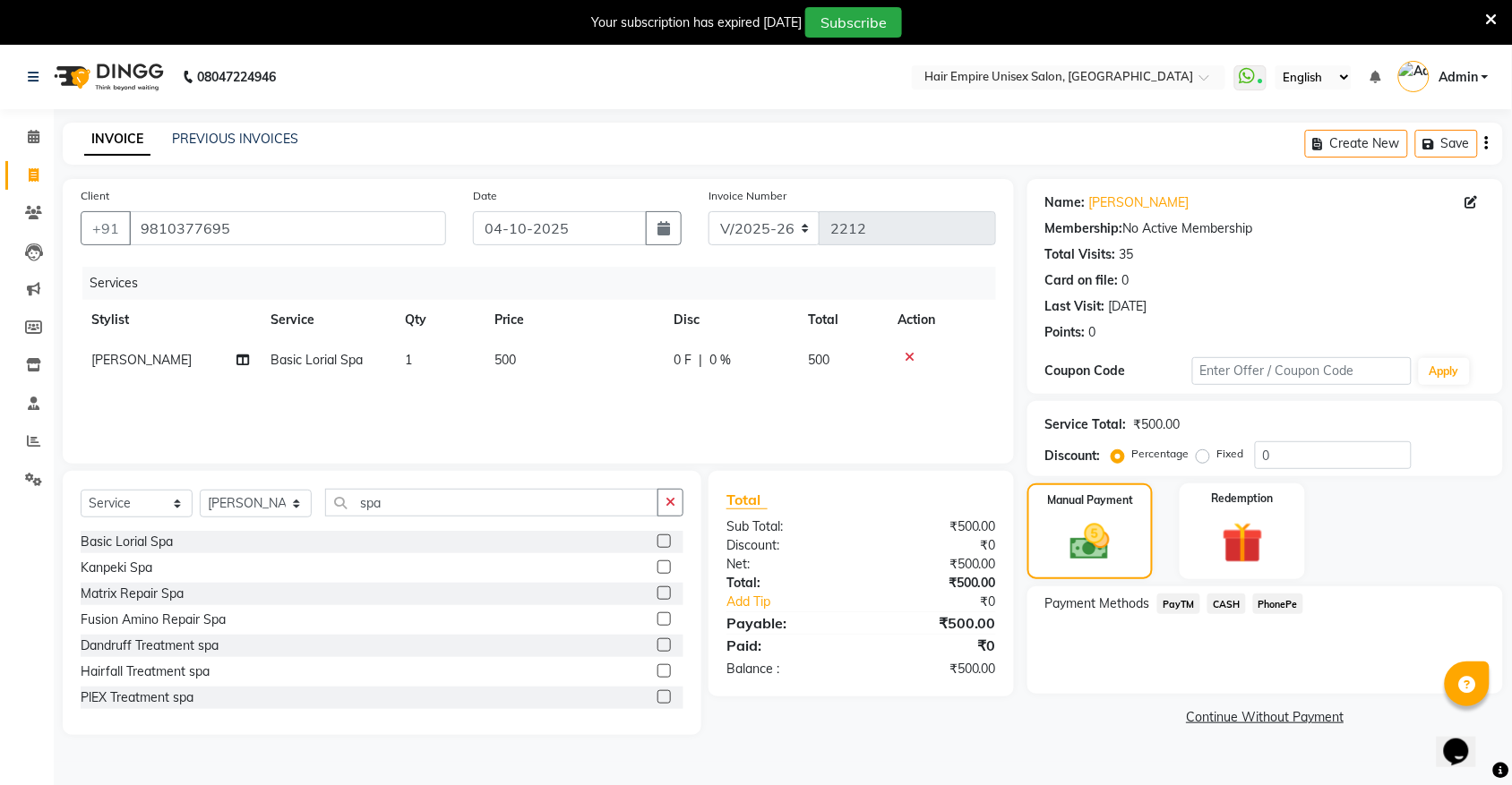
click at [1228, 604] on span "CASH" at bounding box center [1227, 604] width 39 height 21
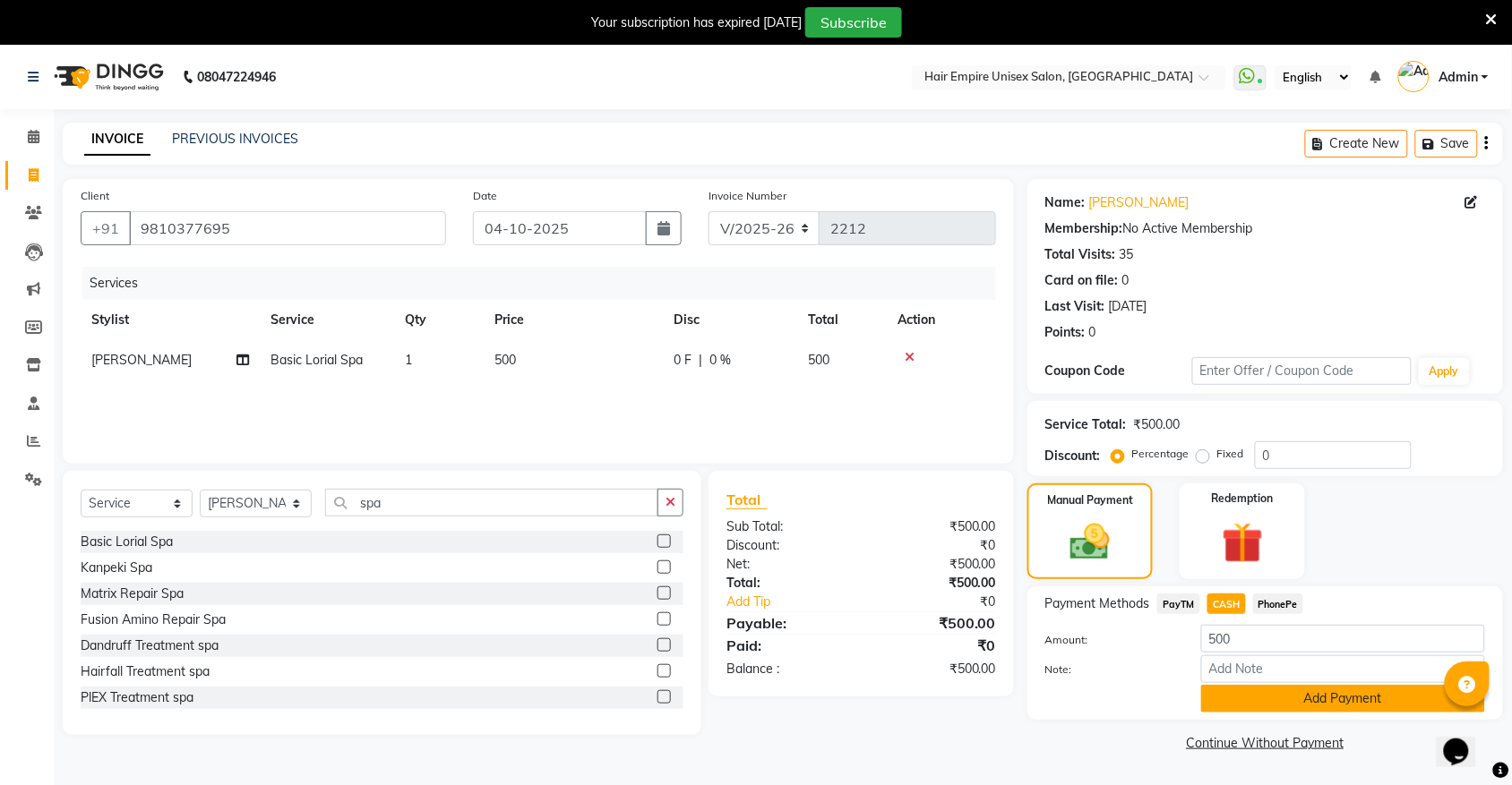
click at [1229, 699] on button "Add Payment" at bounding box center [1343, 698] width 284 height 27
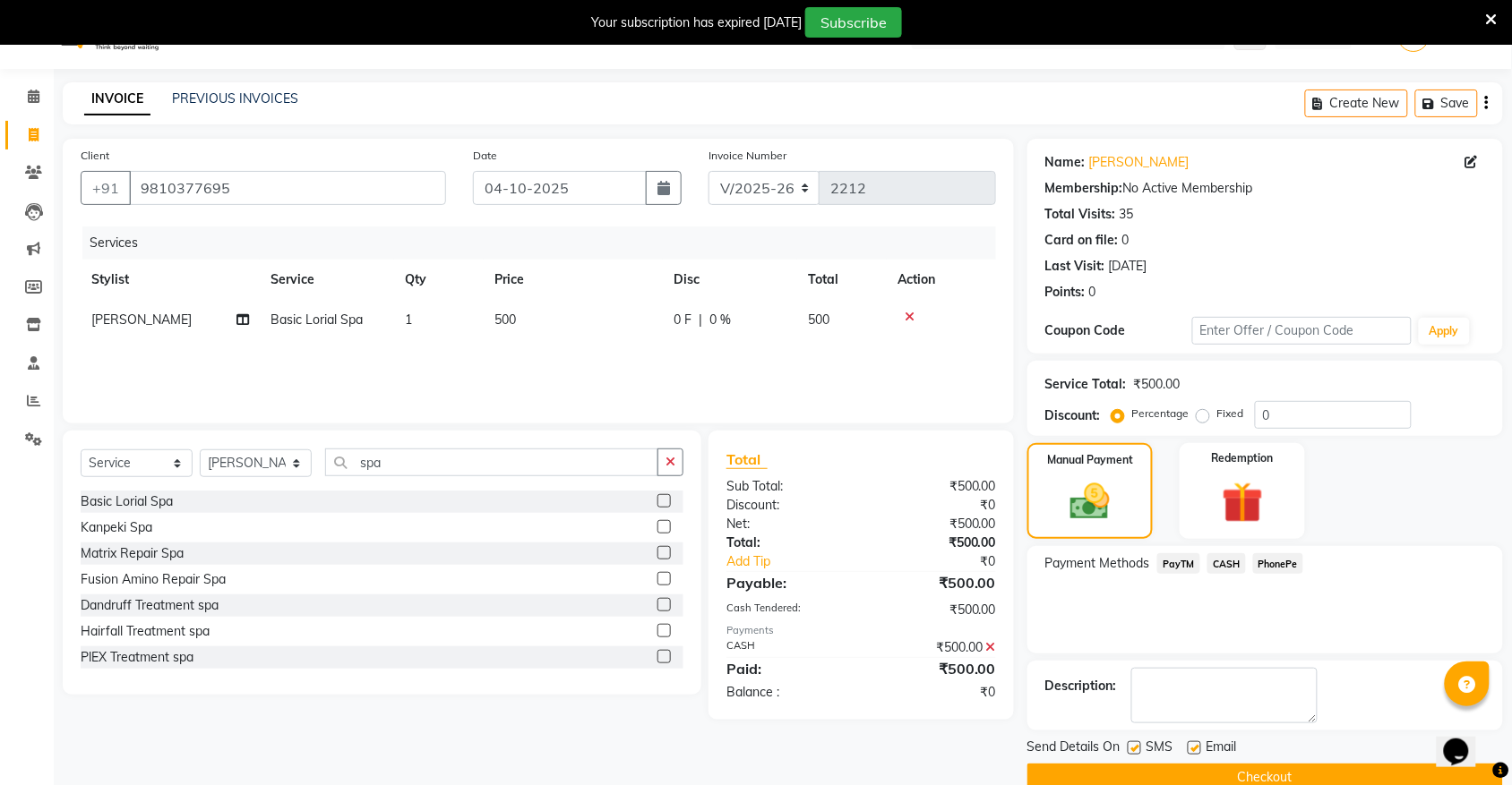
scroll to position [74, 0]
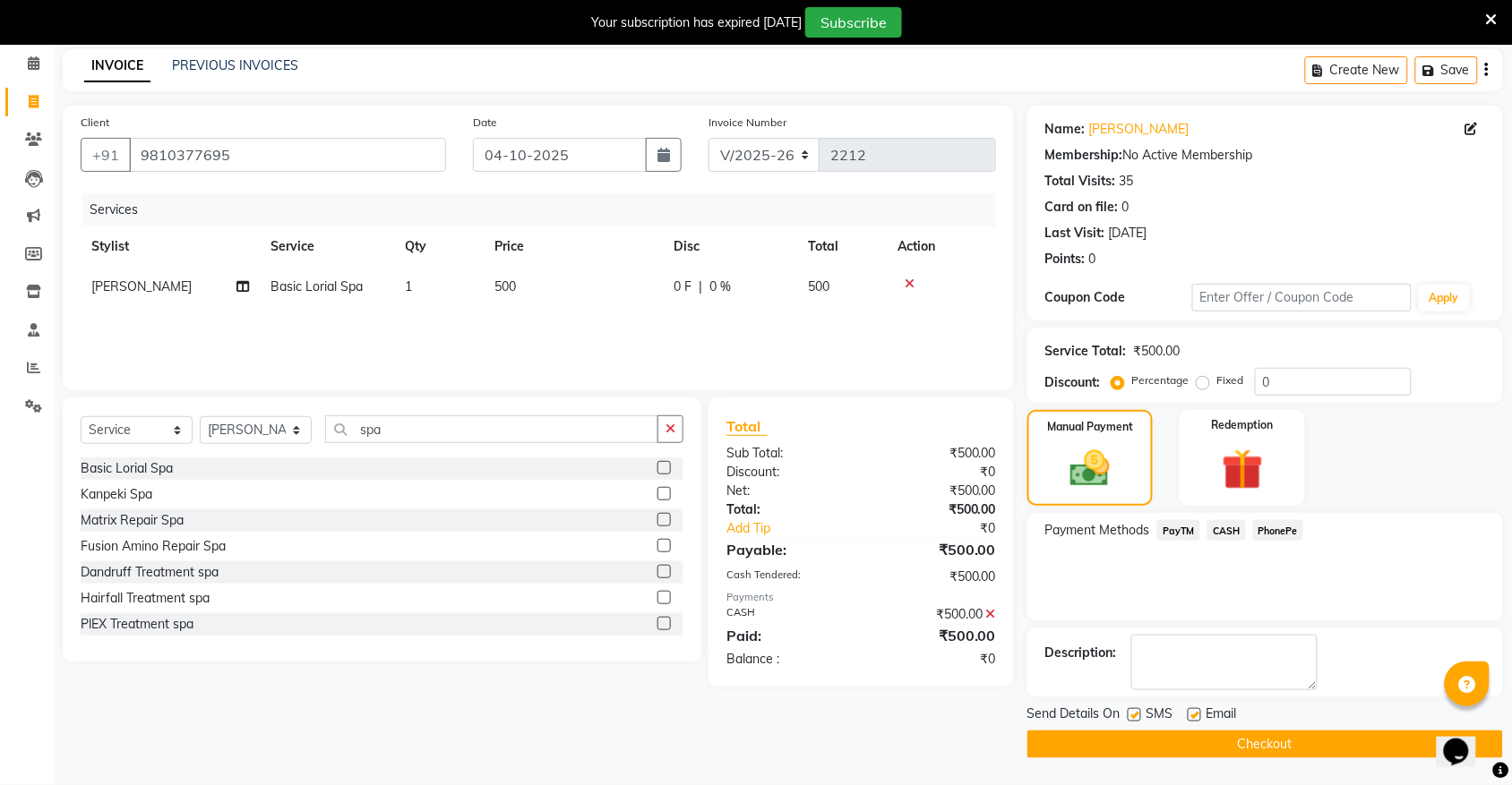
click at [1229, 737] on button "Checkout" at bounding box center [1265, 744] width 476 height 27
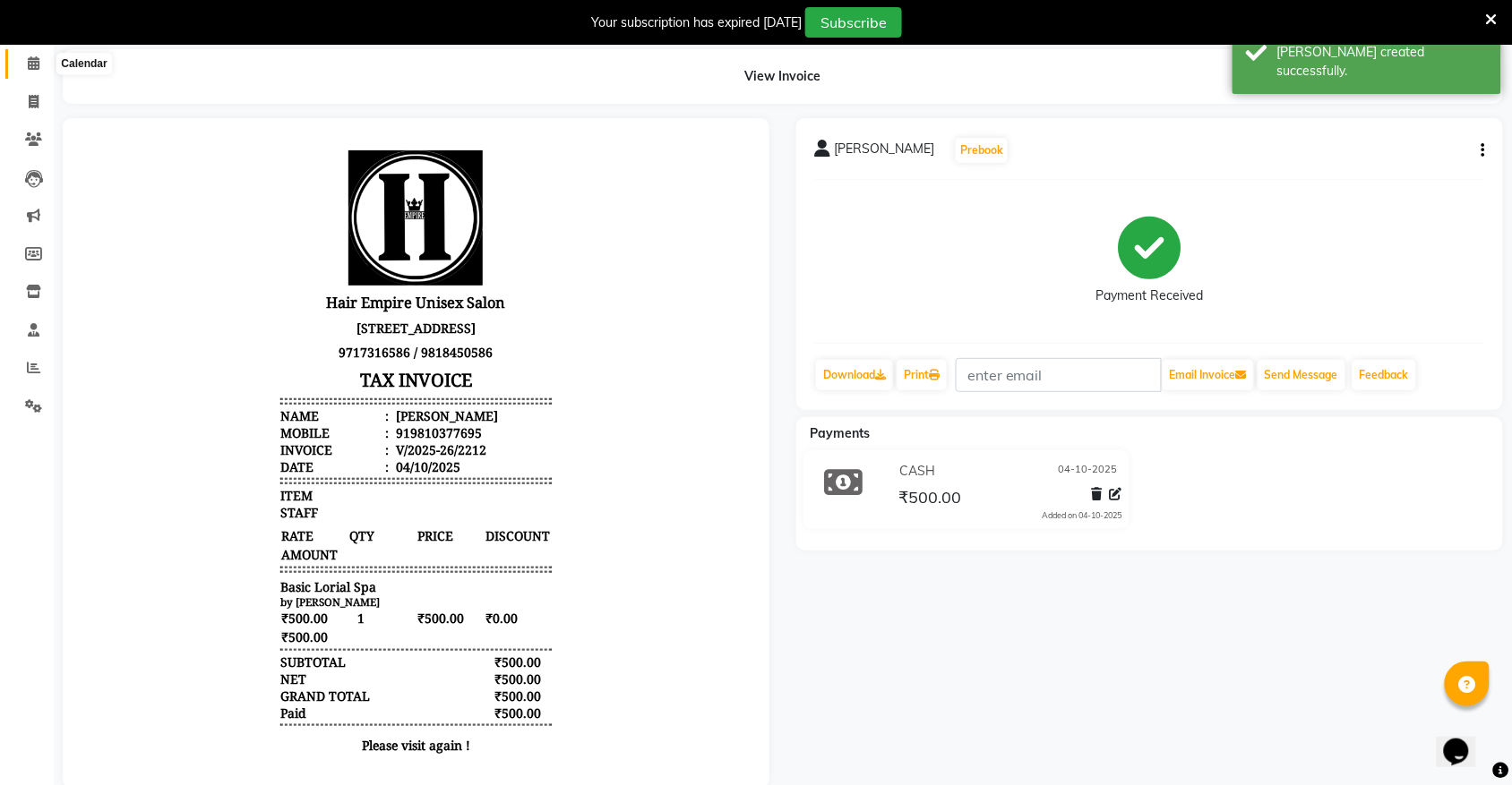
click at [32, 61] on icon at bounding box center [33, 63] width 11 height 13
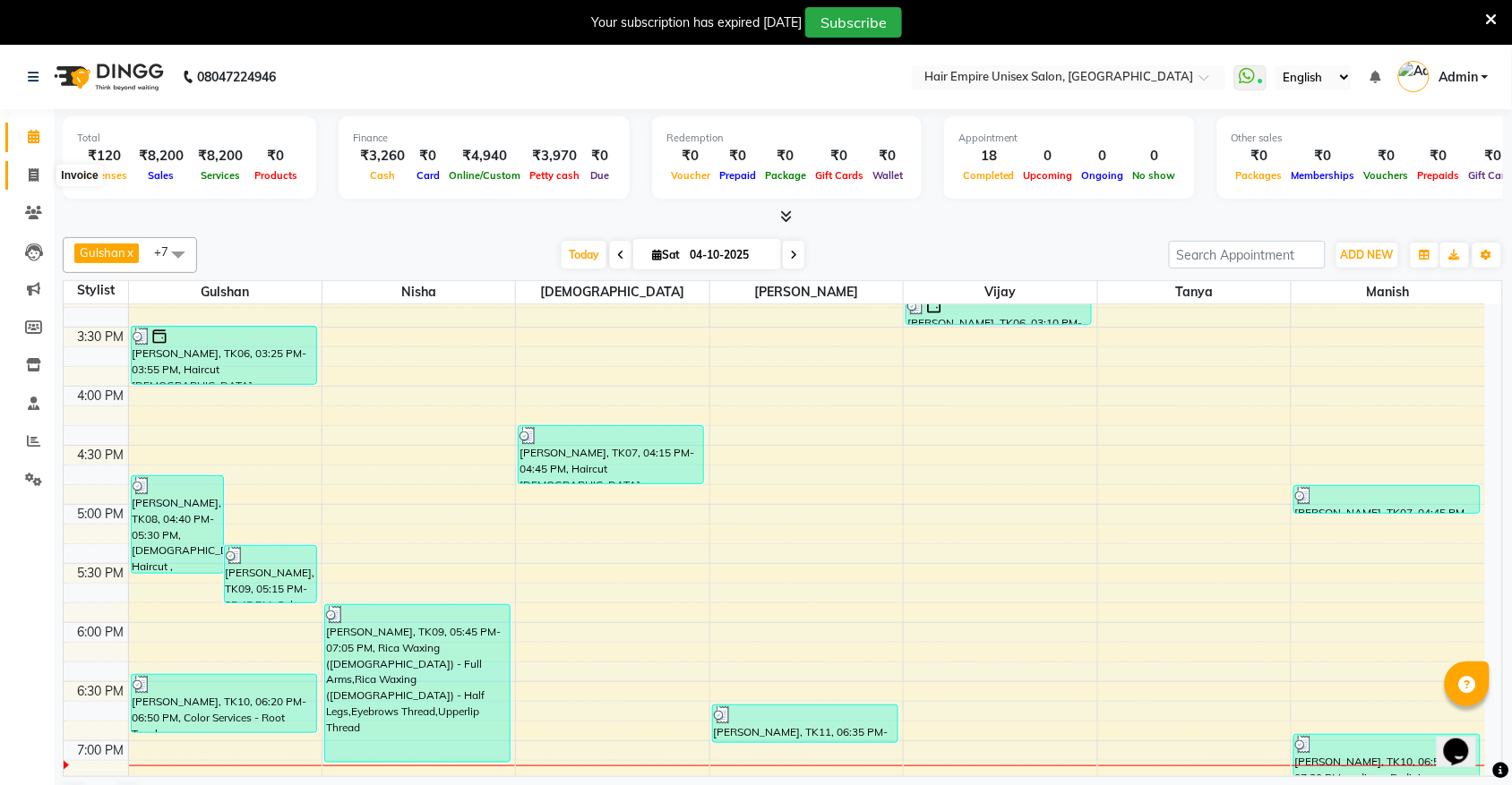
click at [34, 172] on icon at bounding box center [33, 175] width 9 height 13
select select "service"
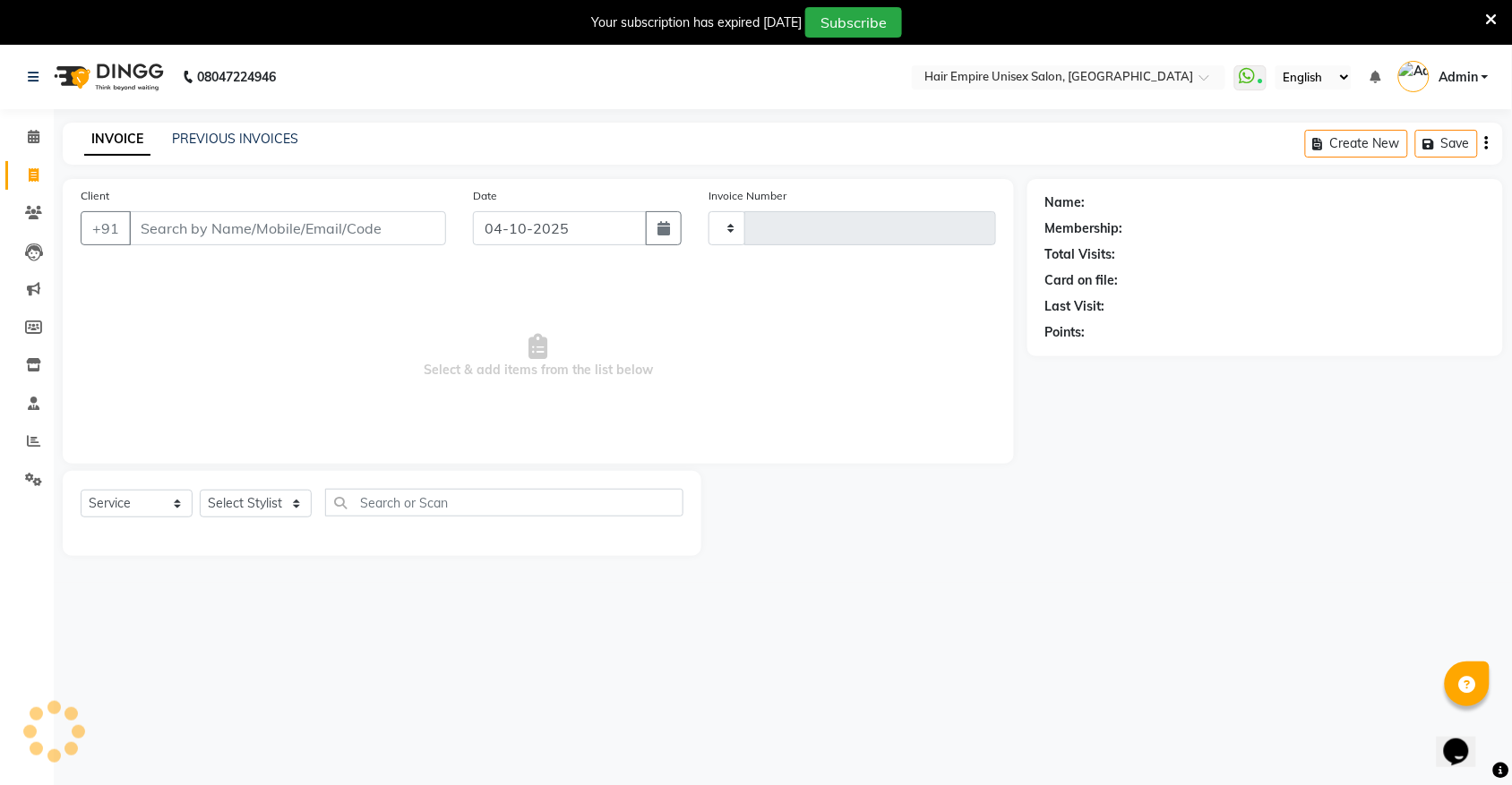
type input "2213"
select select "5055"
click at [187, 240] on input "Client" at bounding box center [287, 228] width 317 height 34
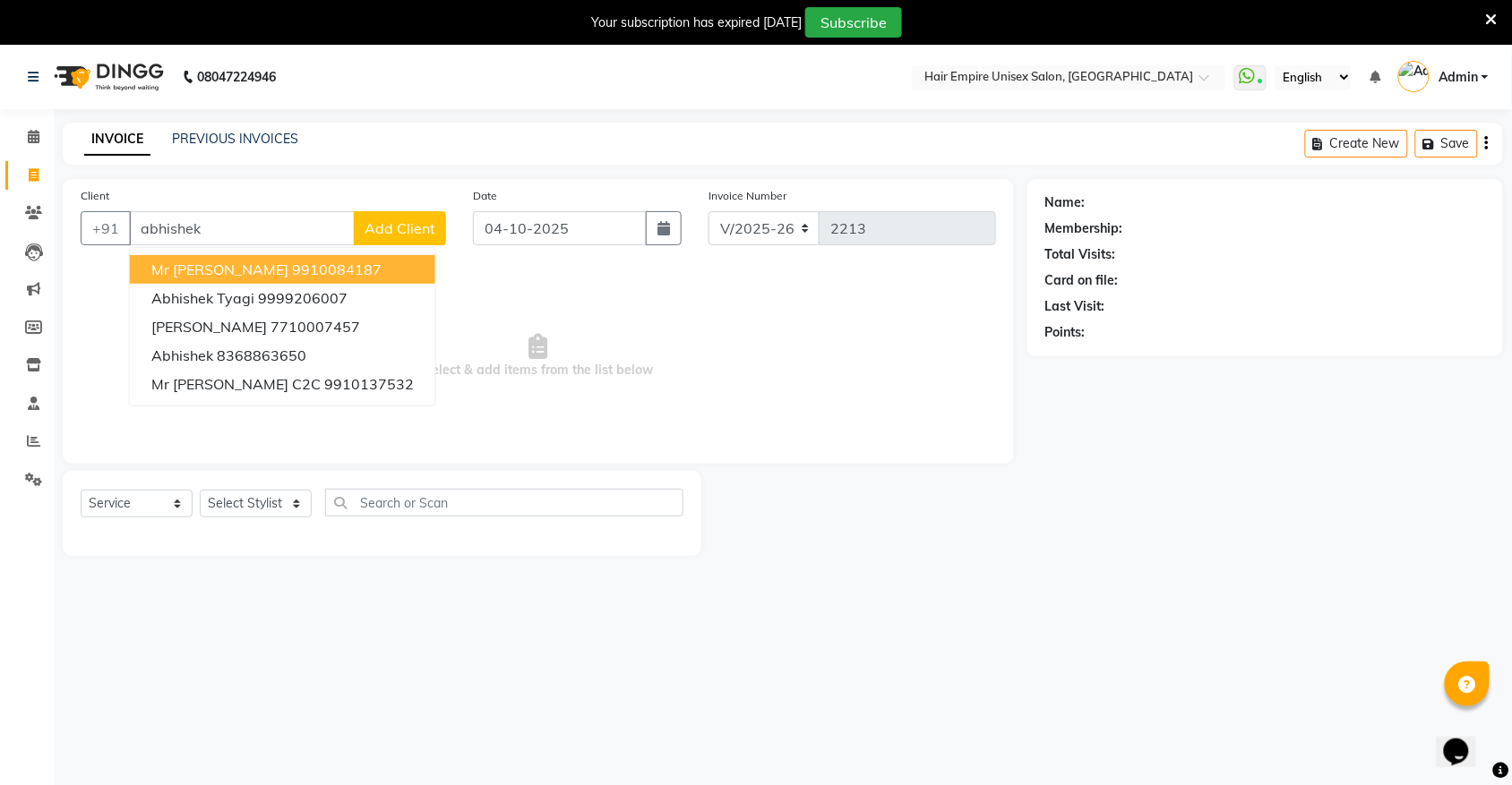
click at [293, 271] on ngb-highlight "9910084187" at bounding box center [336, 269] width 90 height 18
type input "9910084187"
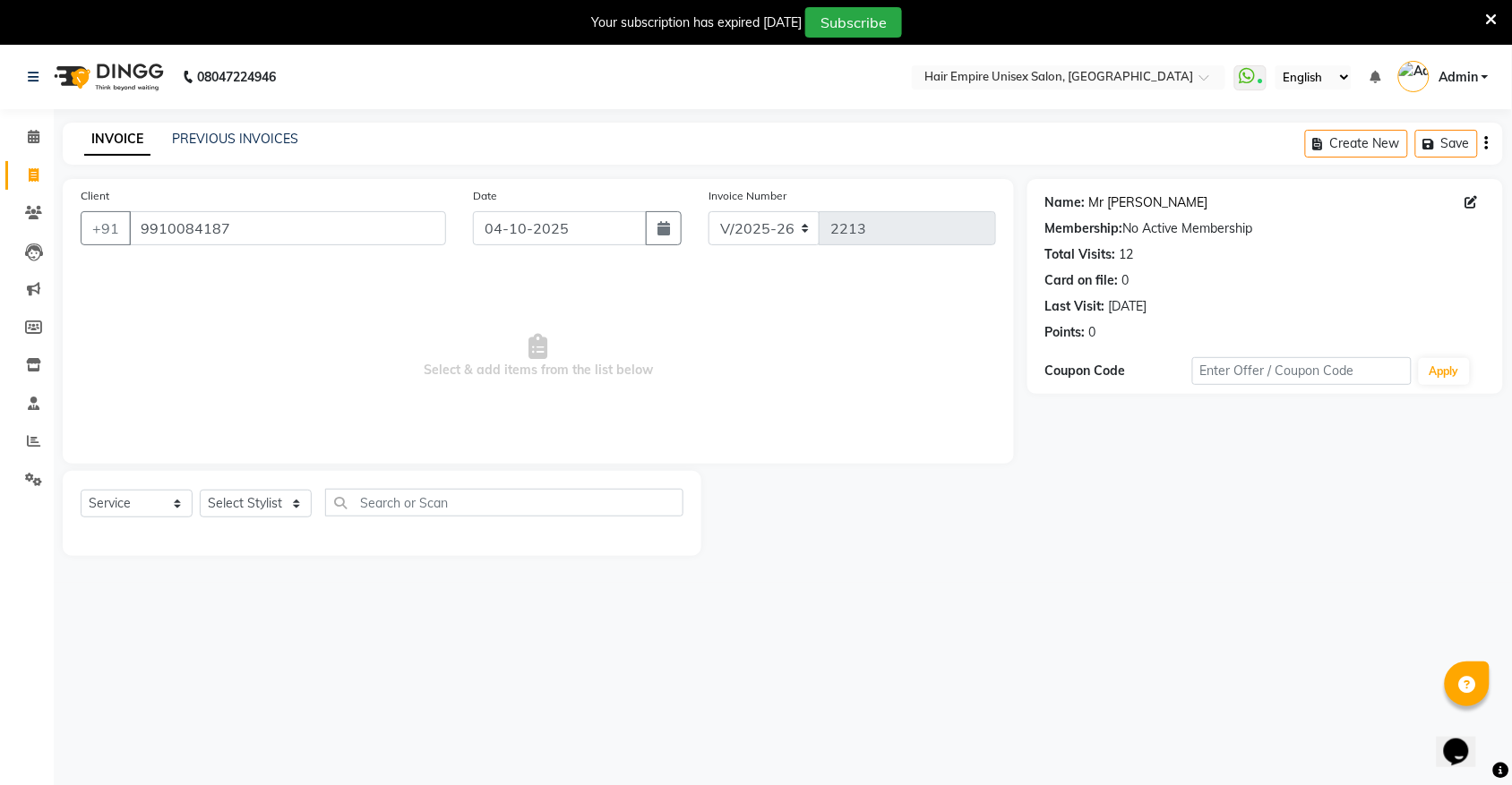
click at [1140, 211] on link "Mr Abhishek" at bounding box center [1149, 203] width 119 height 19
